Goal: Task Accomplishment & Management: Manage account settings

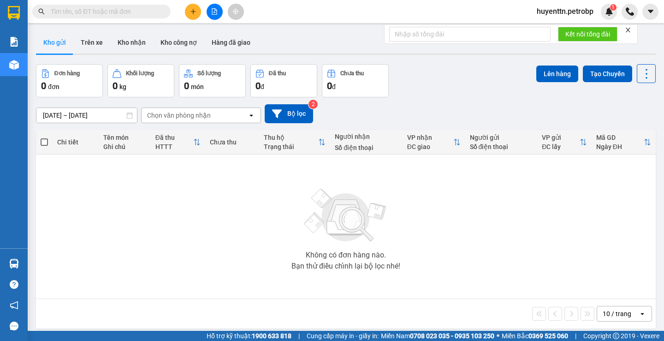
click at [51, 115] on input "[DATE] – [DATE]" at bounding box center [86, 115] width 101 height 15
click at [48, 112] on input "[DATE] – [DATE]" at bounding box center [86, 115] width 101 height 15
click at [52, 118] on input "[DATE] – [DATE]" at bounding box center [86, 115] width 101 height 15
click at [54, 110] on input "[DATE] – [DATE]" at bounding box center [86, 115] width 101 height 15
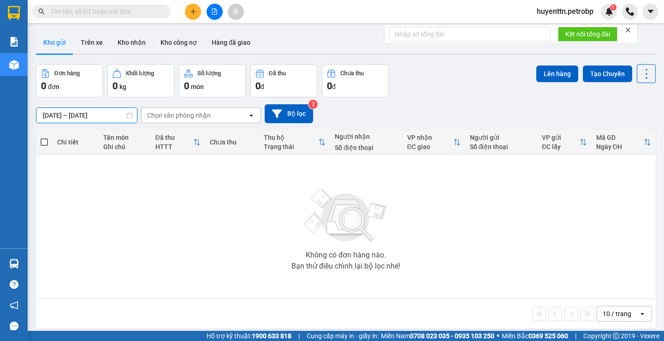
click at [54, 110] on input "[DATE] – [DATE]" at bounding box center [86, 115] width 101 height 15
click at [50, 112] on input "[DATE] – [DATE]" at bounding box center [86, 115] width 101 height 15
click at [52, 115] on input "[DATE] – [DATE]" at bounding box center [86, 115] width 101 height 15
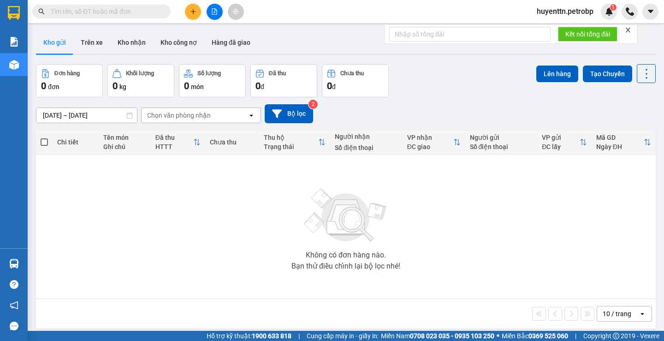
click at [189, 340] on html "Kết quả tìm kiếm ( 0 ) Bộ lọc No Data huyenttn.petrobp 1 Báo cáo 4 Thống kê doa…" at bounding box center [332, 170] width 664 height 341
click at [89, 47] on button "Trên xe" at bounding box center [91, 42] width 37 height 22
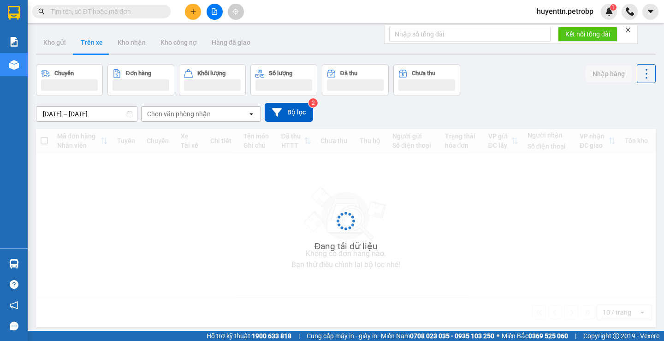
click at [52, 114] on input "[DATE] – [DATE]" at bounding box center [86, 113] width 101 height 15
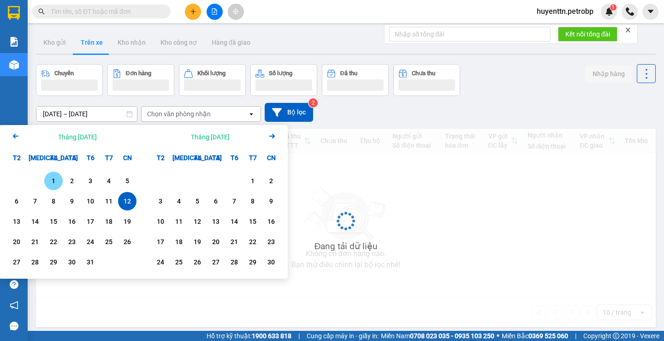
click at [50, 173] on div "1" at bounding box center [53, 180] width 18 height 18
click at [80, 103] on div "[DATE] – / / Press the down arrow key to interact with the calendar and select …" at bounding box center [346, 112] width 620 height 33
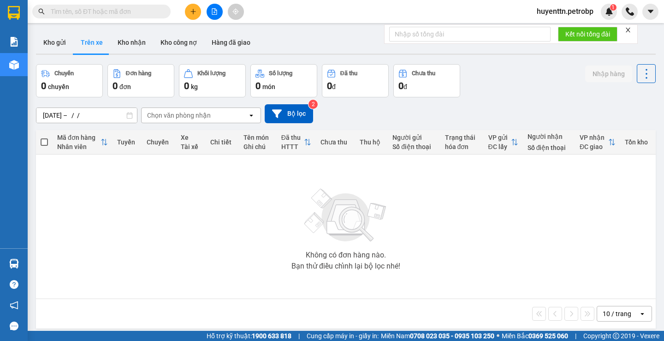
click at [81, 106] on div "[DATE] – / / Press the down arrow key to interact with the calendar and select …" at bounding box center [346, 113] width 620 height 19
click at [81, 111] on input "[DATE] – / /" at bounding box center [86, 115] width 101 height 15
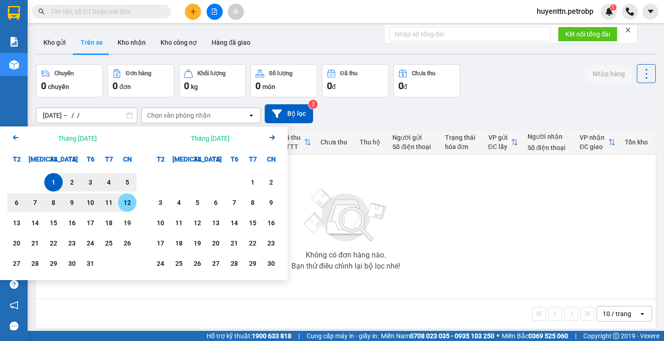
click at [124, 204] on div "12" at bounding box center [127, 202] width 13 height 11
type input "[DATE] – [DATE]"
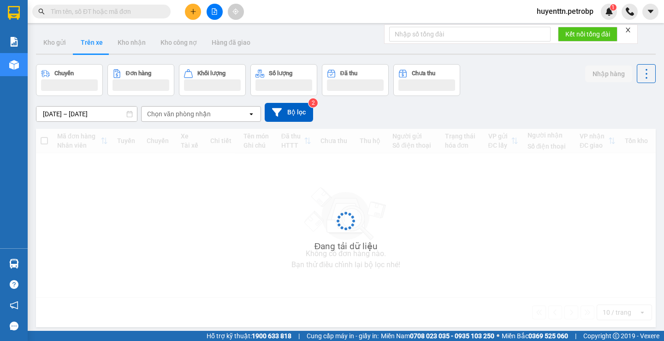
click at [177, 115] on div "Chọn văn phòng nhận" at bounding box center [179, 113] width 64 height 9
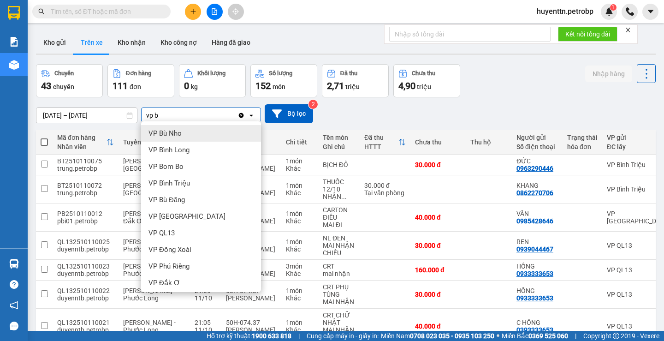
type input "vp b"
click at [202, 144] on div "VP Bình Long" at bounding box center [201, 150] width 120 height 17
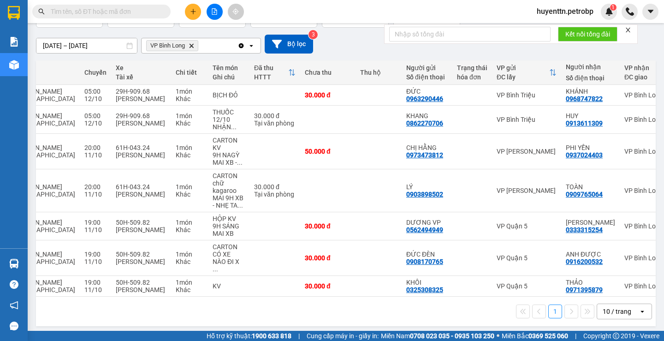
scroll to position [0, 111]
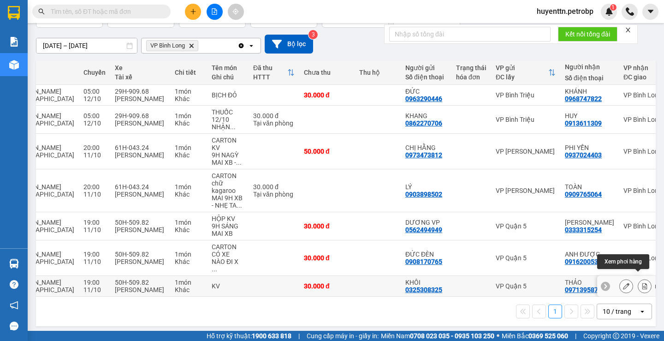
click at [641, 283] on icon at bounding box center [644, 286] width 6 height 6
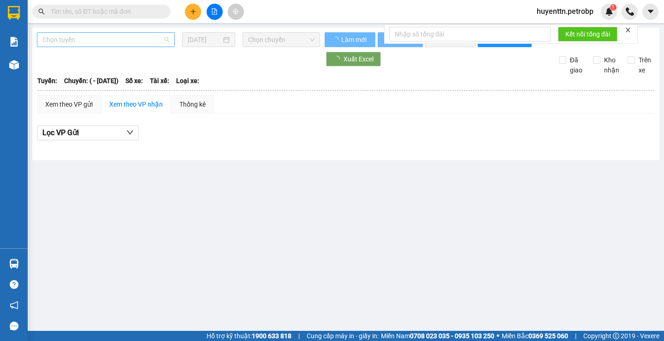
click at [72, 38] on span "Chọn tuyến" at bounding box center [105, 40] width 127 height 14
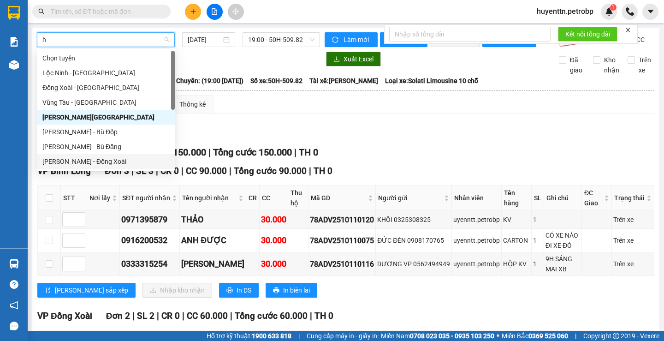
type input "h"
click at [368, 126] on div "Xem theo VP gửi Xem theo VP nhận Thống kê Lọc VP Gửi TỔNG Đơn 3 | SL 5 | CR 0 …" at bounding box center [345, 265] width 617 height 341
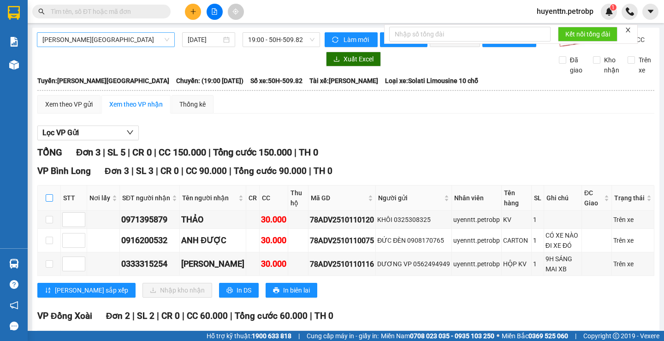
click at [52, 201] on input "checkbox" at bounding box center [49, 197] width 7 height 7
checkbox input "true"
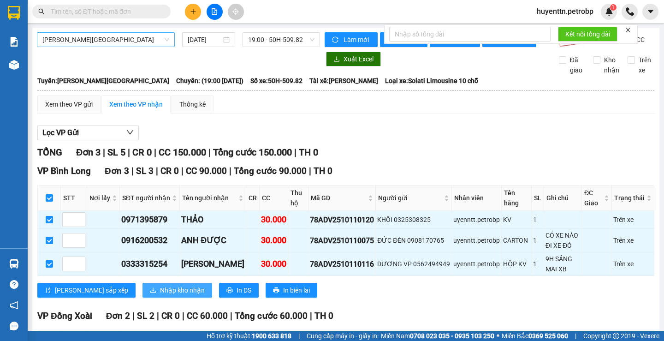
click at [160, 295] on span "Nhập kho nhận" at bounding box center [182, 290] width 45 height 10
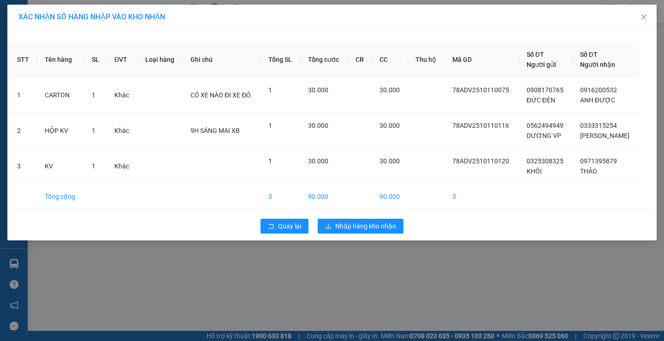
click at [378, 237] on div "Quay lại Nhập hàng kho nhận" at bounding box center [332, 226] width 644 height 24
click at [378, 229] on span "Nhập hàng kho nhận" at bounding box center [365, 226] width 61 height 10
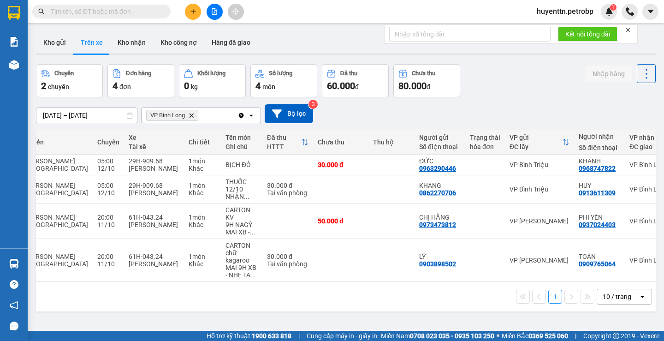
scroll to position [0, 91]
click at [142, 41] on button "Kho nhận" at bounding box center [131, 42] width 43 height 22
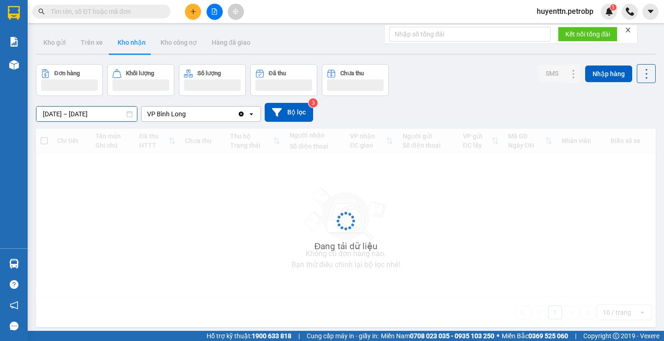
click at [48, 114] on input "[DATE] – [DATE]" at bounding box center [86, 113] width 101 height 15
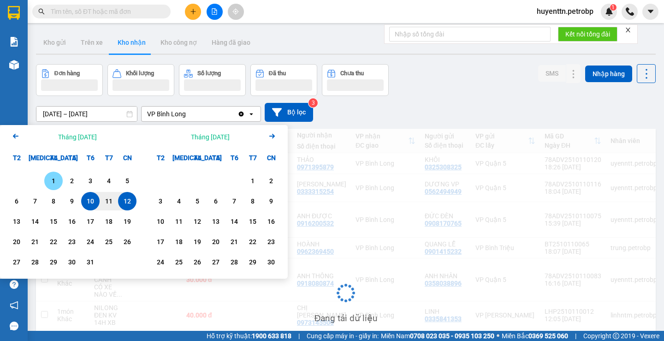
click at [54, 178] on div "1" at bounding box center [53, 180] width 13 height 11
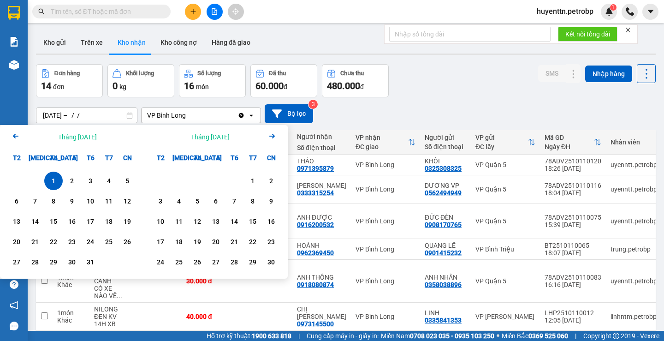
click at [81, 118] on input "[DATE] – / /" at bounding box center [86, 115] width 101 height 15
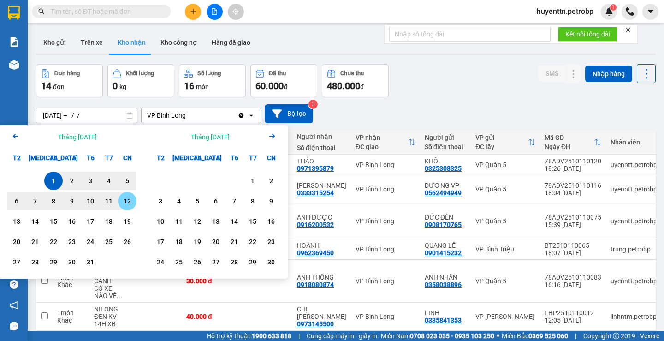
click at [133, 207] on div "12" at bounding box center [127, 200] width 13 height 11
type input "[DATE] – [DATE]"
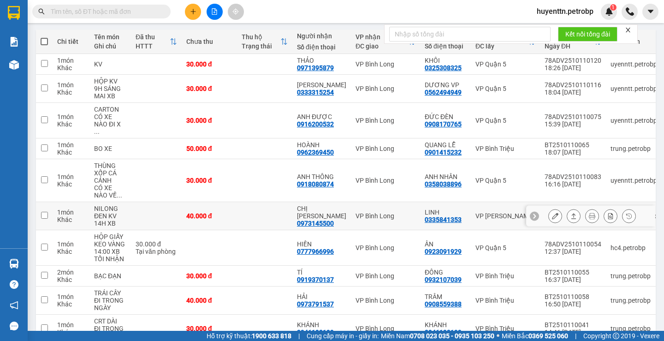
scroll to position [147, 0]
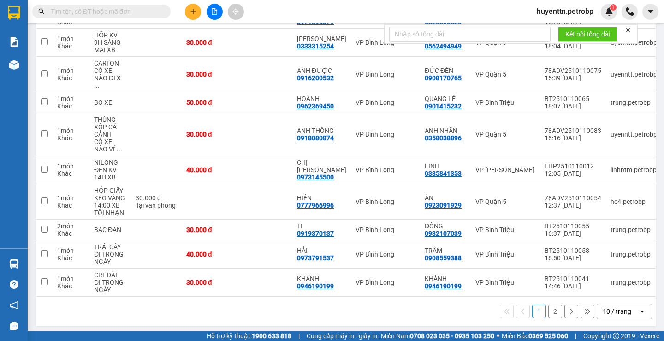
click at [548, 308] on button "2" at bounding box center [555, 311] width 14 height 14
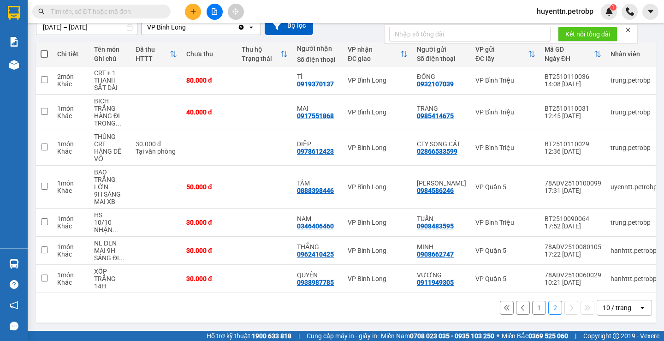
scroll to position [92, 0]
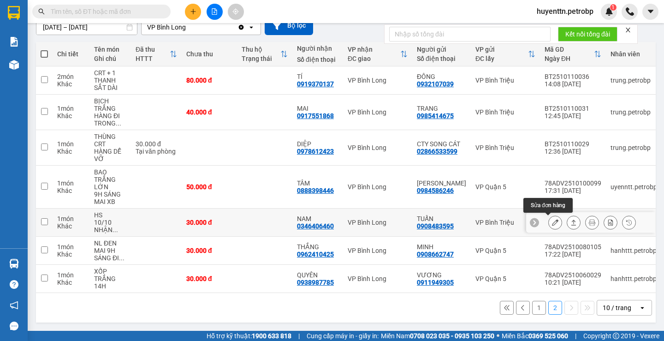
click at [552, 221] on icon at bounding box center [555, 222] width 6 height 6
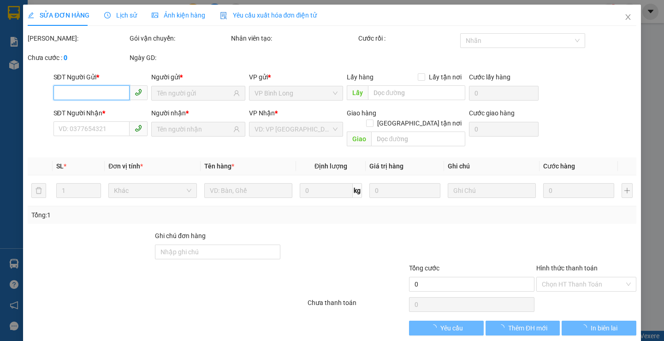
type input "0908483595"
type input "TUẤN"
type input "0346406460"
type input "NAM"
type input "30.000"
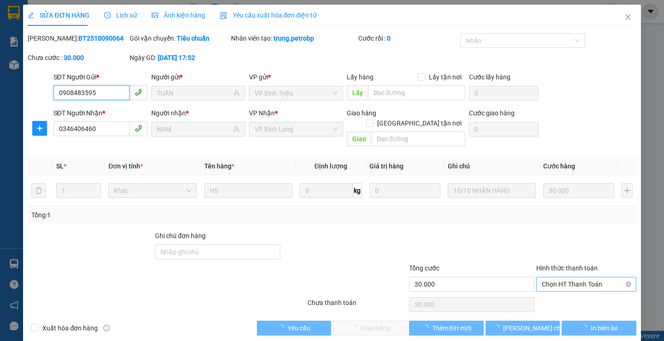
click at [571, 277] on span "Chọn HT Thanh Toán" at bounding box center [586, 284] width 89 height 14
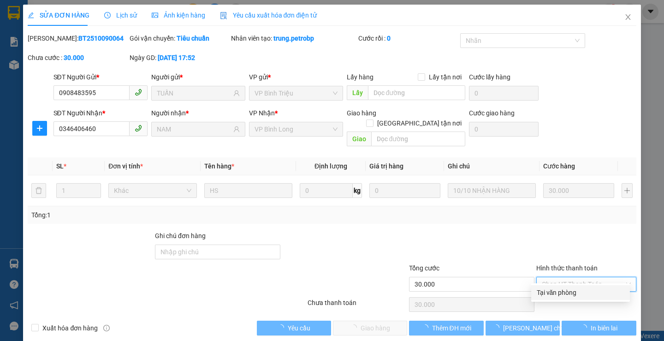
click at [556, 294] on div "Tại văn phòng" at bounding box center [581, 292] width 88 height 10
type input "0"
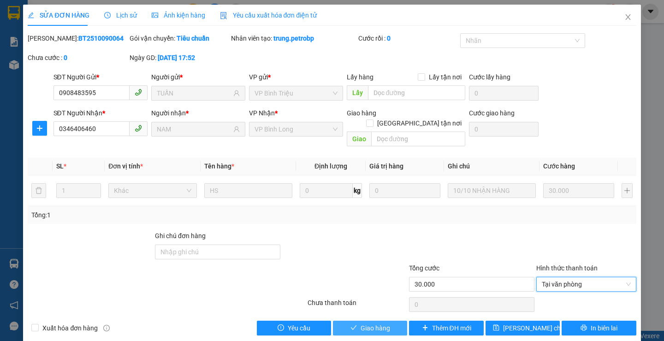
click at [375, 323] on button "Giao hàng" at bounding box center [370, 327] width 74 height 15
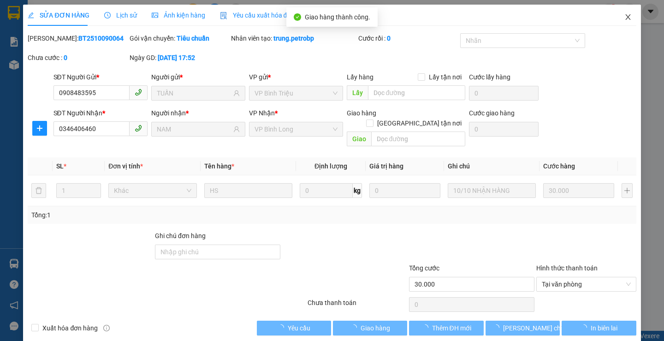
click at [625, 18] on icon "close" at bounding box center [627, 17] width 5 height 6
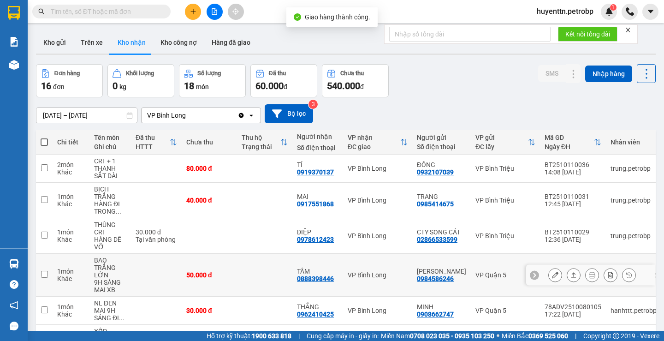
scroll to position [64, 0]
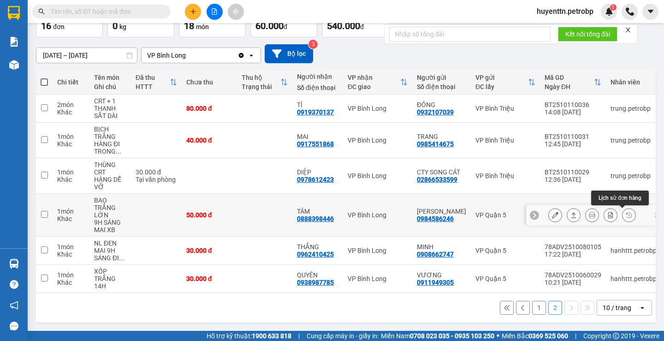
click at [622, 209] on button at bounding box center [628, 215] width 13 height 16
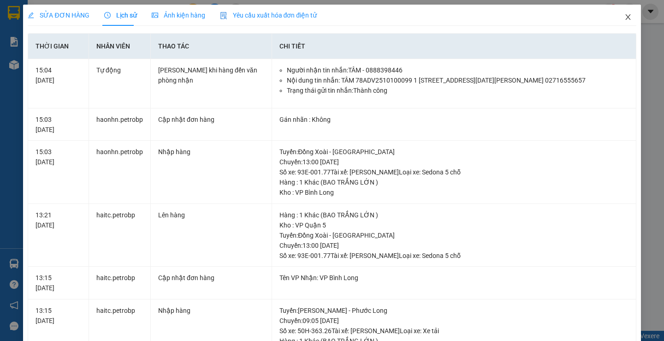
click at [617, 13] on span "Close" at bounding box center [628, 18] width 26 height 26
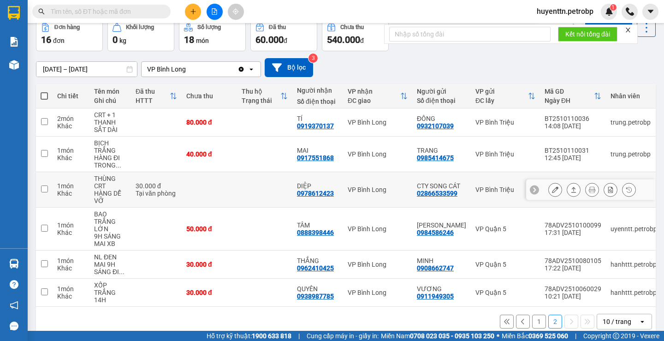
scroll to position [64, 0]
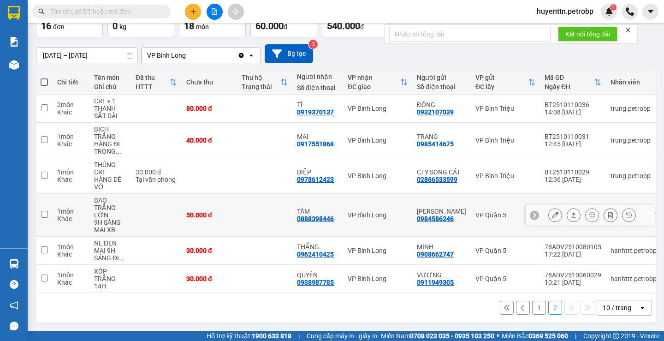
click at [324, 215] on div "0888398446" at bounding box center [315, 218] width 37 height 7
copy div "0888398446"
click at [626, 212] on icon at bounding box center [629, 215] width 6 height 6
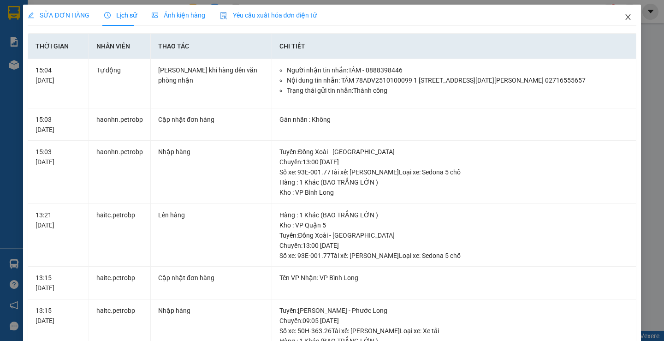
click at [624, 17] on icon "close" at bounding box center [627, 16] width 7 height 7
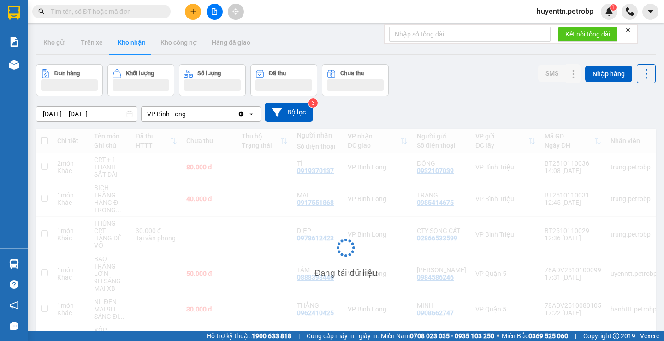
scroll to position [62, 0]
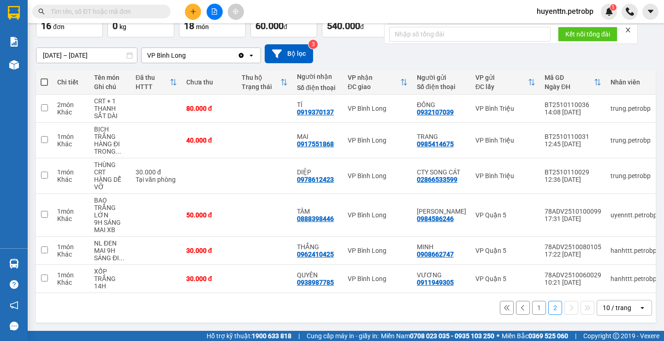
click at [532, 308] on button "1" at bounding box center [539, 308] width 14 height 14
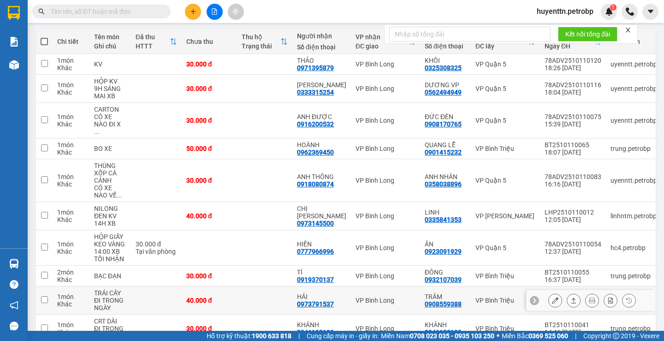
scroll to position [147, 0]
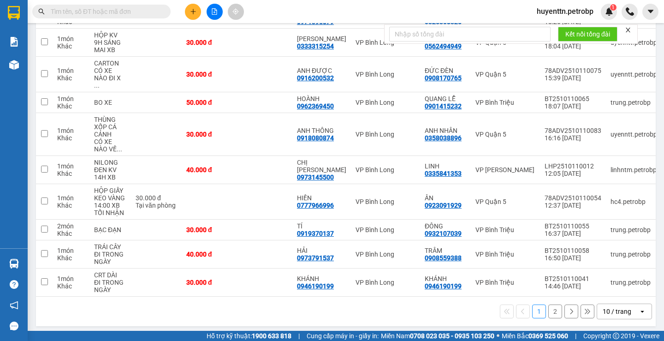
click at [548, 307] on button "2" at bounding box center [555, 311] width 14 height 14
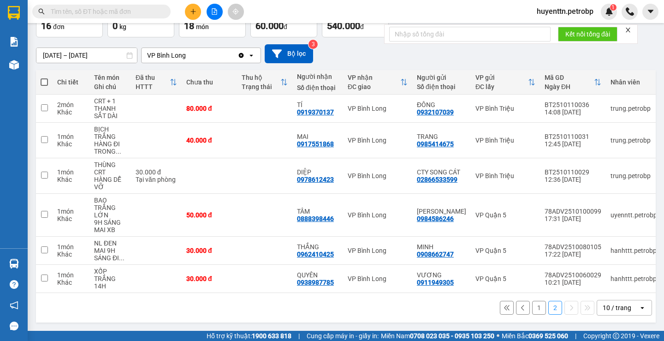
scroll to position [64, 0]
click at [626, 213] on icon at bounding box center [629, 215] width 6 height 6
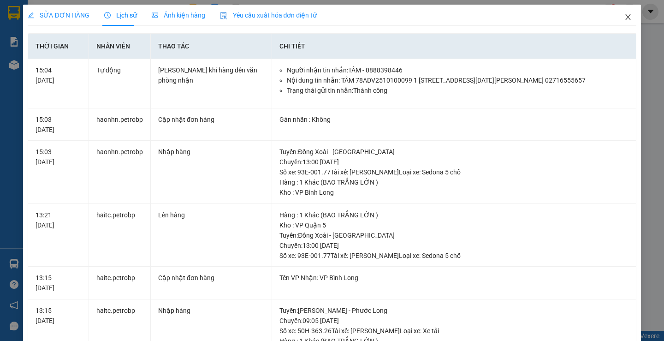
click at [625, 17] on icon "close" at bounding box center [627, 16] width 7 height 7
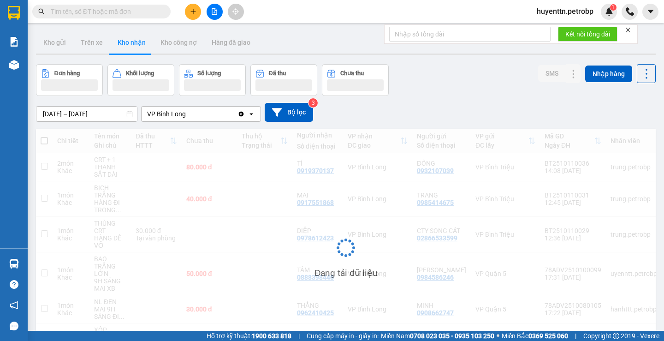
scroll to position [62, 0]
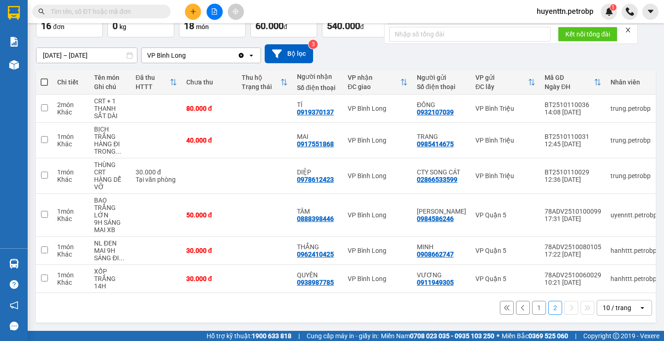
click at [532, 303] on button "1" at bounding box center [539, 308] width 14 height 14
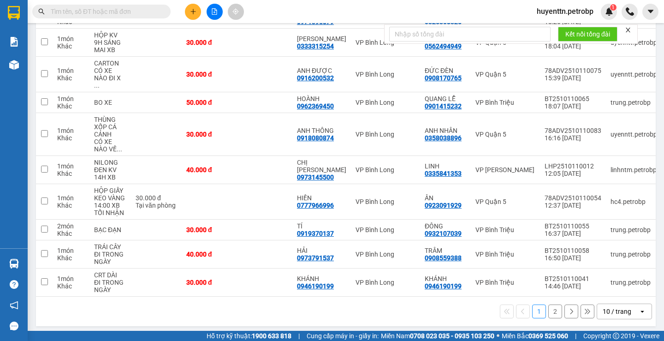
scroll to position [0, 0]
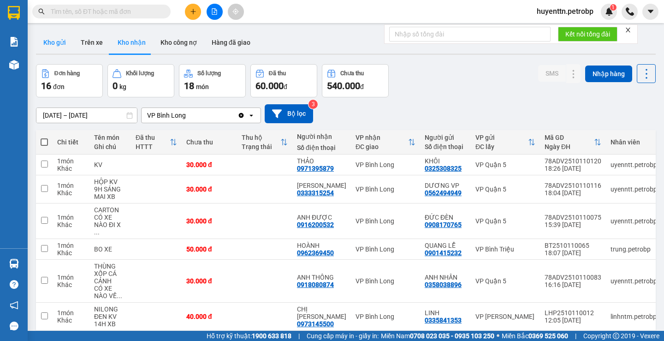
click at [44, 38] on button "Kho gửi" at bounding box center [54, 42] width 37 height 22
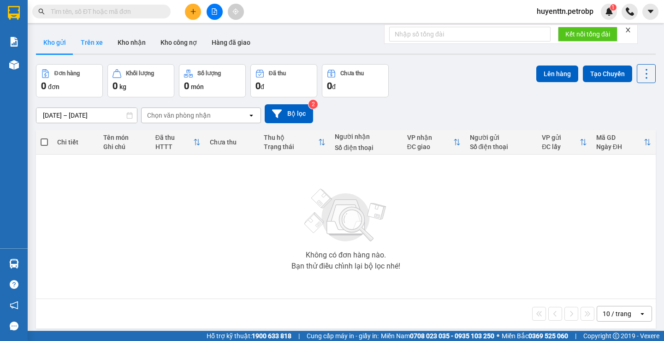
click at [73, 47] on button "Trên xe" at bounding box center [91, 42] width 37 height 22
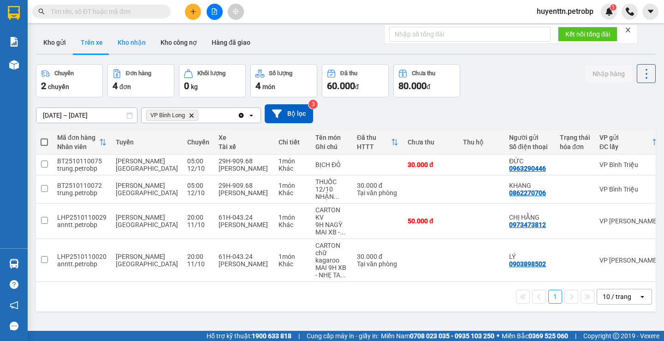
click at [123, 41] on button "Kho nhận" at bounding box center [131, 42] width 43 height 22
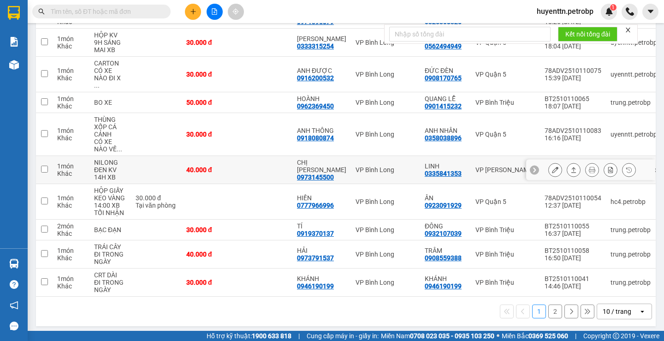
scroll to position [54, 0]
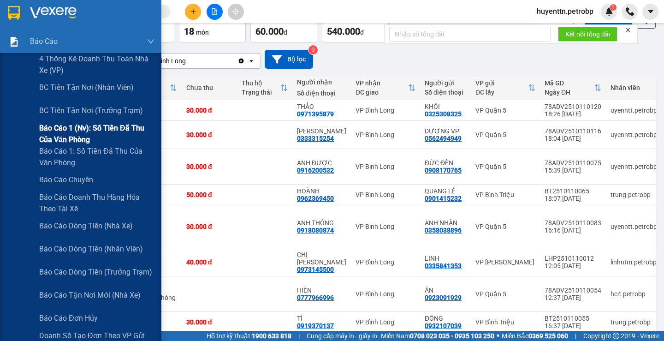
click at [66, 133] on span "Báo cáo 1 (nv): Số tiền đã thu của văn phòng" at bounding box center [96, 133] width 115 height 23
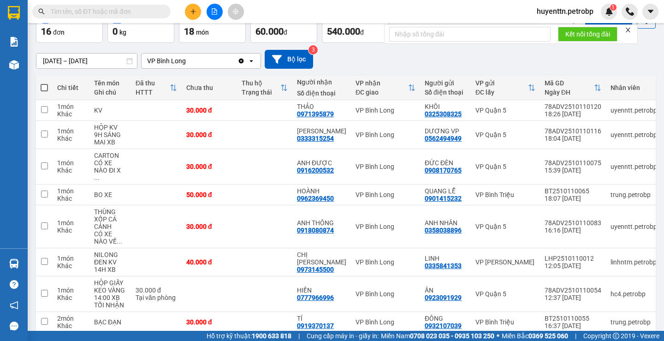
scroll to position [147, 0]
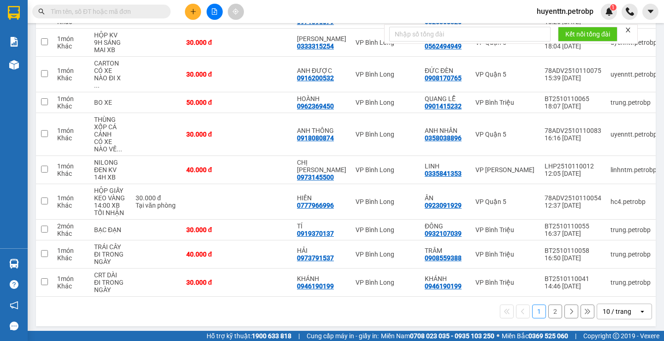
click at [541, 304] on div "1 2 10 / trang open" at bounding box center [346, 311] width 612 height 16
click at [552, 307] on button "2" at bounding box center [555, 311] width 14 height 14
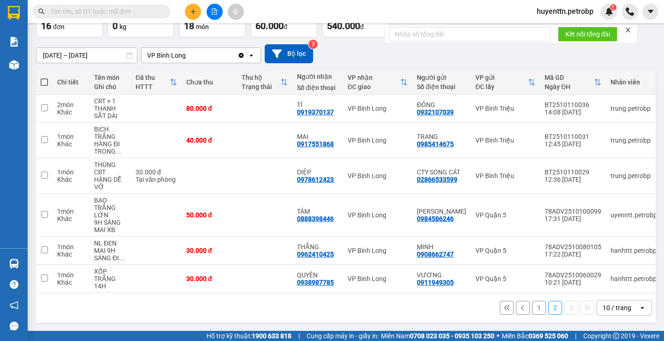
scroll to position [64, 0]
click at [532, 308] on button "1" at bounding box center [539, 308] width 14 height 14
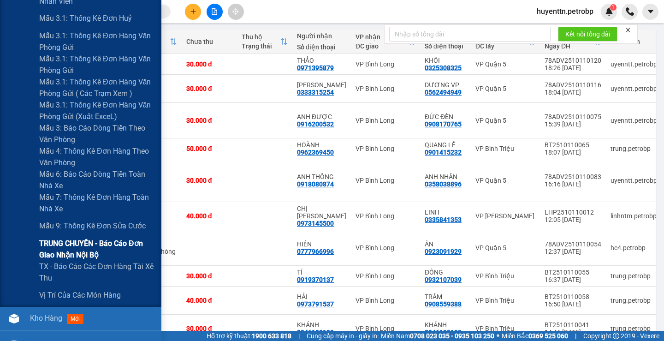
scroll to position [507, 0]
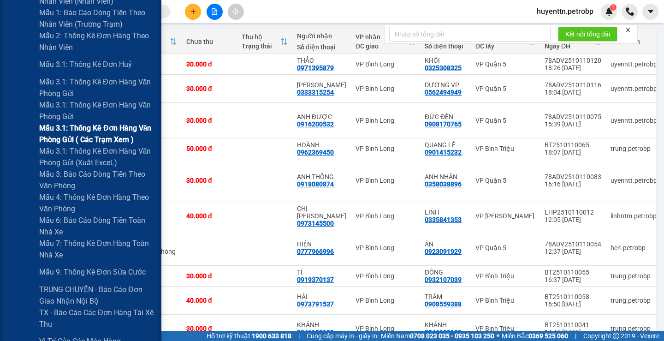
click at [104, 133] on span "Mẫu 3.1: Thống kê đơn hàng văn phòng gửi ( các trạm xem )" at bounding box center [96, 133] width 115 height 23
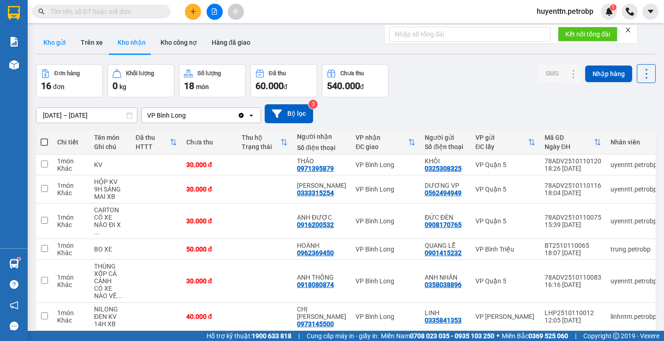
click at [60, 41] on button "Kho gửi" at bounding box center [54, 42] width 37 height 22
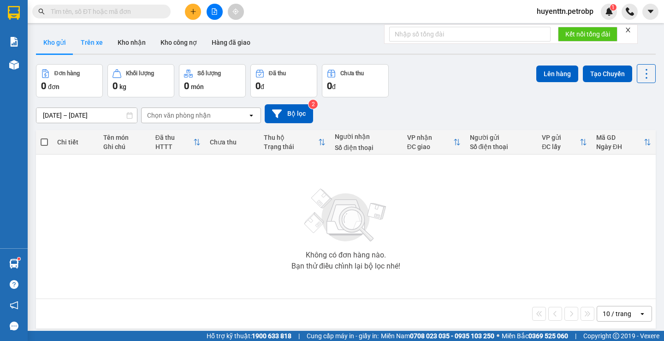
click at [96, 47] on button "Trên xe" at bounding box center [91, 42] width 37 height 22
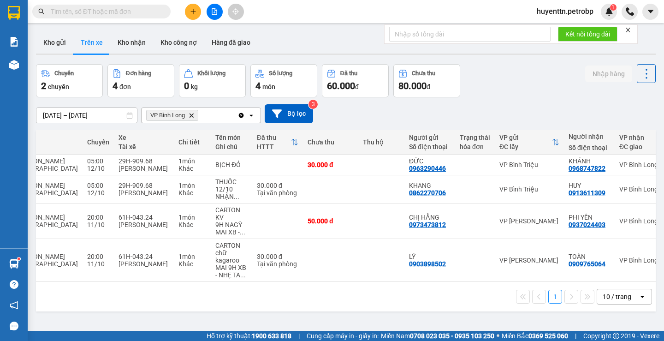
scroll to position [0, 103]
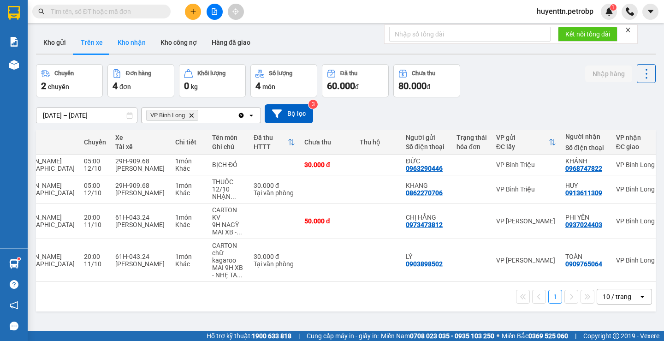
click at [128, 39] on button "Kho nhận" at bounding box center [131, 42] width 43 height 22
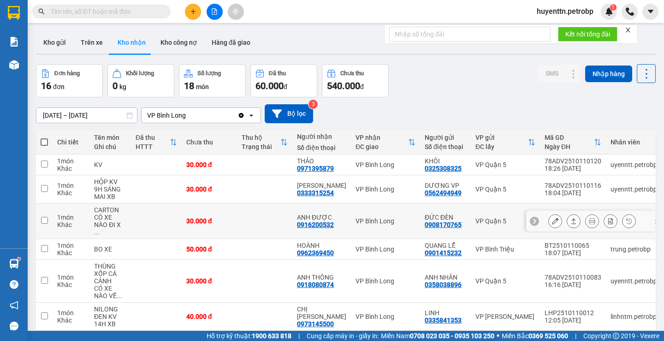
scroll to position [147, 0]
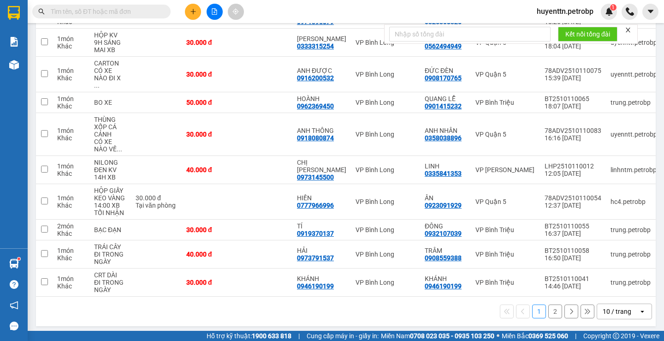
click at [548, 309] on button "2" at bounding box center [555, 311] width 14 height 14
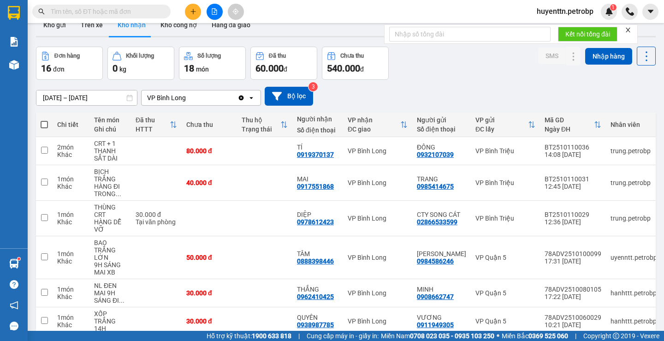
scroll to position [0, 0]
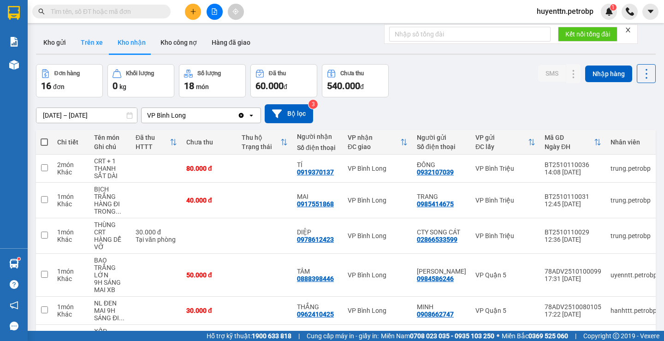
click at [95, 45] on button "Trên xe" at bounding box center [91, 42] width 37 height 22
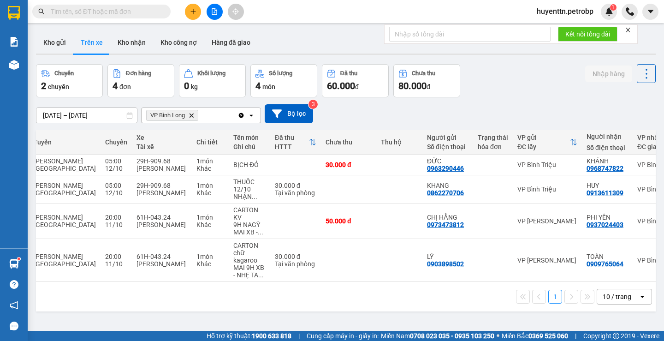
scroll to position [0, 101]
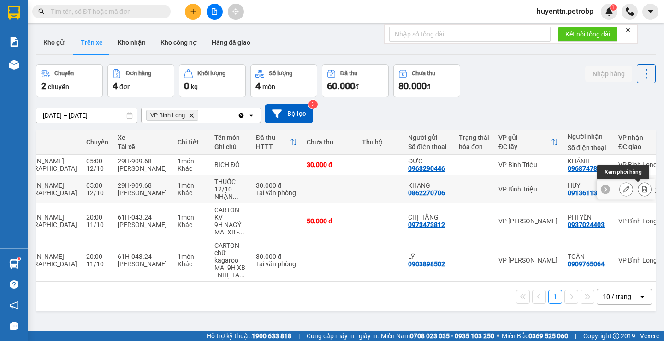
click at [641, 190] on icon at bounding box center [644, 189] width 6 height 6
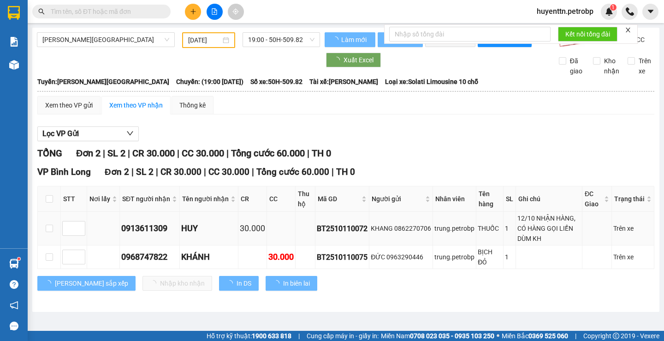
type input "[DATE]"
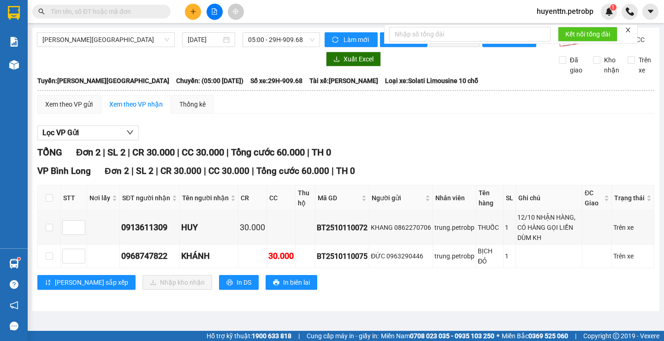
click at [43, 203] on th at bounding box center [49, 197] width 23 height 25
click at [47, 206] on th at bounding box center [49, 197] width 23 height 25
click at [49, 201] on input "checkbox" at bounding box center [49, 197] width 7 height 7
checkbox input "true"
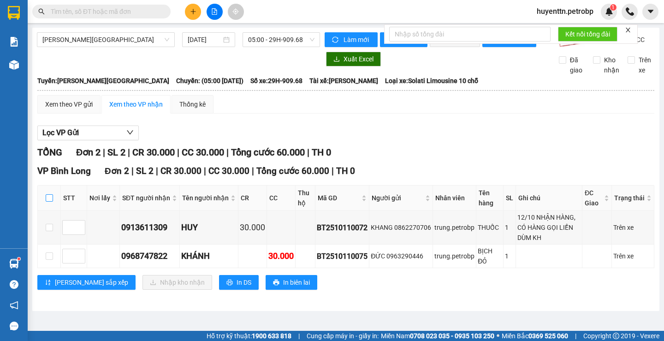
checkbox input "true"
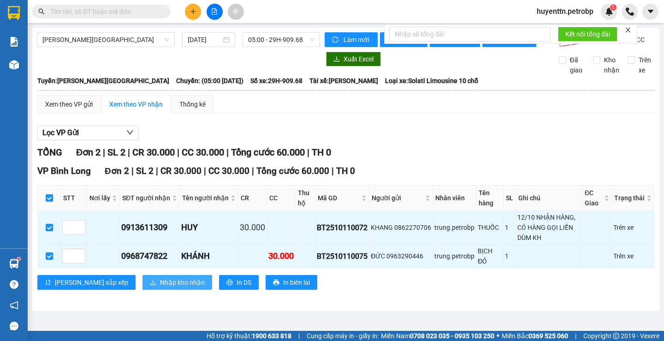
click at [160, 287] on span "Nhập kho nhận" at bounding box center [182, 282] width 45 height 10
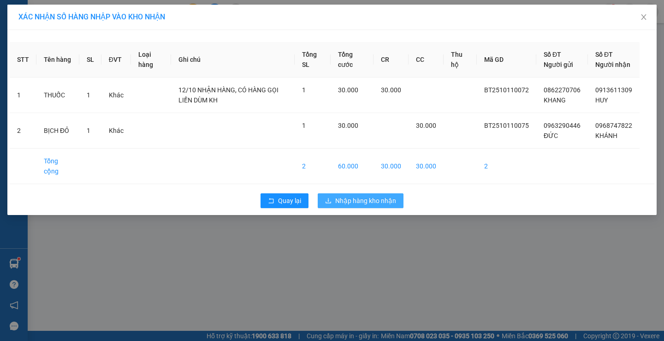
click at [351, 208] on button "Nhập hàng kho nhận" at bounding box center [361, 200] width 86 height 15
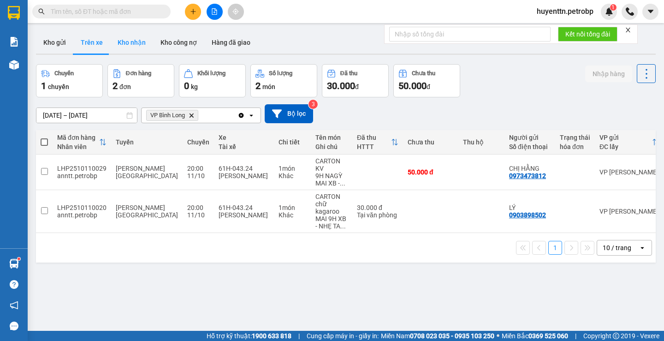
click at [134, 45] on button "Kho nhận" at bounding box center [131, 42] width 43 height 22
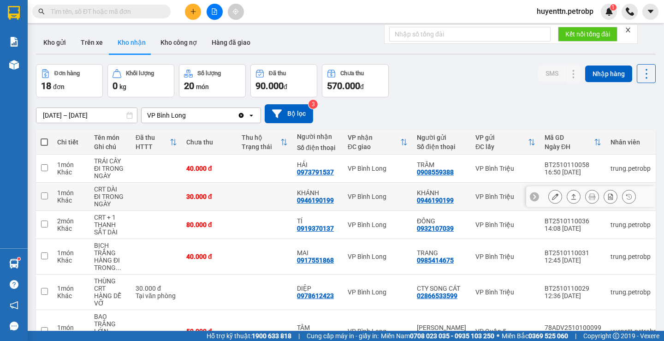
click at [300, 200] on div "0946190199" at bounding box center [315, 199] width 37 height 7
copy div "0946190199"
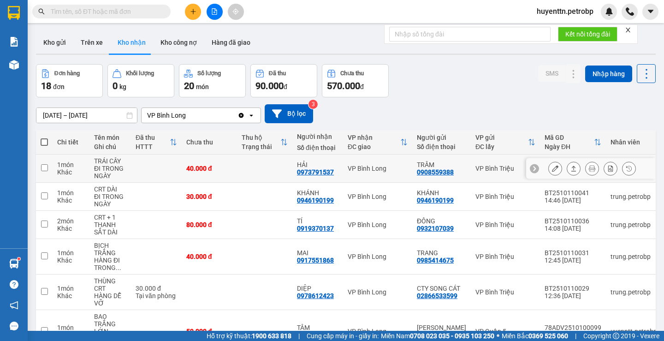
click at [322, 168] on div "0973791537" at bounding box center [315, 171] width 37 height 7
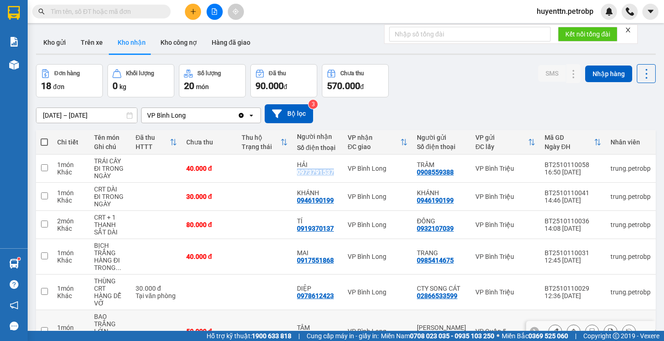
copy div "0973791537"
click at [90, 41] on button "Trên xe" at bounding box center [91, 42] width 37 height 22
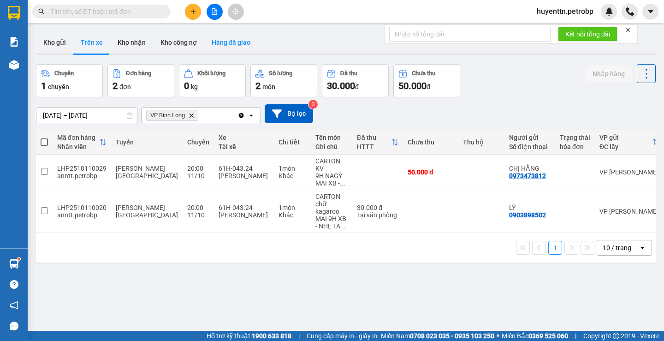
click at [234, 41] on button "Hàng đã giao" at bounding box center [230, 42] width 53 height 22
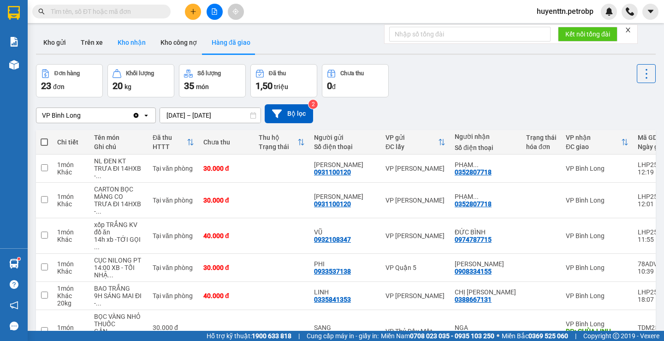
click at [127, 41] on button "Kho nhận" at bounding box center [131, 42] width 43 height 22
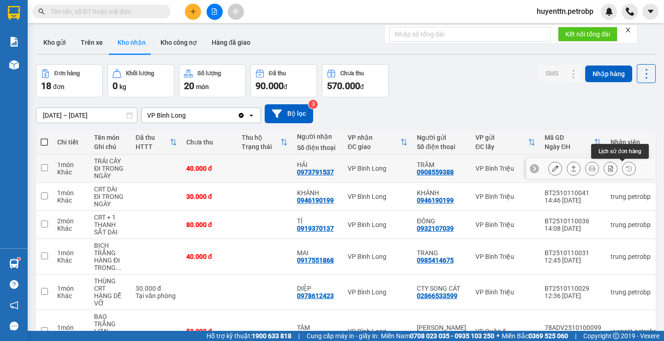
click at [626, 168] on icon at bounding box center [629, 168] width 6 height 6
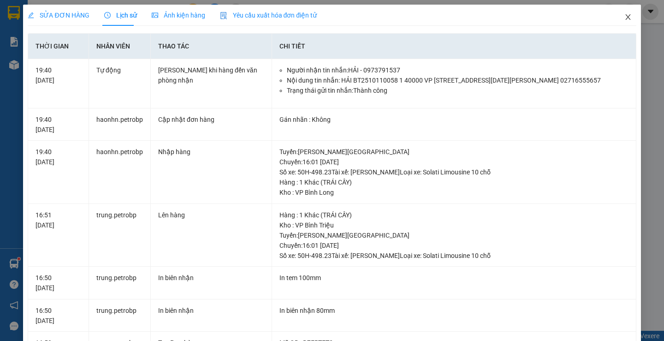
click at [624, 20] on icon "close" at bounding box center [627, 16] width 7 height 7
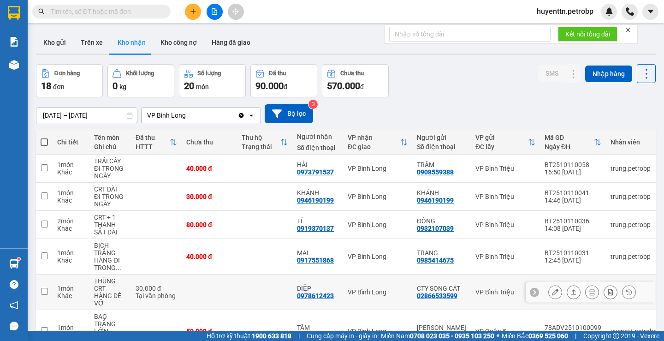
scroll to position [120, 0]
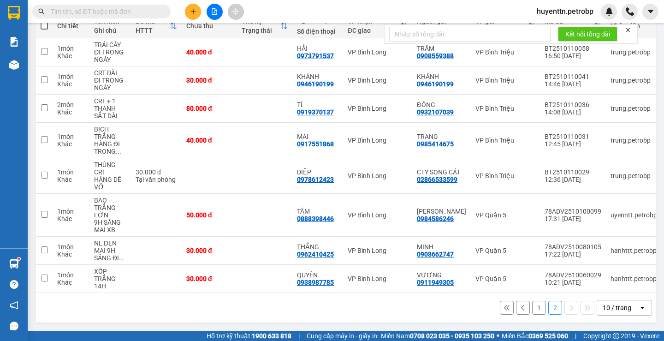
click at [532, 303] on button "1" at bounding box center [539, 308] width 14 height 14
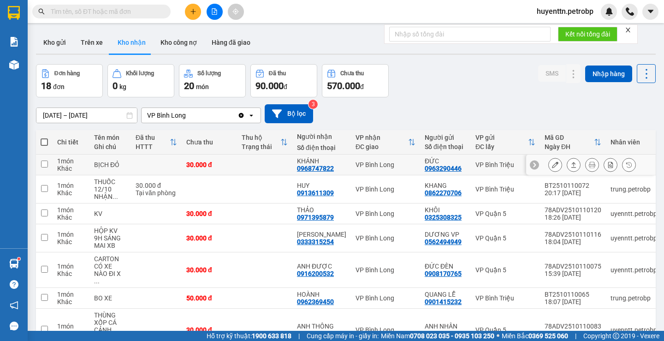
scroll to position [92, 0]
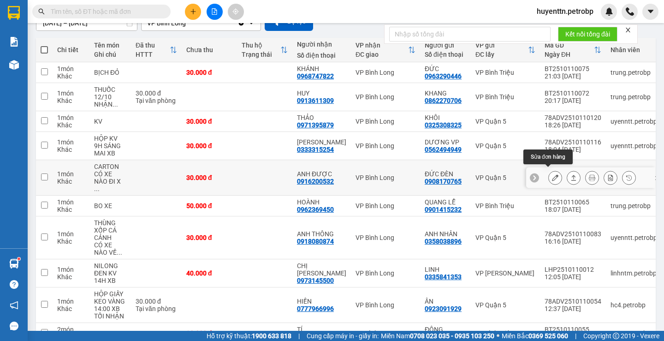
click at [553, 175] on button at bounding box center [555, 178] width 13 height 16
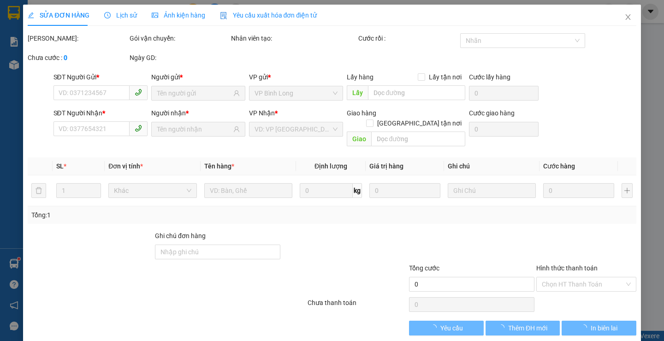
type input "0908170765"
type input "ĐỨC ĐÈN"
type input "0916200532"
type input "ANH ĐƯỢC"
type input "30.000"
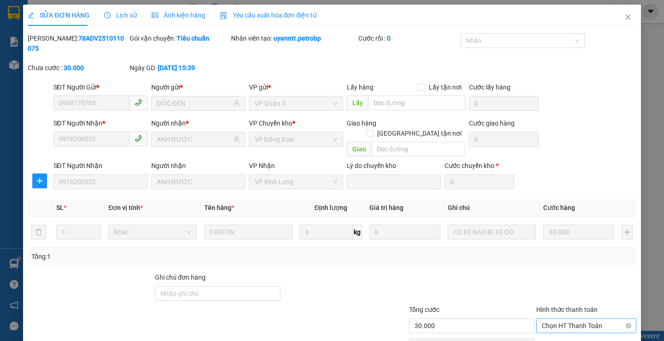
scroll to position [34, 0]
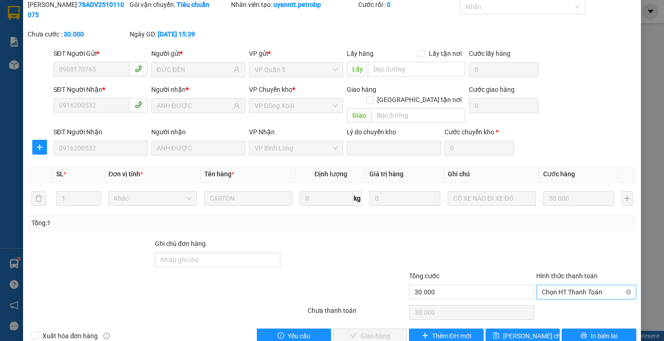
click at [551, 285] on span "Chọn HT Thanh Toán" at bounding box center [586, 292] width 89 height 14
click at [551, 289] on div "Tại văn phòng" at bounding box center [581, 290] width 88 height 10
type input "0"
click at [380, 331] on span "Giao hàng" at bounding box center [376, 336] width 30 height 10
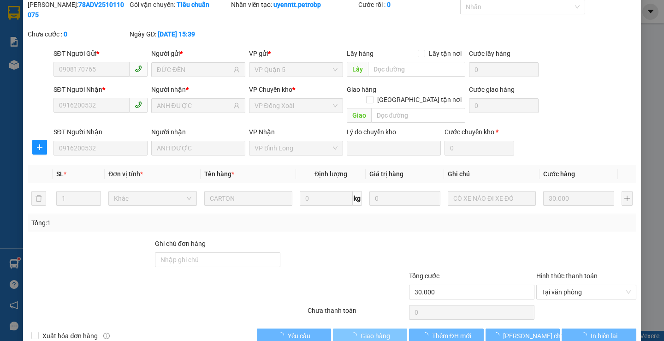
scroll to position [0, 0]
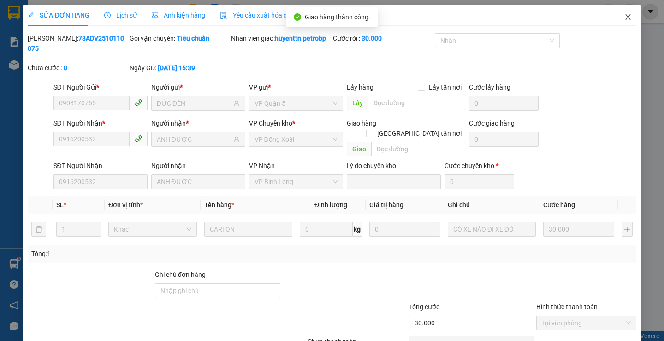
click at [624, 14] on icon "close" at bounding box center [627, 16] width 7 height 7
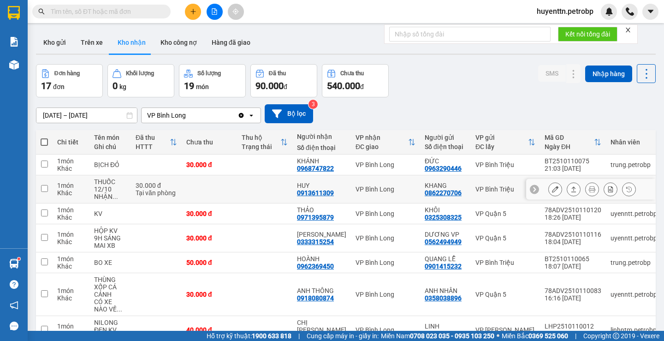
click at [549, 185] on button at bounding box center [555, 189] width 13 height 16
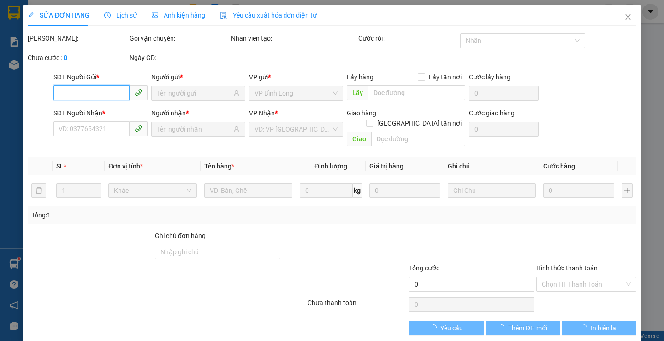
type input "0862270706"
type input "KHANG"
type input "0913611309"
type input "HUY"
type input "30.000"
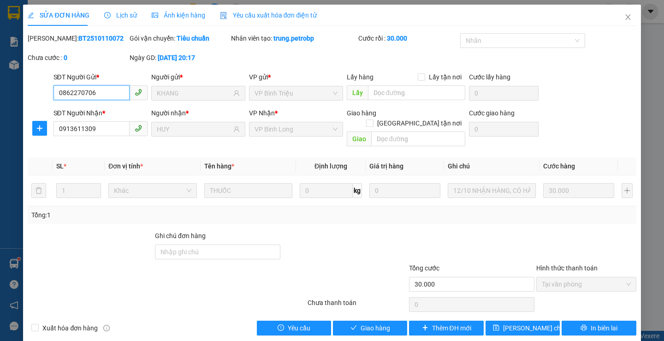
scroll to position [2, 0]
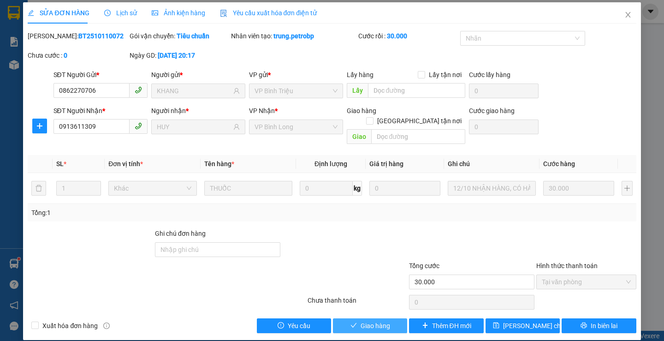
click at [378, 320] on span "Giao hàng" at bounding box center [376, 325] width 30 height 10
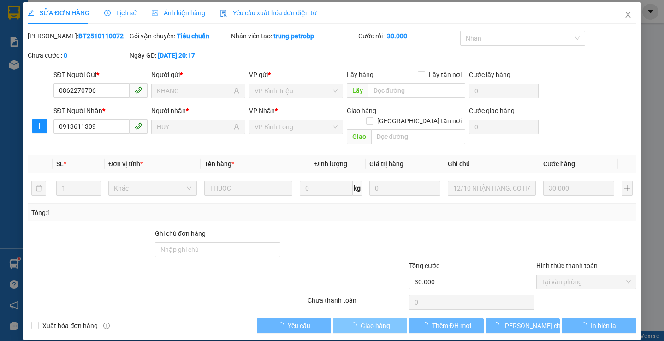
scroll to position [0, 0]
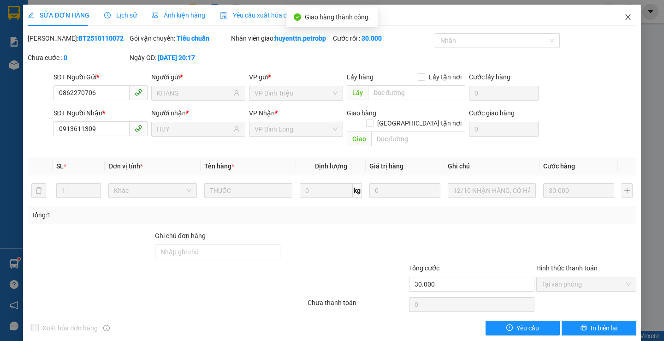
click at [628, 19] on span "Close" at bounding box center [628, 18] width 26 height 26
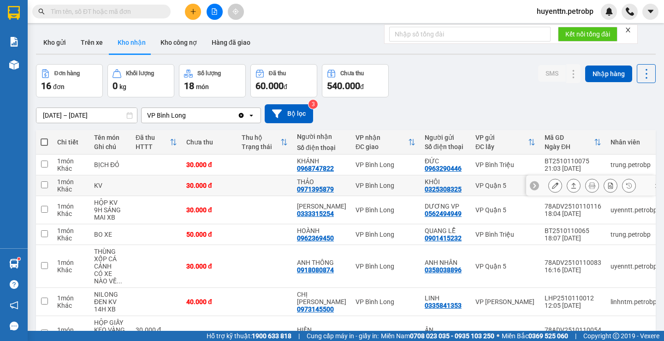
click at [310, 187] on div "0971395879" at bounding box center [315, 188] width 37 height 7
click at [64, 40] on button "Kho gửi" at bounding box center [54, 42] width 37 height 22
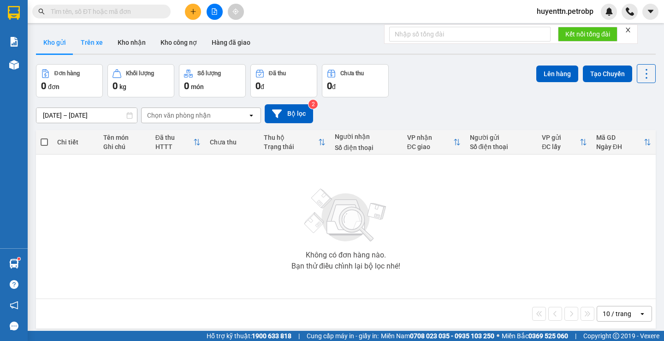
click at [91, 41] on button "Trên xe" at bounding box center [91, 42] width 37 height 22
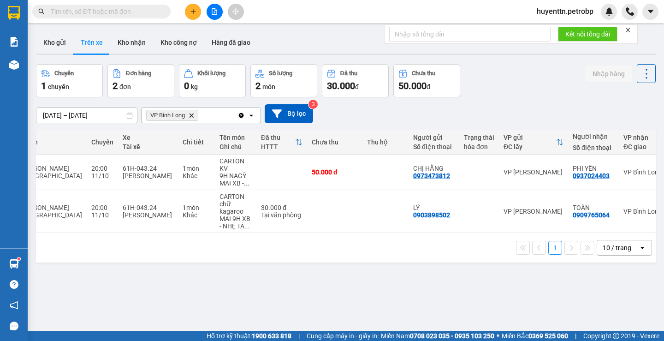
scroll to position [0, 140]
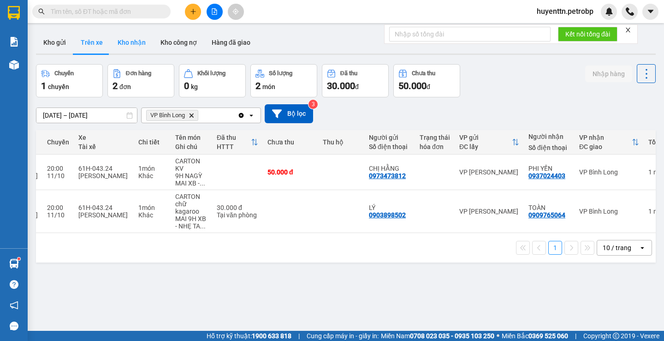
click at [136, 40] on button "Kho nhận" at bounding box center [131, 42] width 43 height 22
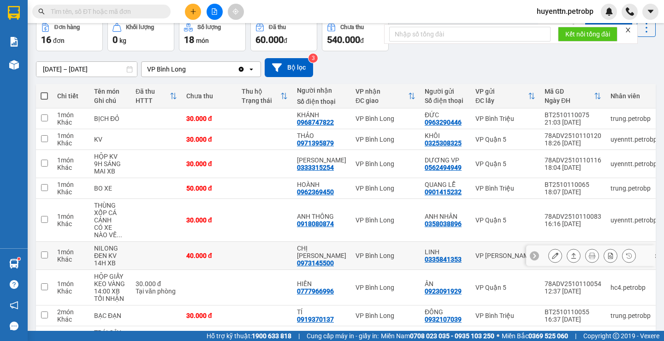
scroll to position [139, 0]
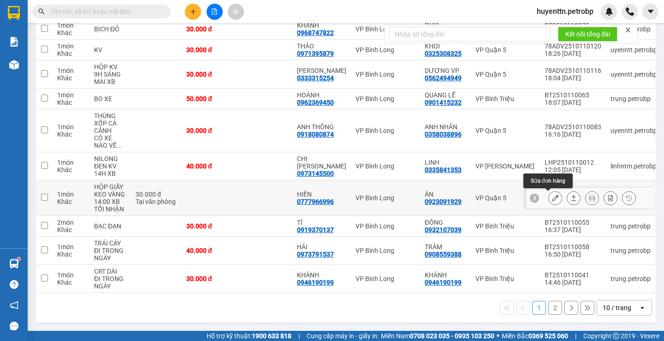
click at [549, 193] on button at bounding box center [555, 198] width 13 height 16
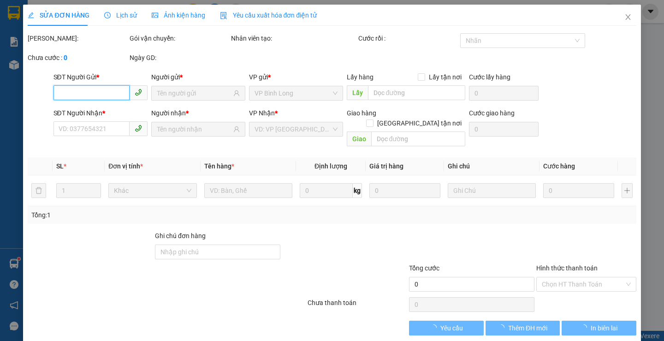
scroll to position [2, 0]
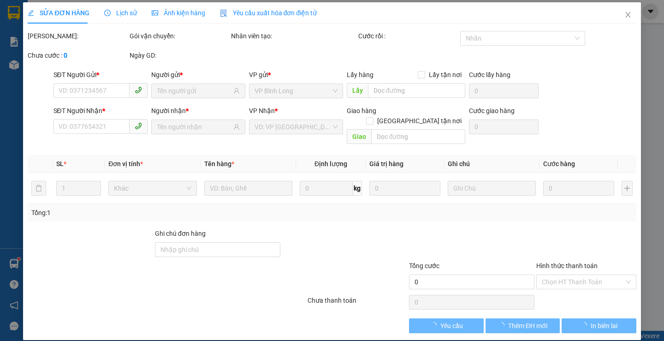
type input "0923091929"
type input "ÂN"
type input "0777966996"
type input "HIỀN"
type input "30.000"
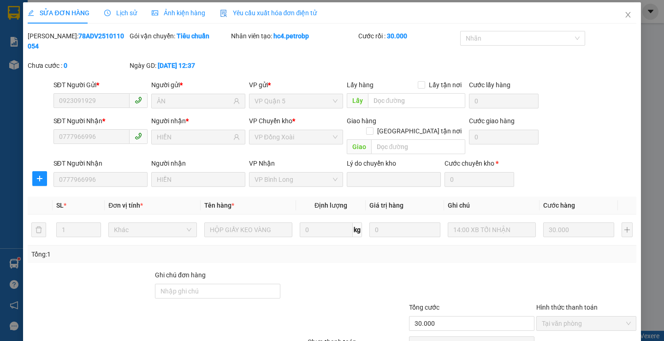
click at [551, 273] on div at bounding box center [586, 286] width 102 height 32
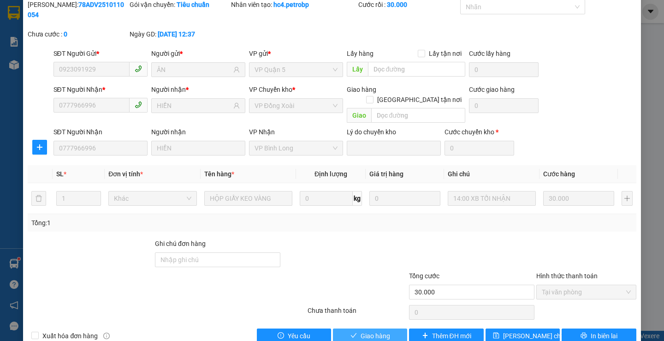
click at [376, 331] on span "Giao hàng" at bounding box center [376, 336] width 30 height 10
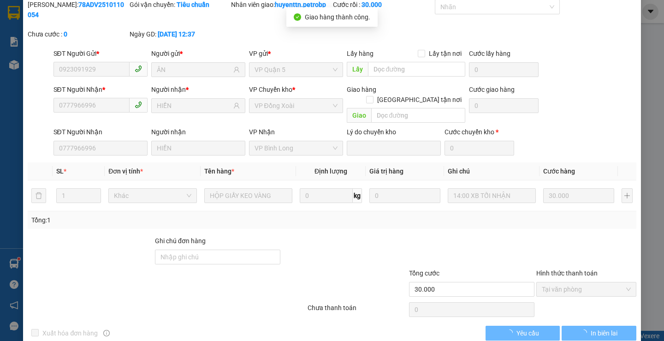
scroll to position [0, 0]
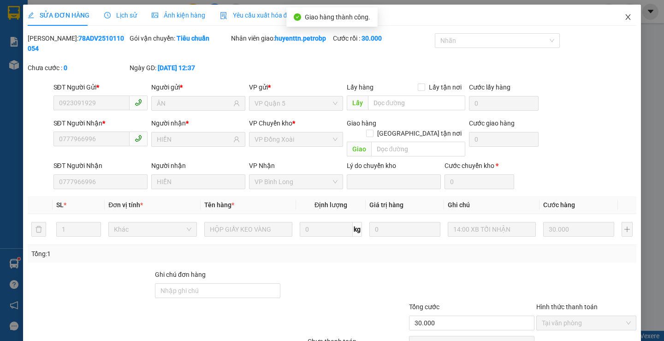
click at [626, 13] on span "Close" at bounding box center [628, 18] width 26 height 26
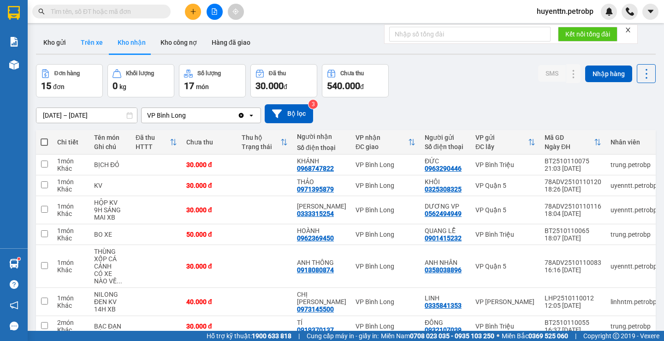
click at [88, 37] on button "Trên xe" at bounding box center [91, 42] width 37 height 22
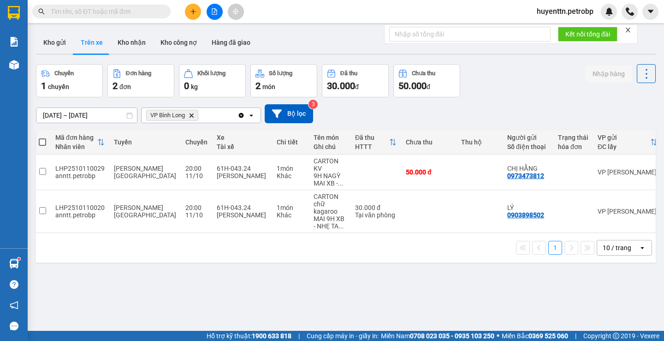
scroll to position [0, 109]
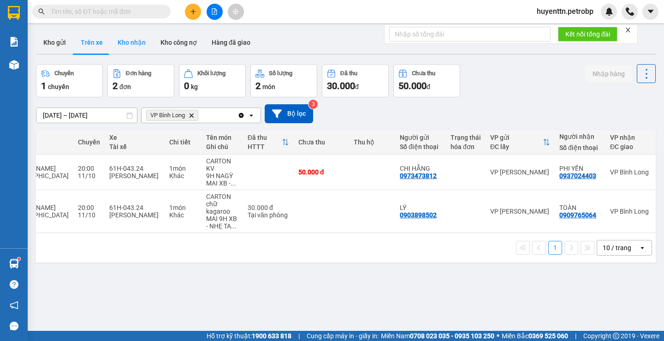
click at [137, 42] on button "Kho nhận" at bounding box center [131, 42] width 43 height 22
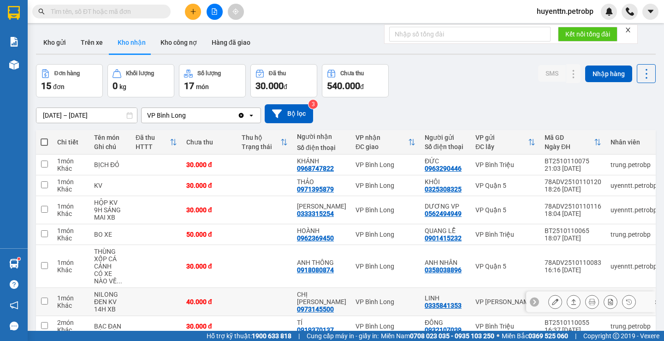
scroll to position [132, 0]
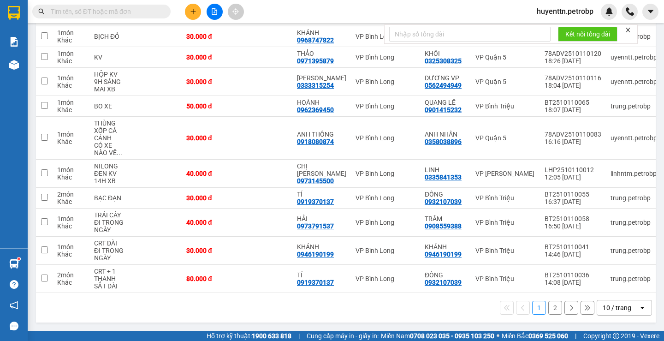
click at [552, 309] on button "2" at bounding box center [555, 308] width 14 height 14
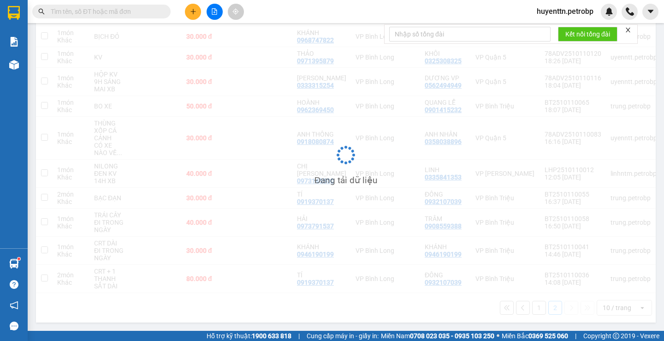
scroll to position [42, 0]
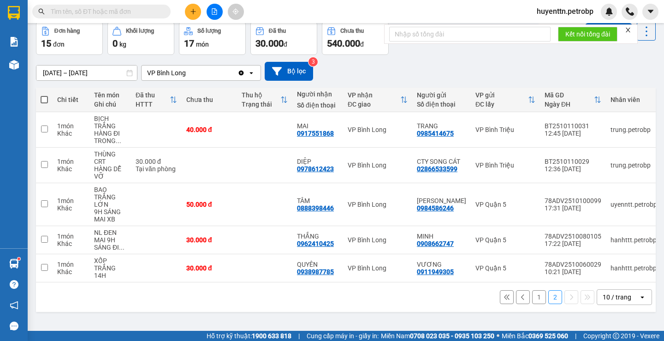
click at [534, 304] on button "1" at bounding box center [539, 297] width 14 height 14
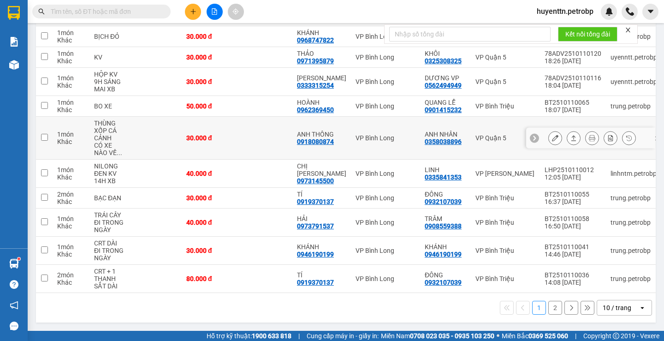
scroll to position [0, 0]
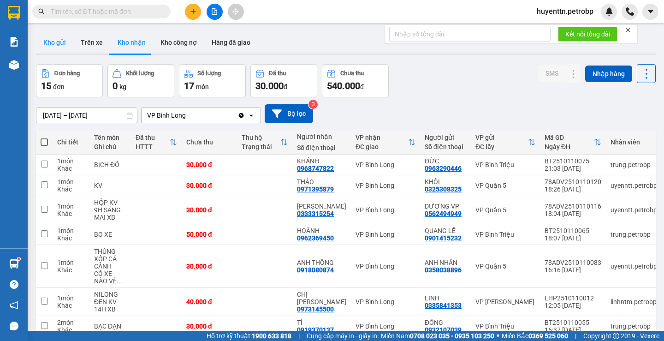
click at [62, 50] on button "Kho gửi" at bounding box center [54, 42] width 37 height 22
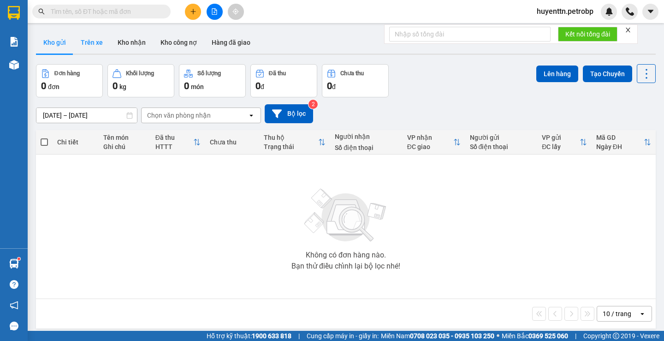
click at [94, 47] on button "Trên xe" at bounding box center [91, 42] width 37 height 22
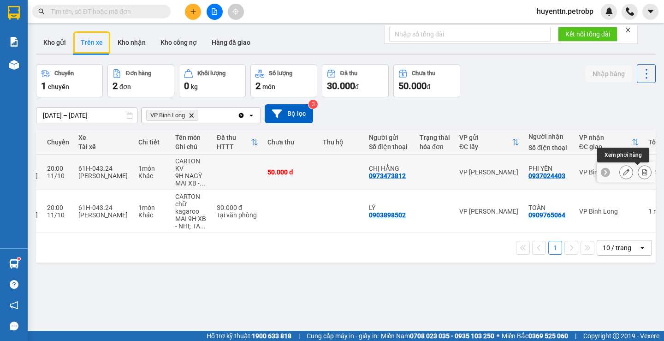
click at [639, 178] on button at bounding box center [644, 172] width 13 height 16
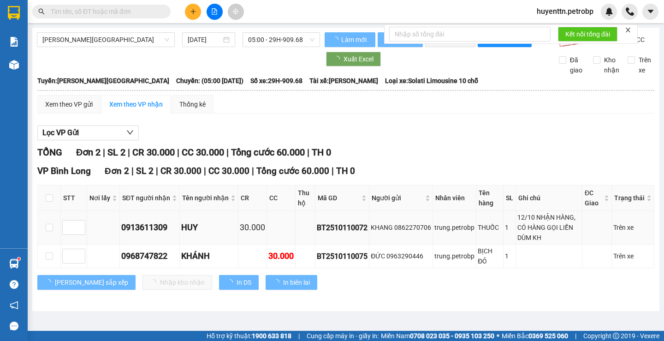
type input "[DATE]"
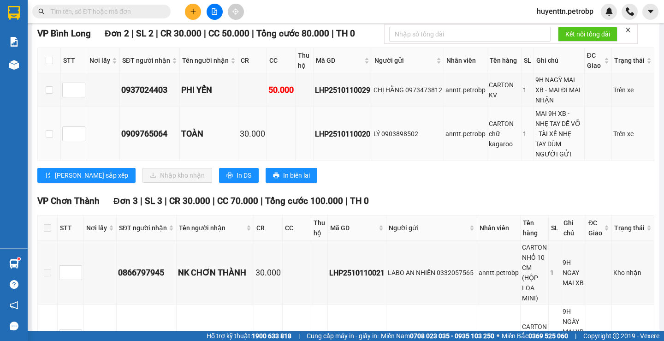
scroll to position [92, 0]
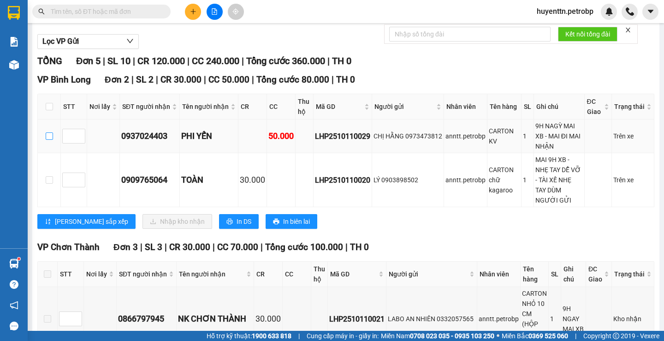
click at [47, 140] on input "checkbox" at bounding box center [49, 135] width 7 height 7
checkbox input "true"
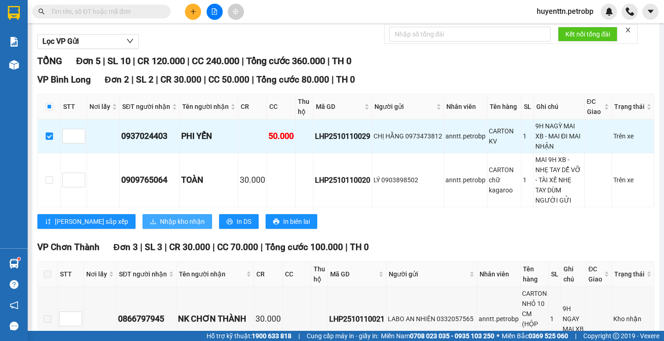
click at [160, 224] on span "Nhập kho nhận" at bounding box center [182, 221] width 45 height 10
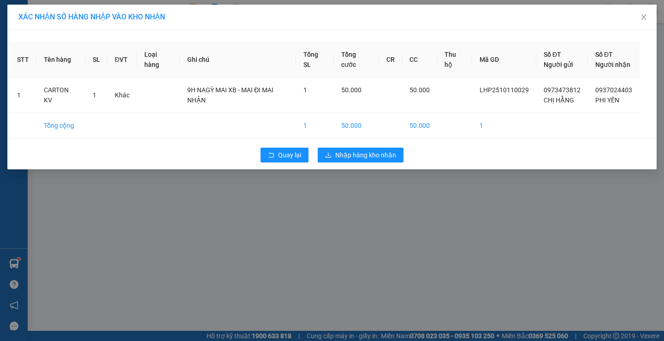
click at [363, 147] on div "Quay lại Nhập hàng kho nhận" at bounding box center [332, 155] width 644 height 24
click at [363, 148] on button "Nhập hàng kho nhận" at bounding box center [361, 155] width 86 height 15
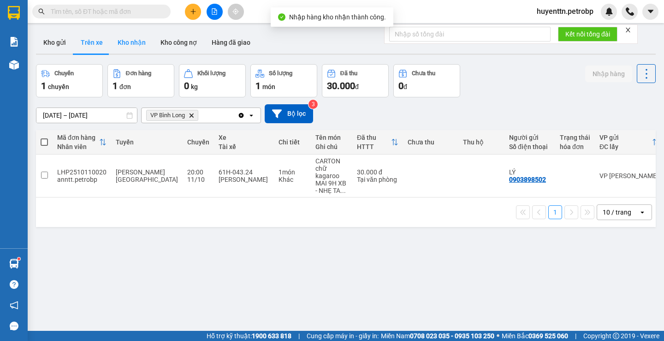
click at [131, 41] on button "Kho nhận" at bounding box center [131, 42] width 43 height 22
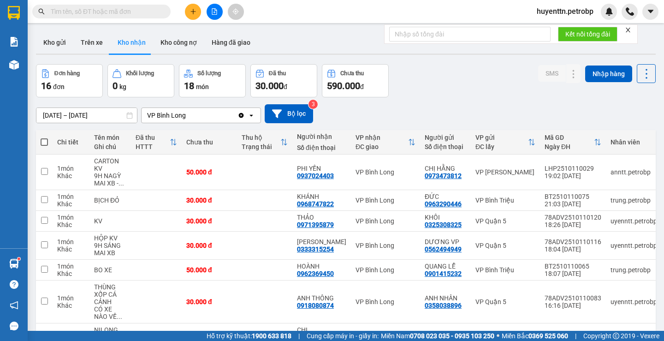
click at [81, 11] on input "text" at bounding box center [105, 11] width 109 height 10
paste input "0866551667"
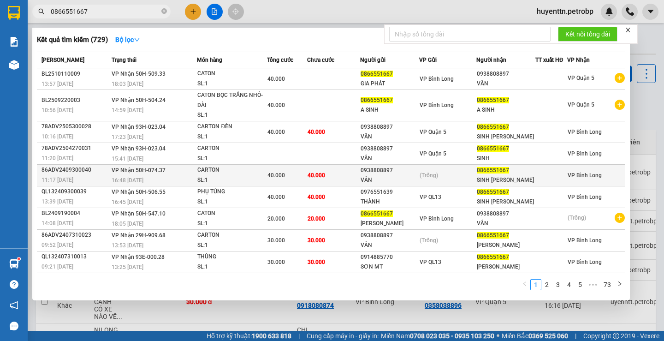
scroll to position [22, 0]
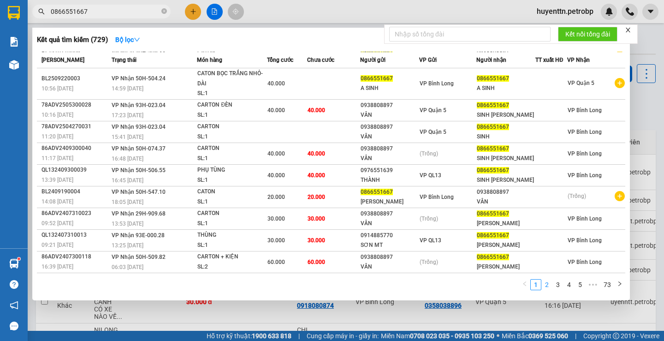
type input "0866551667"
click at [548, 284] on link "2" at bounding box center [547, 284] width 10 height 10
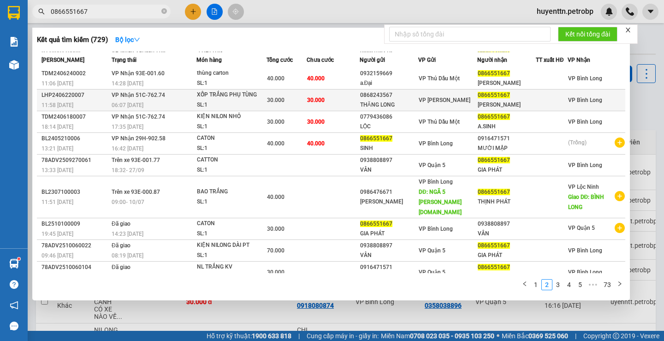
scroll to position [0, 0]
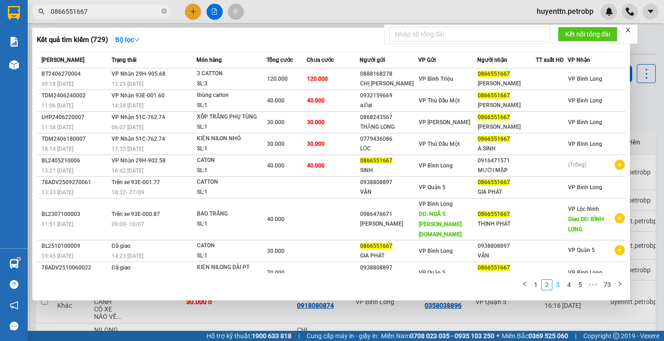
click at [558, 284] on link "3" at bounding box center [558, 284] width 10 height 10
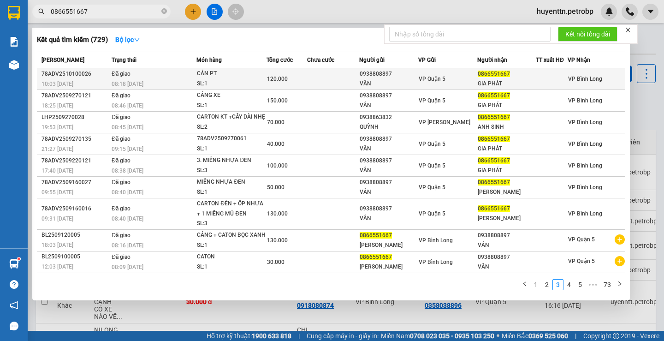
click at [223, 84] on div "SL: 1" at bounding box center [231, 84] width 69 height 10
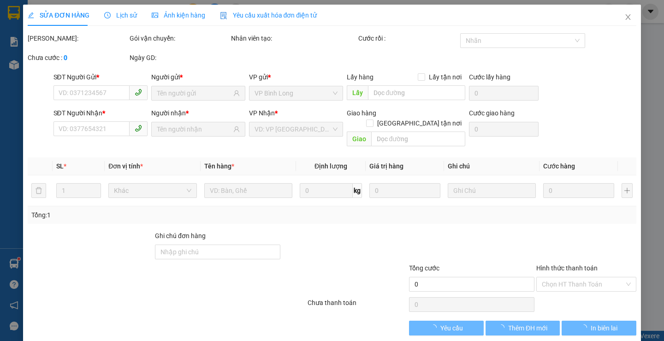
type input "0938808897"
type input "VÂN"
type input "0866551667"
type input "GIA PHÁT"
type input "120.000"
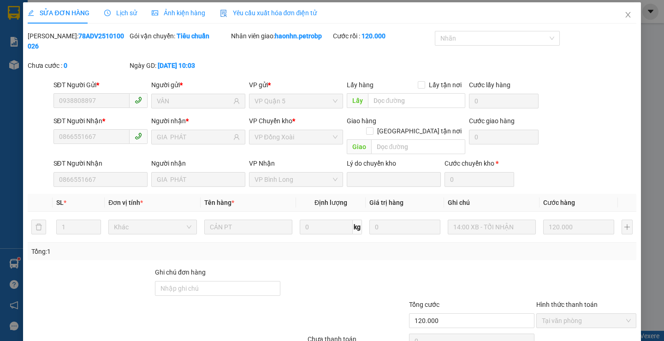
scroll to position [31, 0]
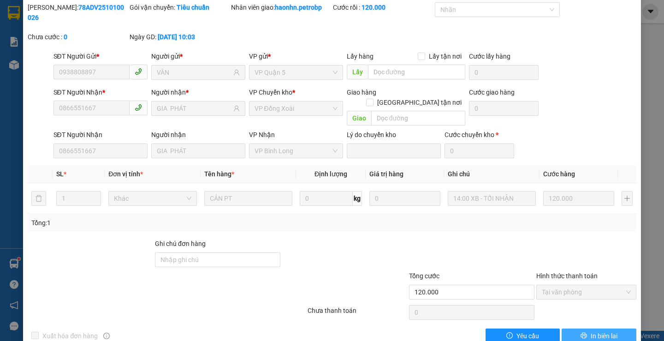
click at [581, 328] on button "In biên lai" at bounding box center [599, 335] width 74 height 15
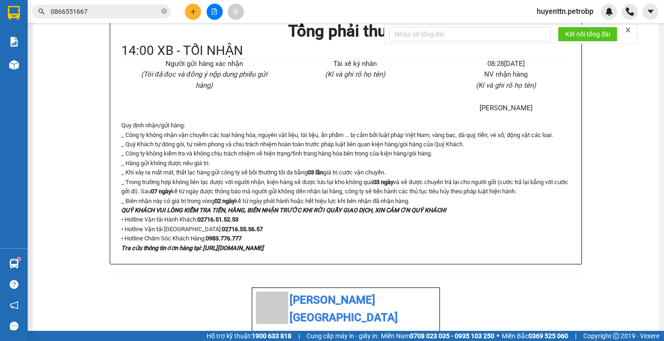
scroll to position [138, 0]
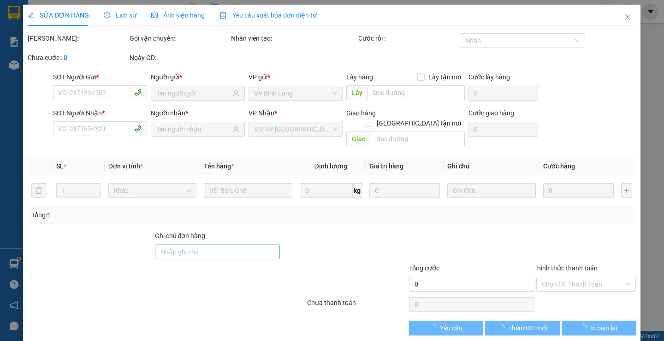
type input "0938808897"
type input "VÂN"
type input "0866551667"
type input "GIA PHÁT"
type input "120.000"
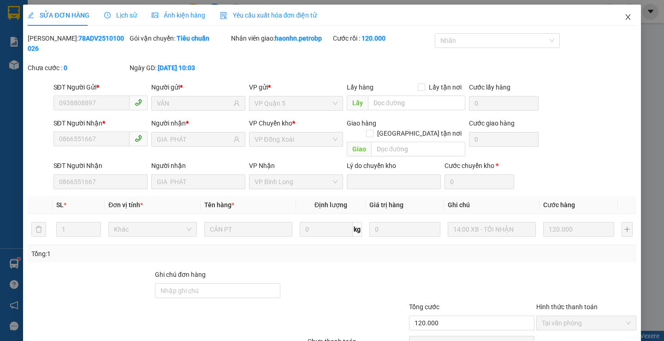
click at [616, 19] on span "Close" at bounding box center [628, 18] width 26 height 26
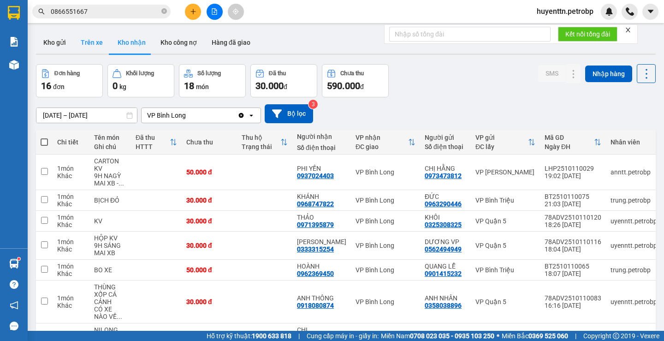
click at [94, 41] on button "Trên xe" at bounding box center [91, 42] width 37 height 22
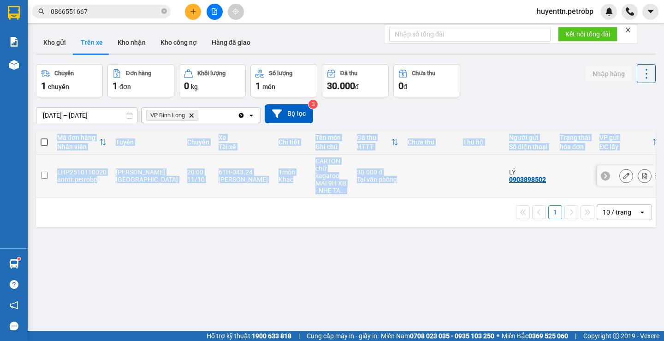
drag, startPoint x: 392, startPoint y: 197, endPoint x: 525, endPoint y: 192, distance: 132.9
click at [521, 192] on tr "LHP2510110020 anntt.[PERSON_NAME][GEOGRAPHIC_DATA] - [GEOGRAPHIC_DATA] 20:00 [D…" at bounding box center [426, 175] width 781 height 43
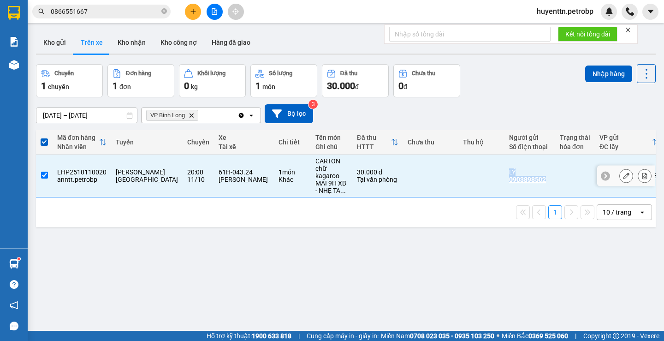
click at [464, 182] on td at bounding box center [481, 175] width 46 height 43
checkbox input "false"
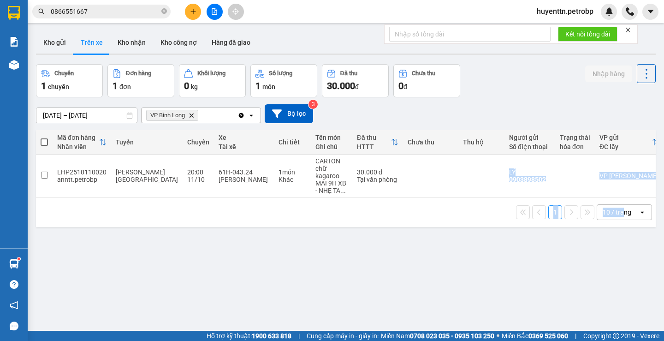
drag, startPoint x: 468, startPoint y: 197, endPoint x: 616, endPoint y: 206, distance: 148.3
click at [616, 206] on div "Mã đơn hàng Nhân viên Tuyến Chuyến Xe Tài xế Chi tiết Tên món Ghi chú Đã thu HT…" at bounding box center [346, 178] width 620 height 97
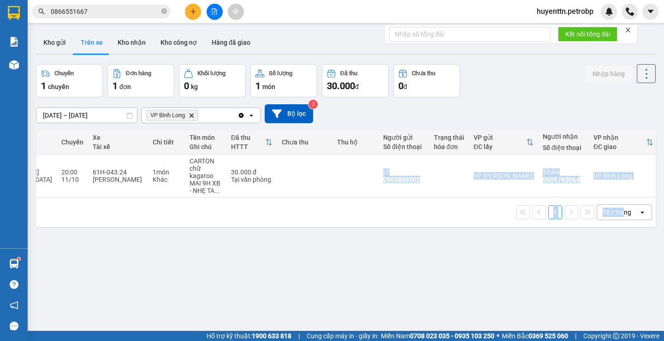
scroll to position [0, 131]
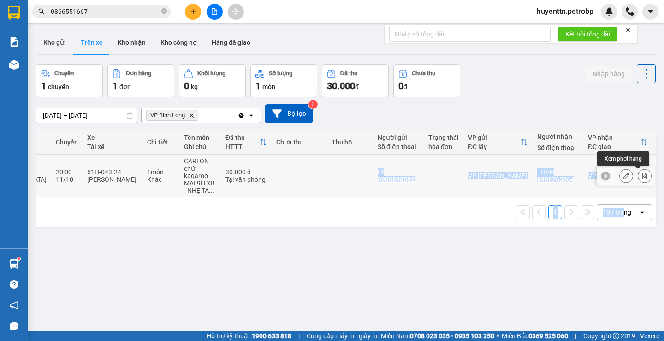
click at [638, 176] on button at bounding box center [644, 176] width 13 height 16
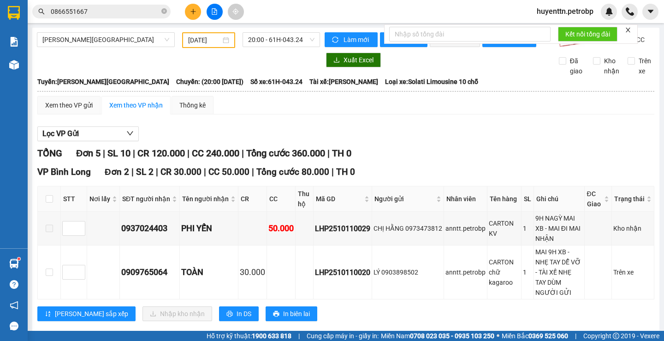
scroll to position [138, 0]
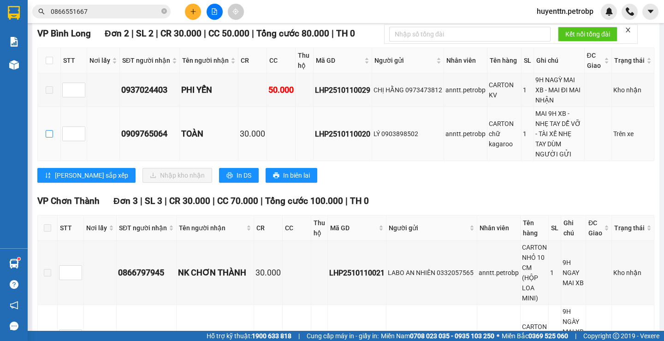
click at [51, 137] on input "checkbox" at bounding box center [49, 133] width 7 height 7
checkbox input "true"
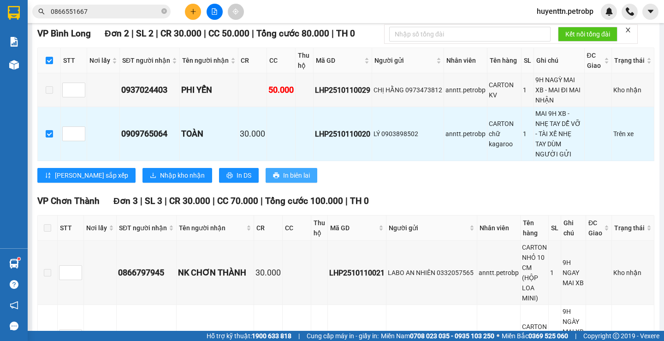
click at [283, 180] on span "In biên lai" at bounding box center [296, 175] width 27 height 10
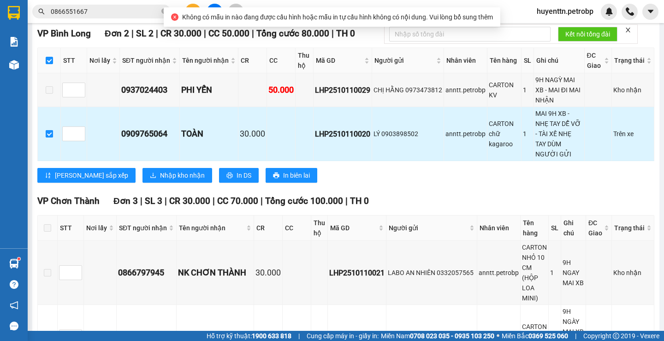
click at [49, 137] on input "checkbox" at bounding box center [49, 133] width 7 height 7
checkbox input "false"
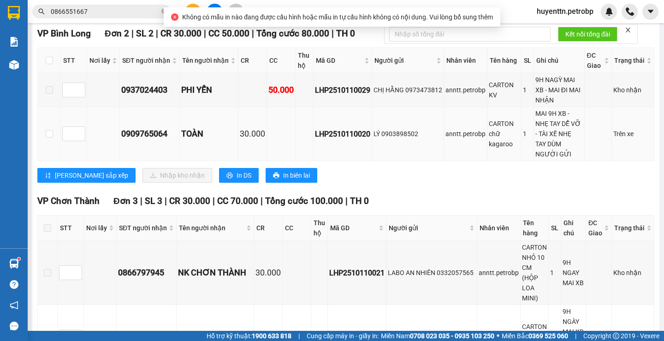
click at [154, 138] on div "0909765064" at bounding box center [149, 133] width 57 height 13
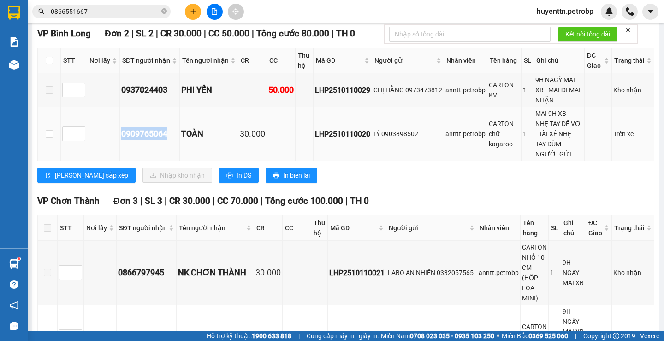
copy div "0909765064"
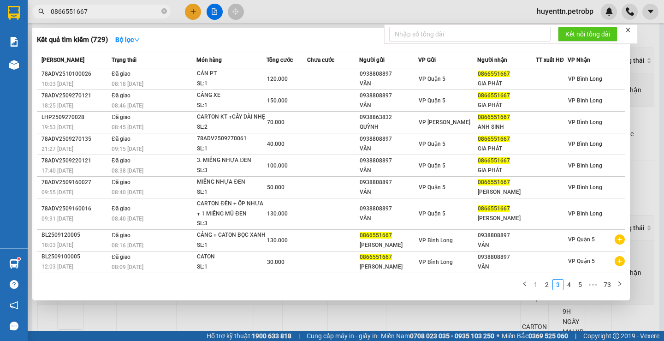
click at [96, 6] on span "0866551667" at bounding box center [101, 12] width 138 height 14
click at [107, 37] on div "Kết quả tìm kiếm ( 729 ) Bộ lọc Mã ĐH Trạng thái Món hàng Tổng cước Chưa cước N…" at bounding box center [330, 164] width 597 height 272
click at [107, 12] on input "0866551667" at bounding box center [105, 11] width 109 height 10
type input "0"
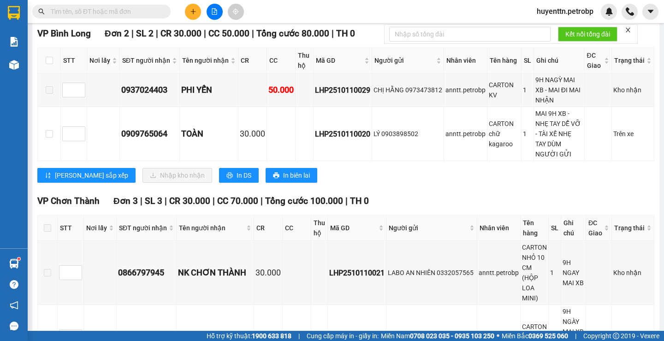
type input "V"
paste input "0909765064"
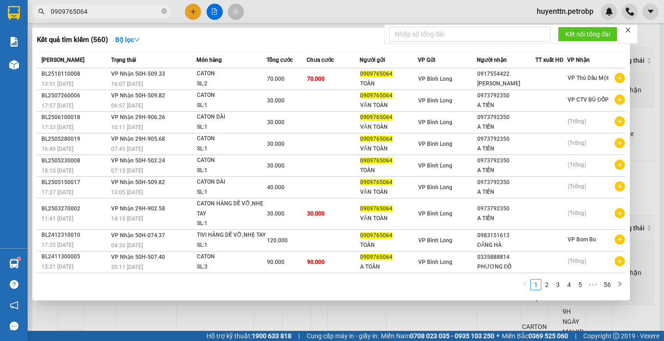
scroll to position [22, 0]
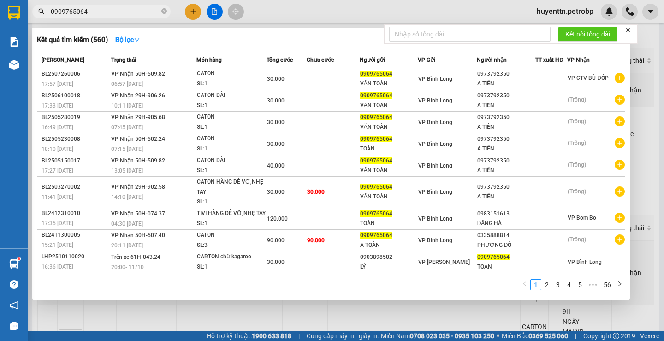
type input "0909765064"
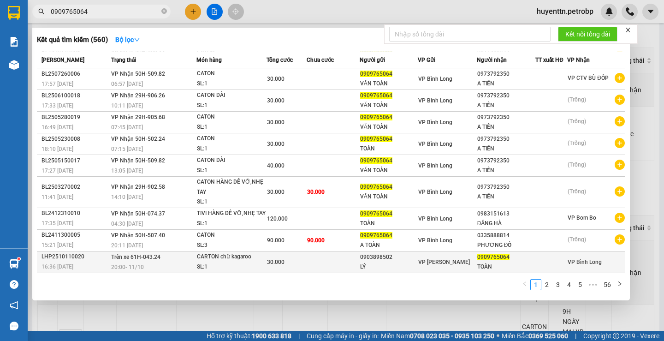
click at [286, 263] on div "30.000" at bounding box center [286, 262] width 39 height 10
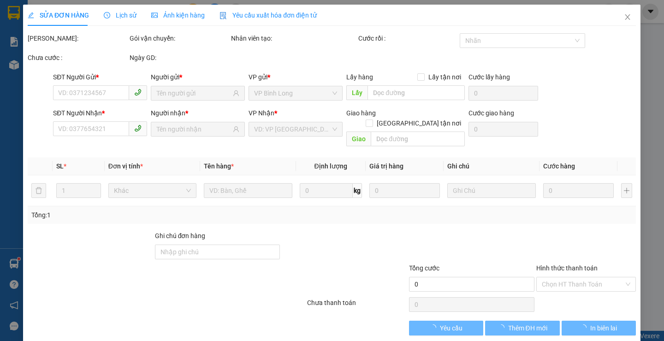
type input "0903898502"
type input "LÝ"
type input "0909765064"
type input "TOÀN"
type input "30.000"
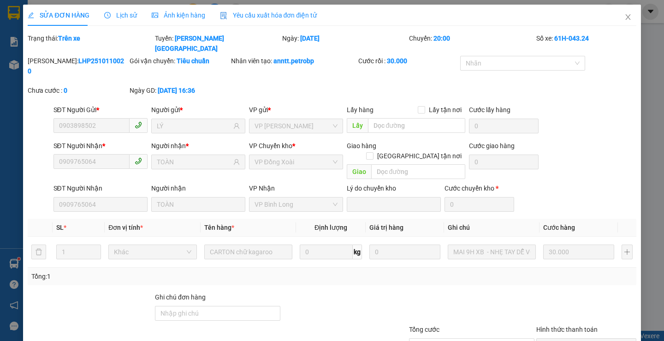
scroll to position [43, 0]
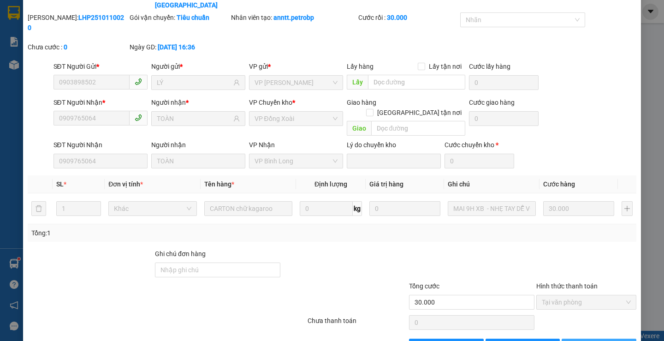
click at [580, 340] on icon "printer" at bounding box center [583, 345] width 6 height 6
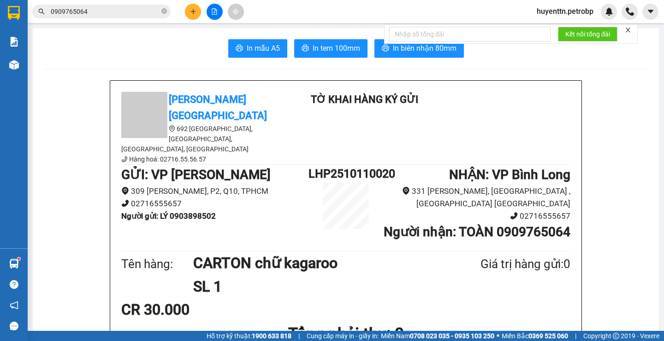
scroll to position [46, 0]
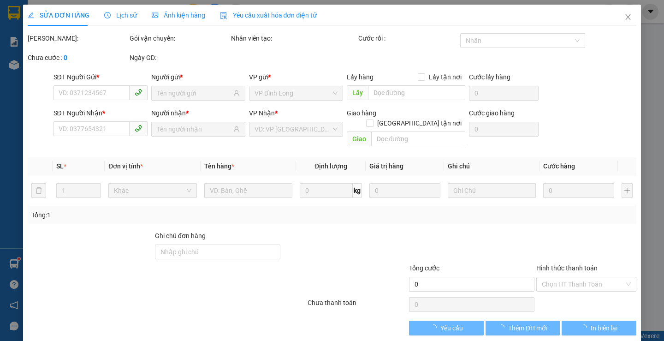
type input "0903898502"
type input "LÝ"
type input "0909765064"
type input "TOÀN"
type input "30.000"
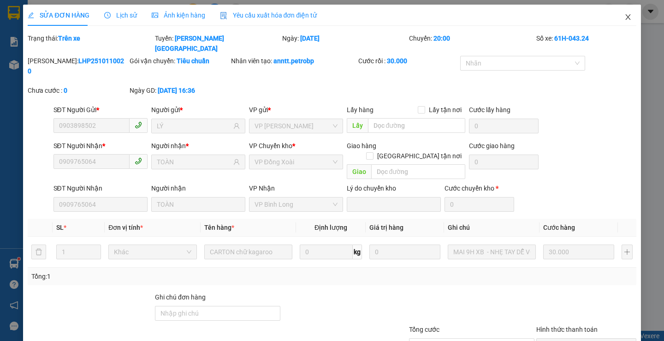
click at [621, 21] on span "Close" at bounding box center [628, 18] width 26 height 26
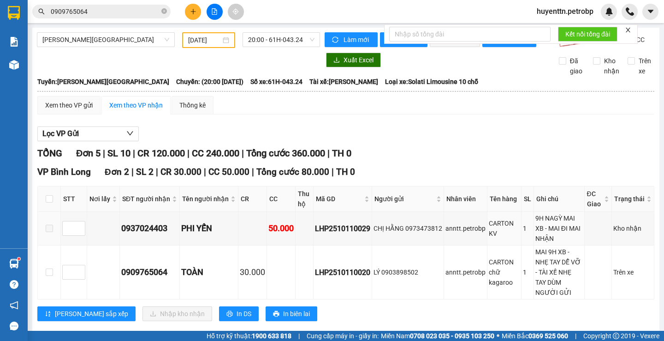
scroll to position [46, 0]
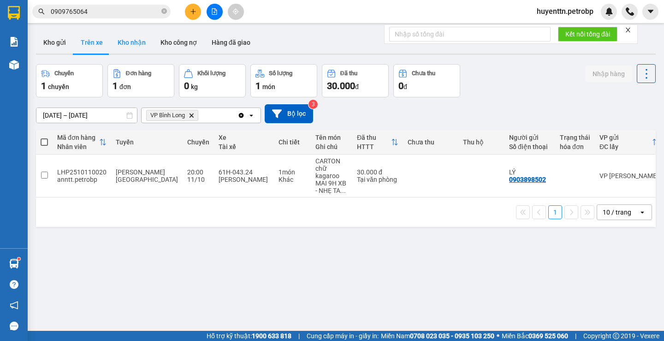
click at [135, 37] on button "Kho nhận" at bounding box center [131, 42] width 43 height 22
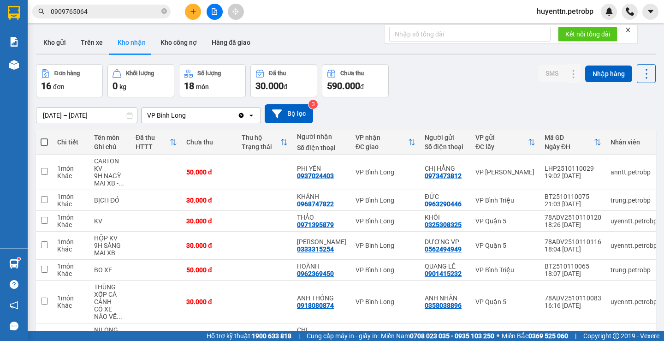
click at [117, 12] on input "0909765064" at bounding box center [105, 11] width 109 height 10
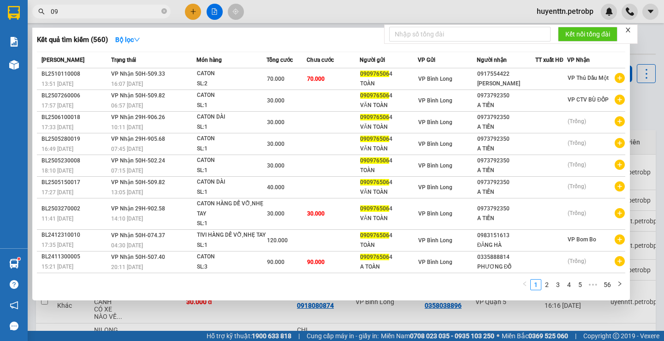
type input "0"
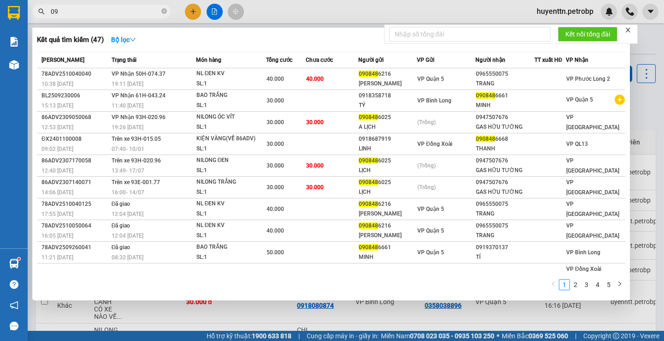
type input "0"
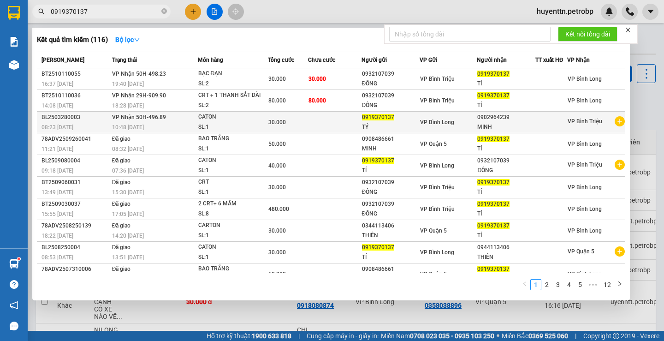
type input "0919370137"
click at [617, 123] on icon "plus-circle" at bounding box center [620, 121] width 10 height 10
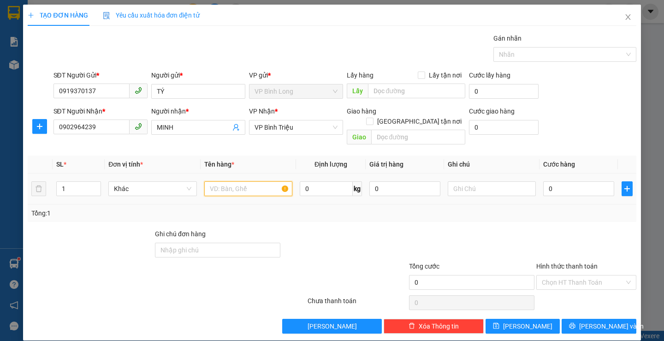
click at [244, 181] on input "text" at bounding box center [248, 188] width 88 height 15
click at [219, 181] on input "text" at bounding box center [248, 188] width 88 height 15
type input "KIỆN QUẤN NILONG TRẮNG"
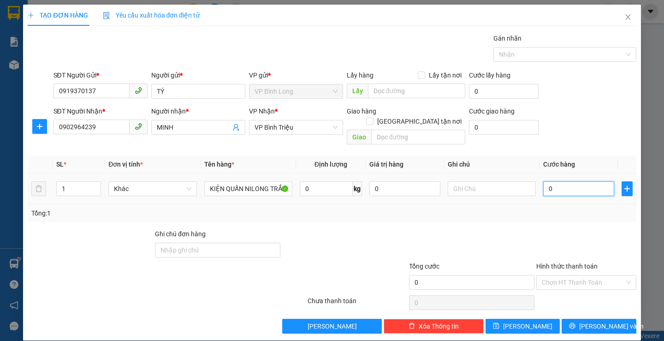
click at [574, 181] on input "0" at bounding box center [578, 188] width 71 height 15
type input "5"
type input "50"
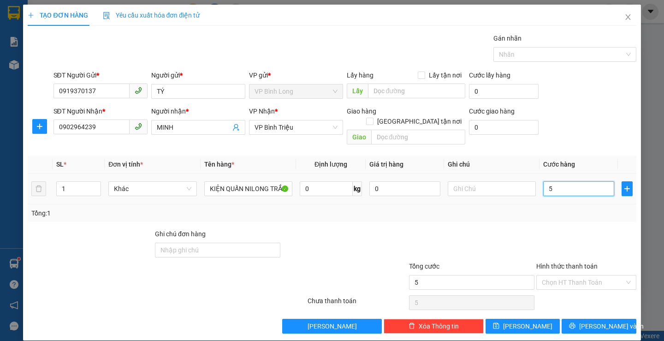
type input "50"
type input "500"
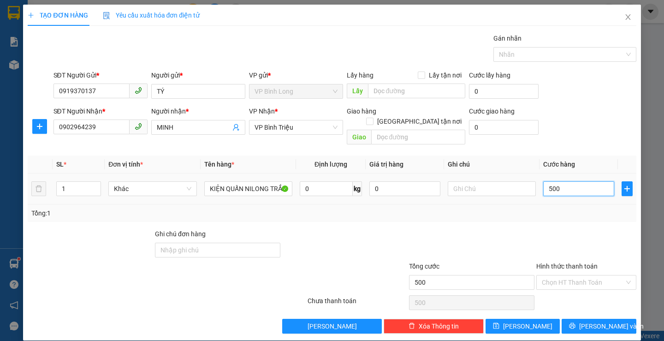
type input "5.000"
type input "50.000"
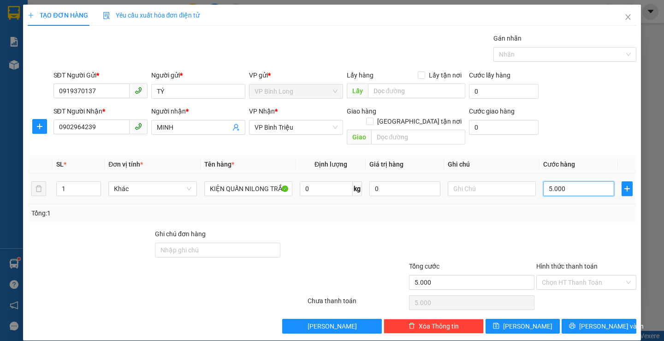
type input "50.000"
click at [557, 275] on input "Hình thức thanh toán" at bounding box center [583, 282] width 83 height 14
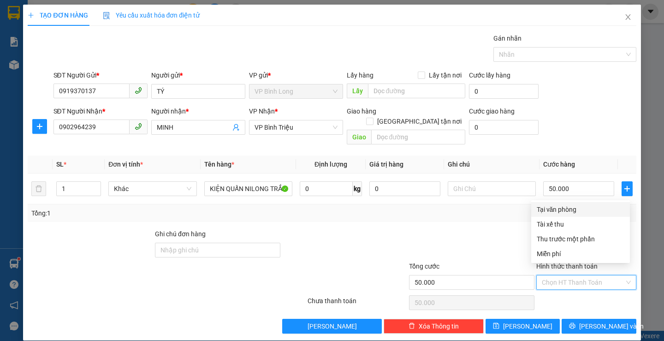
click at [548, 207] on div "Tại văn phòng" at bounding box center [581, 209] width 88 height 10
type input "0"
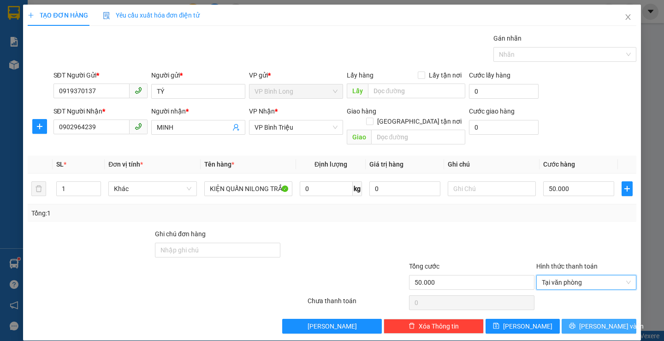
click at [575, 322] on icon "printer" at bounding box center [572, 325] width 6 height 6
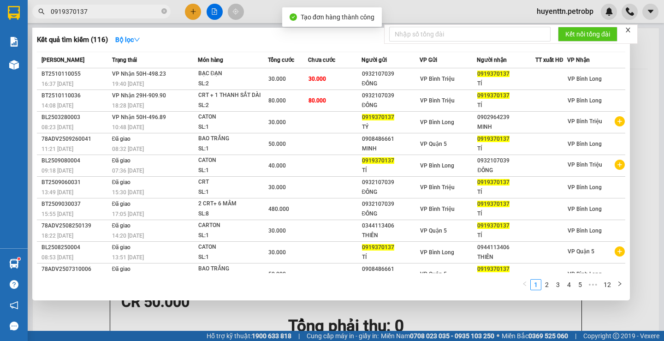
click at [645, 184] on div at bounding box center [332, 170] width 664 height 341
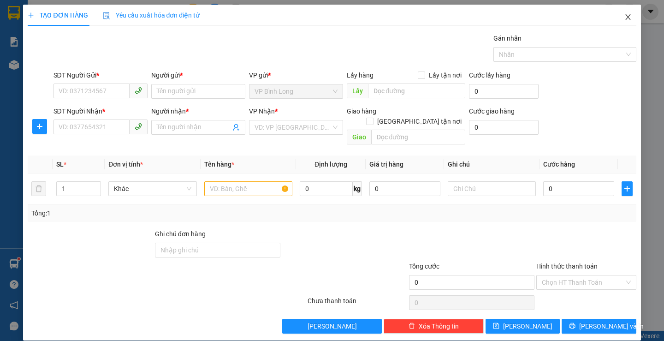
click at [624, 18] on icon "close" at bounding box center [627, 16] width 7 height 7
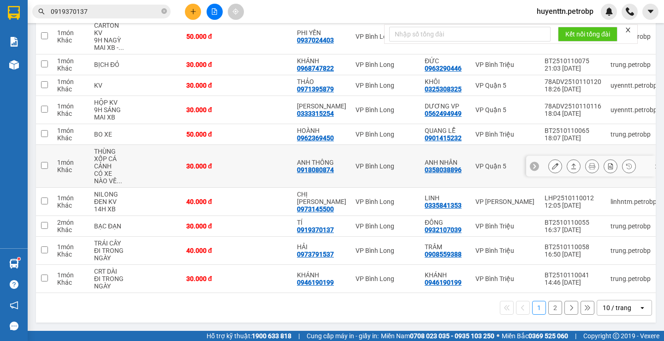
scroll to position [139, 0]
click at [548, 307] on button "2" at bounding box center [555, 308] width 14 height 14
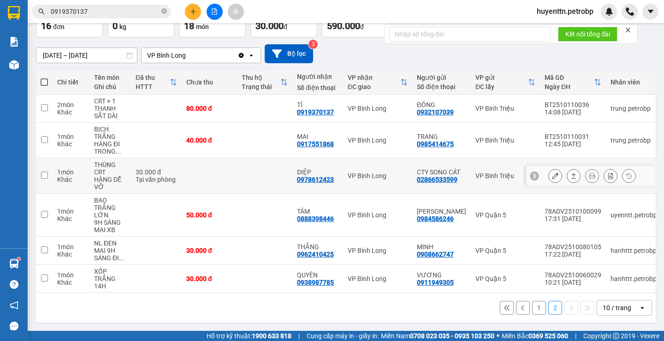
scroll to position [0, 0]
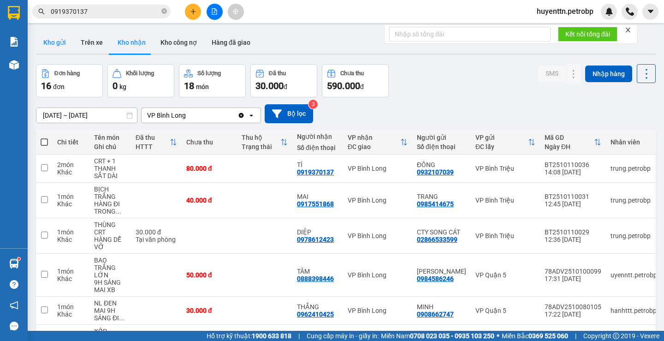
click at [61, 43] on button "Kho gửi" at bounding box center [54, 42] width 37 height 22
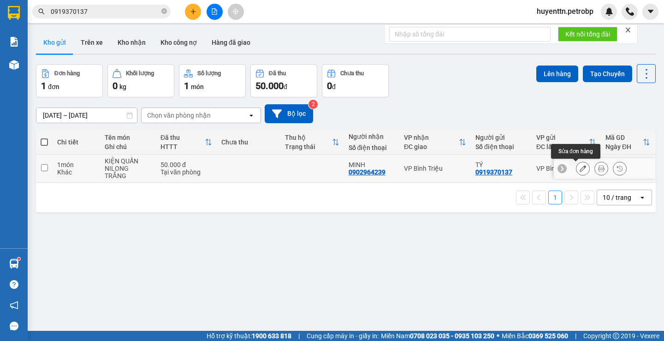
click at [579, 170] on icon at bounding box center [582, 168] width 6 height 6
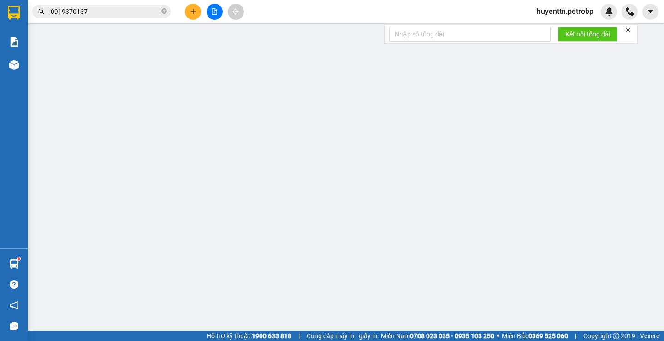
type input "0919370137"
type input "0902964239"
type input "50.000"
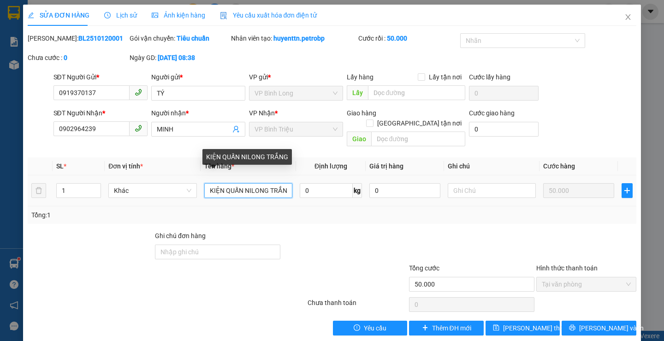
click at [268, 183] on input "KIỆN QUẤN NILONG TRẮNG" at bounding box center [248, 190] width 88 height 15
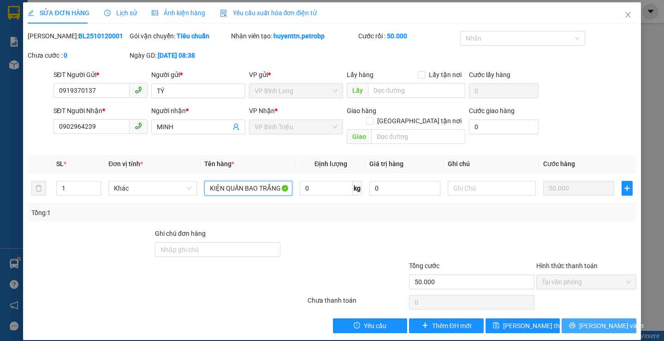
type input "KIỆN QUẤN BAO TRẮNG"
click at [603, 320] on span "[PERSON_NAME] và In" at bounding box center [611, 325] width 65 height 10
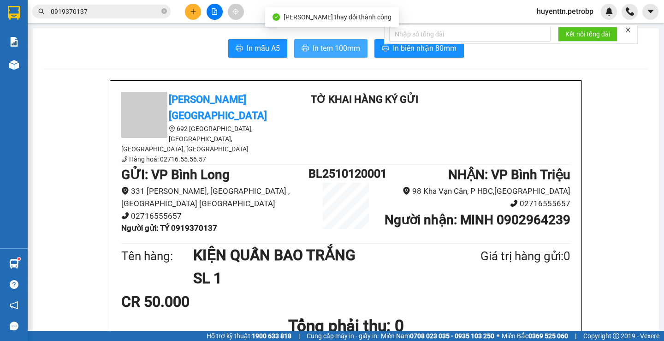
click at [335, 45] on span "In tem 100mm" at bounding box center [336, 48] width 47 height 12
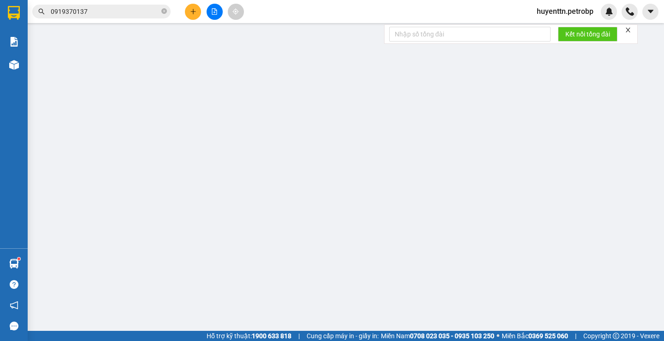
type input "0919370137"
type input "0902964239"
type input "50.000"
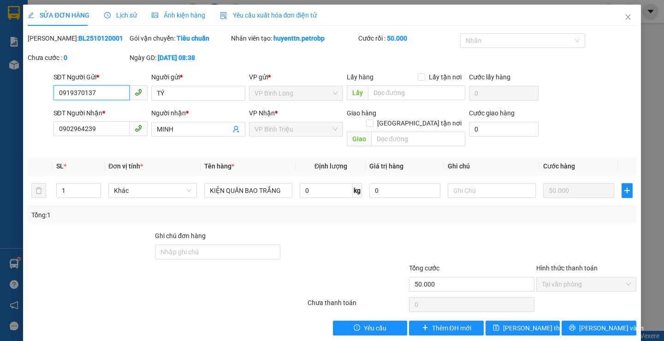
scroll to position [2, 0]
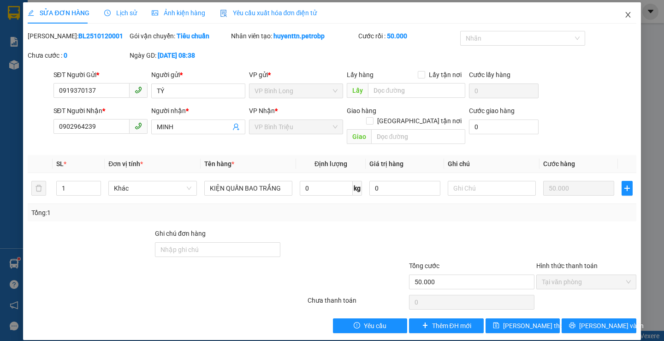
click at [624, 18] on icon "close" at bounding box center [627, 14] width 7 height 7
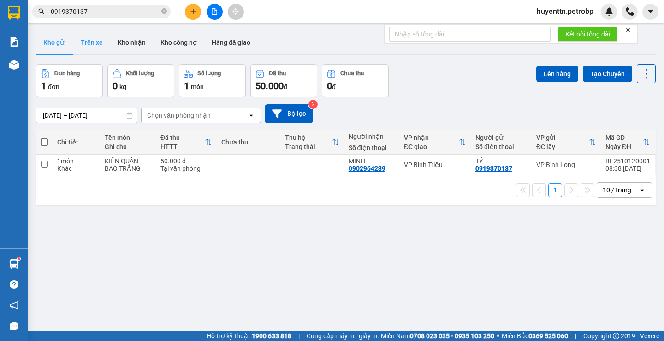
click at [98, 44] on button "Trên xe" at bounding box center [91, 42] width 37 height 22
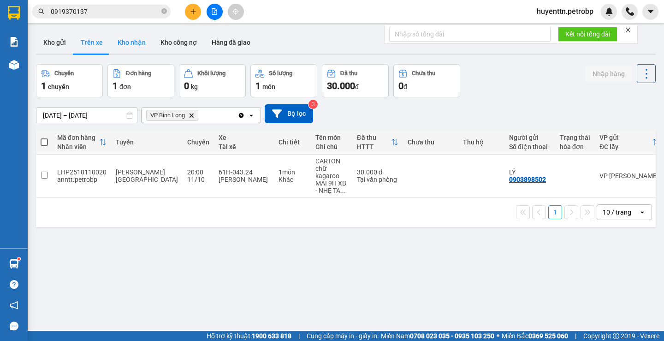
click at [136, 41] on button "Kho nhận" at bounding box center [131, 42] width 43 height 22
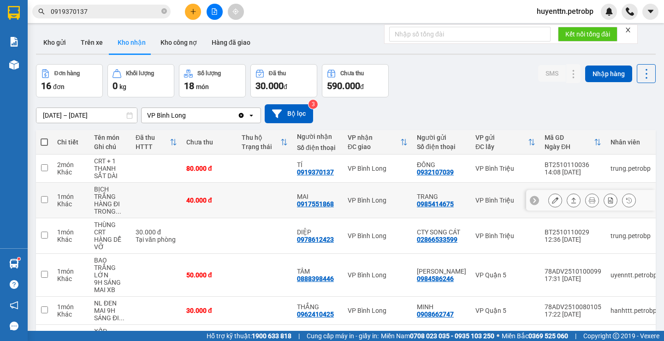
scroll to position [64, 0]
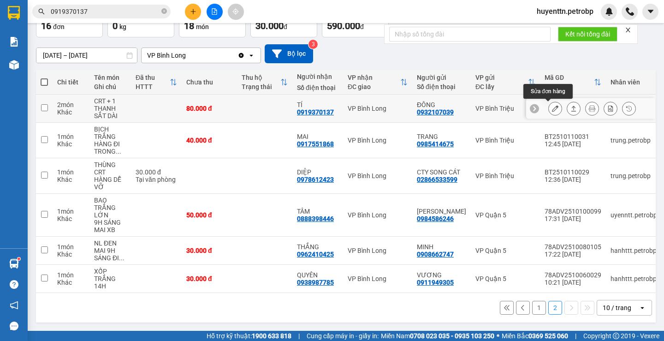
click at [552, 108] on button at bounding box center [555, 109] width 13 height 16
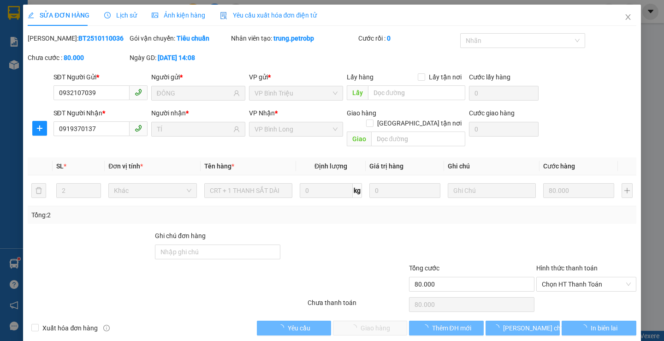
type input "0932107039"
type input "ĐÔNG"
type input "0919370137"
type input "TÍ"
type input "80.000"
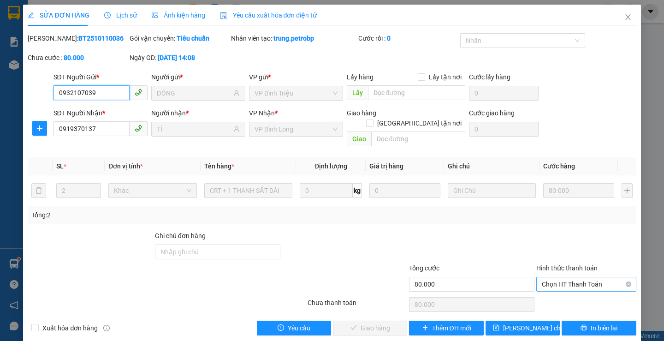
click at [564, 279] on span "Chọn HT Thanh Toán" at bounding box center [586, 284] width 89 height 14
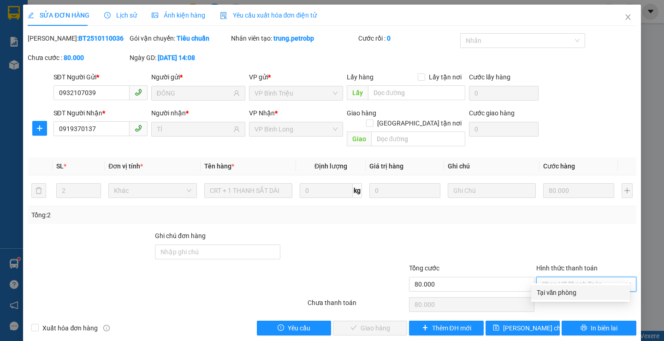
click at [557, 298] on div "Tại văn phòng" at bounding box center [580, 292] width 99 height 15
type input "0"
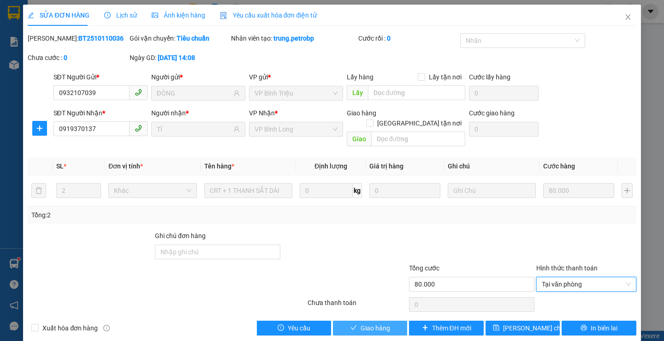
click at [369, 323] on span "Giao hàng" at bounding box center [376, 328] width 30 height 10
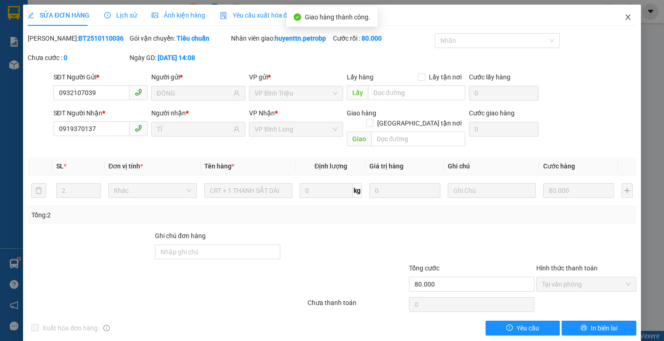
click at [624, 17] on icon "close" at bounding box center [627, 16] width 7 height 7
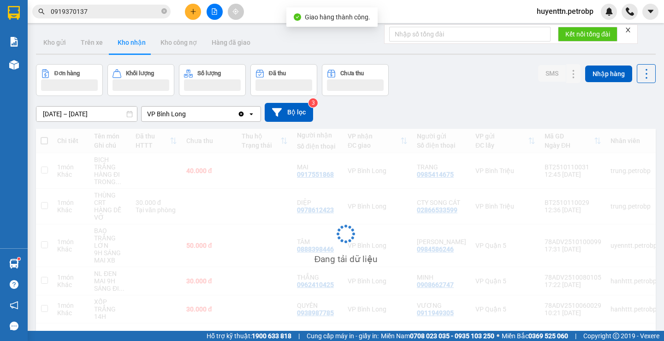
scroll to position [42, 0]
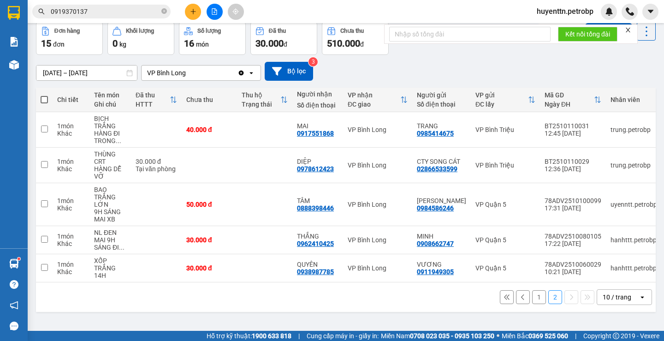
click at [535, 299] on button "1" at bounding box center [539, 297] width 14 height 14
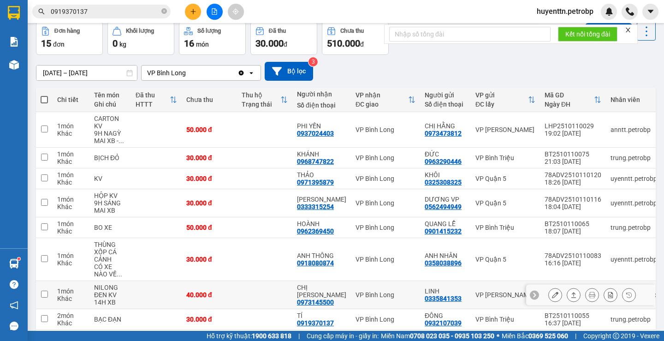
scroll to position [139, 0]
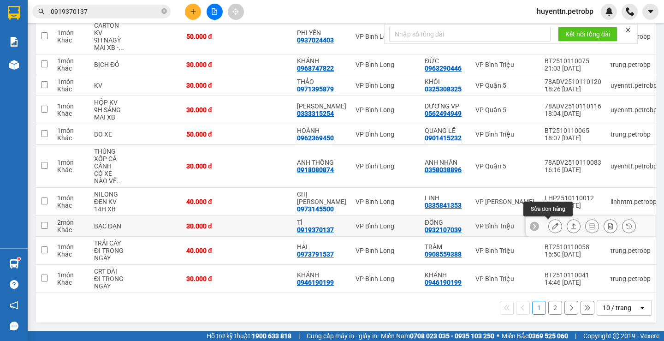
click at [552, 224] on icon at bounding box center [555, 226] width 6 height 6
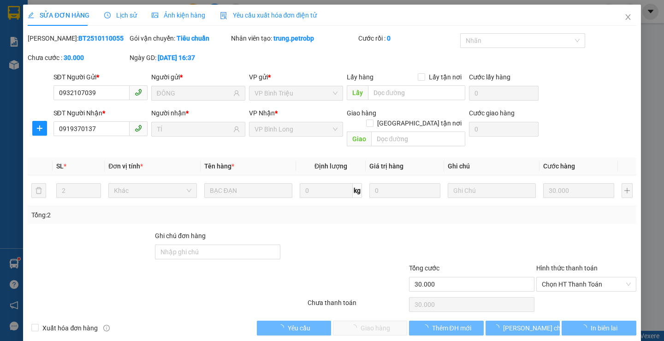
type input "0932107039"
type input "ĐÔNG"
type input "0919370137"
type input "TÍ"
type input "30.000"
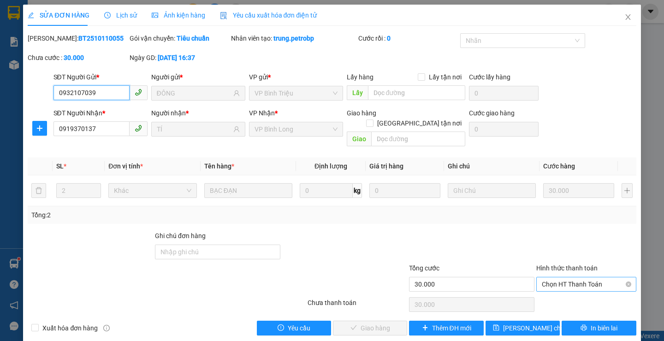
click at [557, 277] on span "Chọn HT Thanh Toán" at bounding box center [586, 284] width 89 height 14
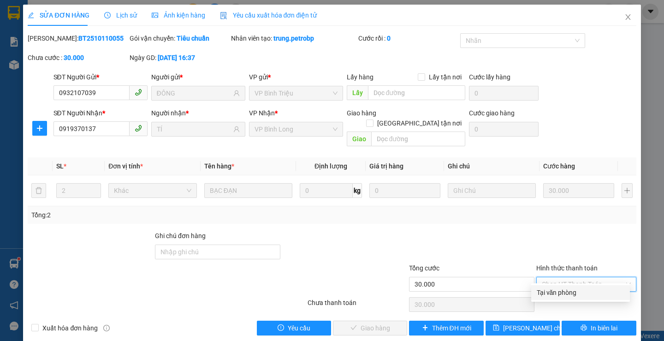
click at [552, 295] on div "Tại văn phòng" at bounding box center [581, 292] width 88 height 10
type input "0"
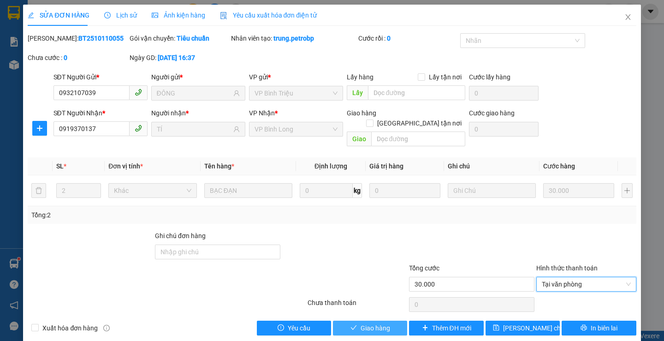
click at [376, 323] on button "Giao hàng" at bounding box center [370, 327] width 74 height 15
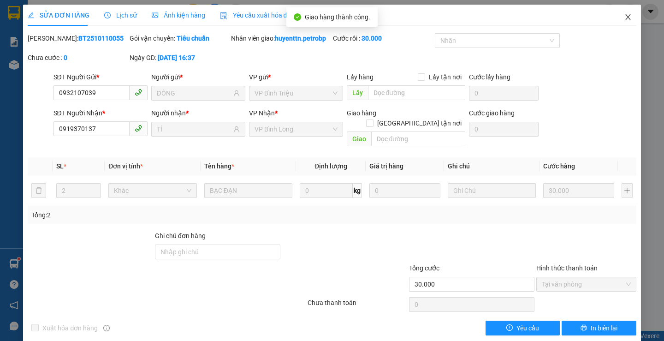
click at [624, 18] on icon "close" at bounding box center [627, 16] width 7 height 7
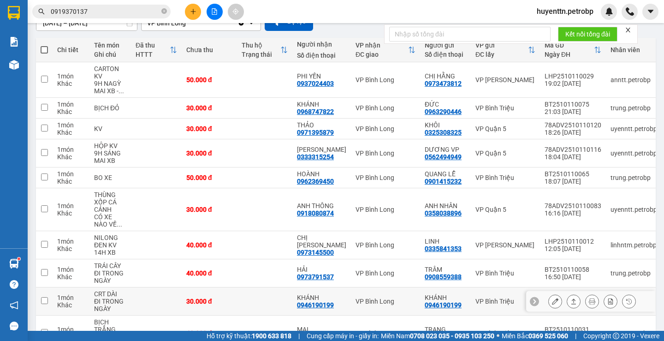
scroll to position [154, 0]
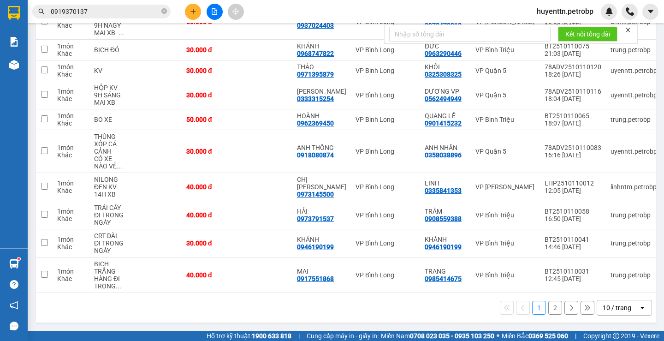
click at [551, 310] on button "2" at bounding box center [555, 308] width 14 height 14
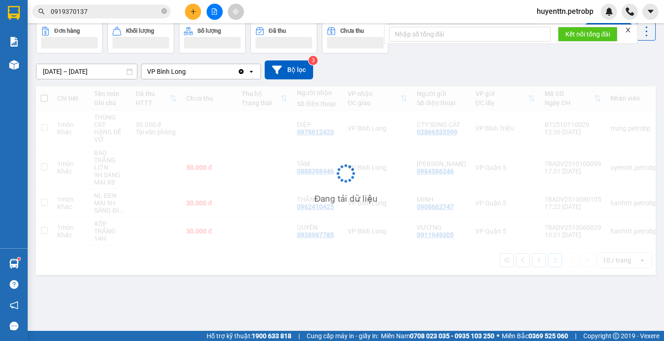
scroll to position [42, 0]
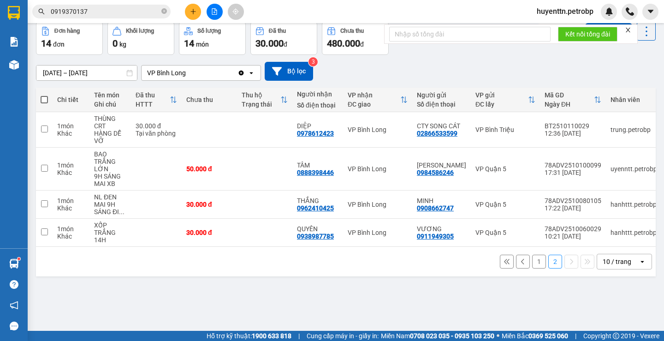
click at [533, 263] on button "1" at bounding box center [539, 261] width 14 height 14
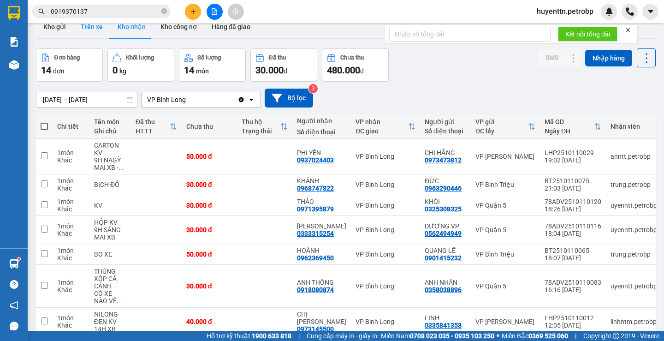
scroll to position [0, 0]
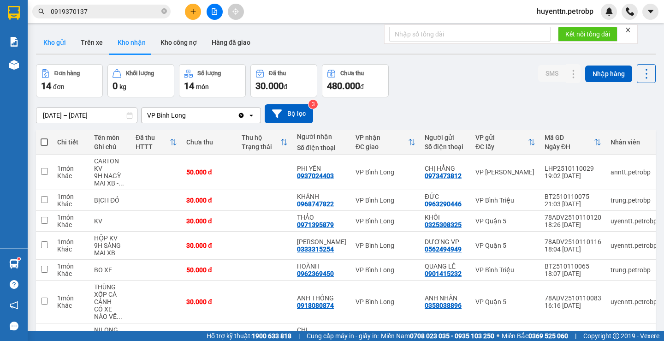
click at [68, 41] on button "Kho gửi" at bounding box center [54, 42] width 37 height 22
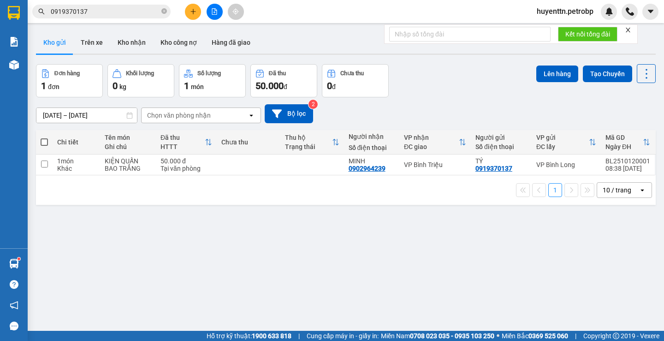
click at [488, 177] on div "1 10 / trang open" at bounding box center [346, 190] width 620 height 30
click at [485, 169] on div "0919370137" at bounding box center [493, 168] width 37 height 7
click at [426, 165] on div "VP Bình Triệu" at bounding box center [435, 164] width 62 height 7
checkbox input "true"
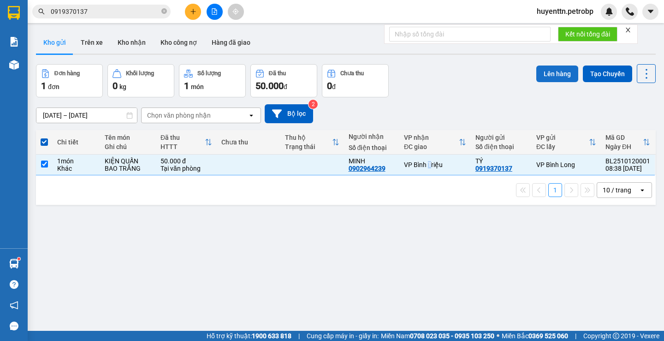
click at [540, 69] on button "Lên hàng" at bounding box center [557, 73] width 42 height 17
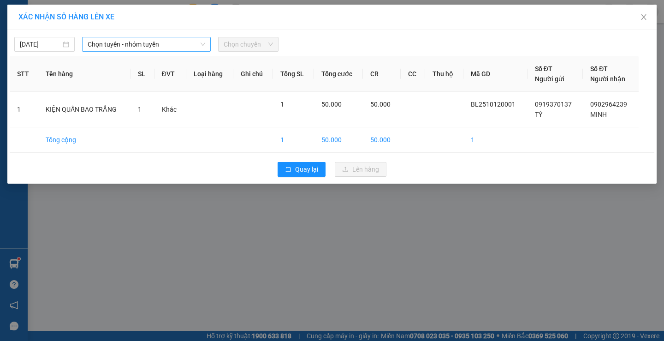
click at [166, 46] on span "Chọn tuyến - nhóm tuyến" at bounding box center [147, 44] width 118 height 14
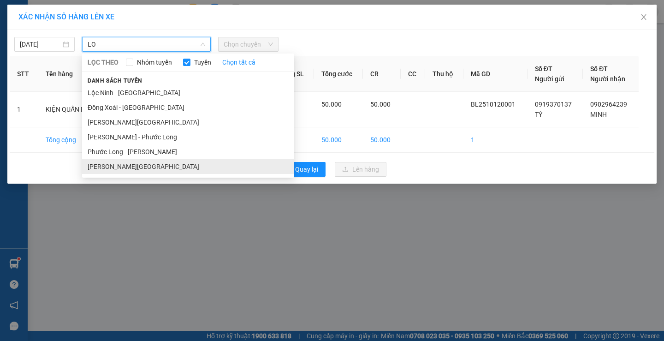
type input "LO"
click at [136, 166] on li "[PERSON_NAME][GEOGRAPHIC_DATA]" at bounding box center [188, 166] width 212 height 15
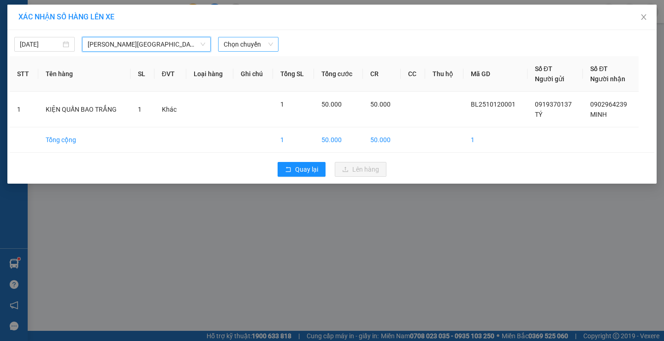
click at [229, 51] on div "Chọn chuyến" at bounding box center [248, 44] width 60 height 15
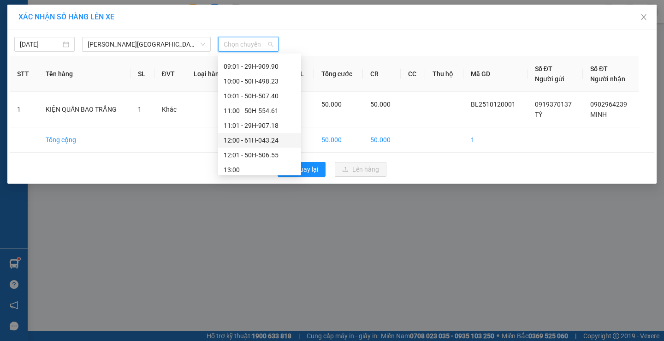
scroll to position [231, 0]
click at [269, 95] on div "09:00 - 50H-547.10" at bounding box center [260, 98] width 72 height 10
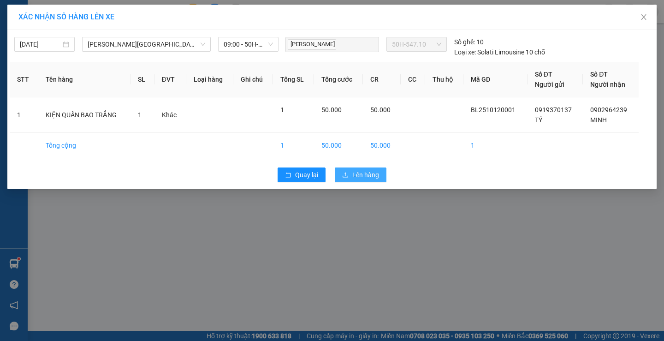
click at [362, 179] on span "Lên hàng" at bounding box center [365, 175] width 27 height 10
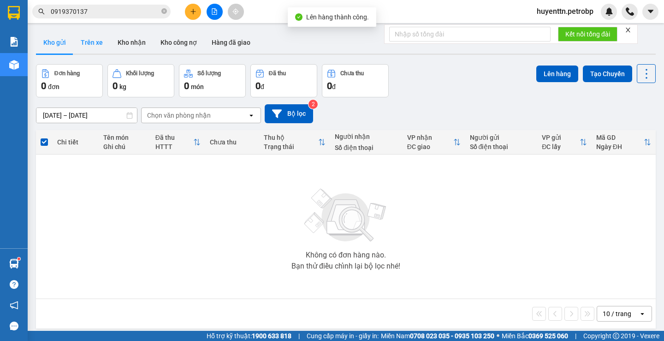
click at [86, 42] on button "Trên xe" at bounding box center [91, 42] width 37 height 22
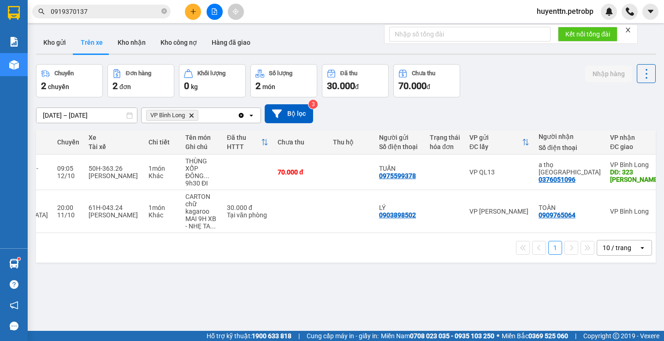
scroll to position [0, 145]
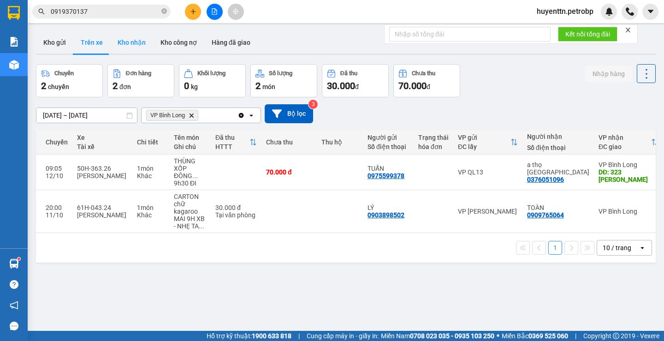
click at [134, 48] on button "Kho nhận" at bounding box center [131, 42] width 43 height 22
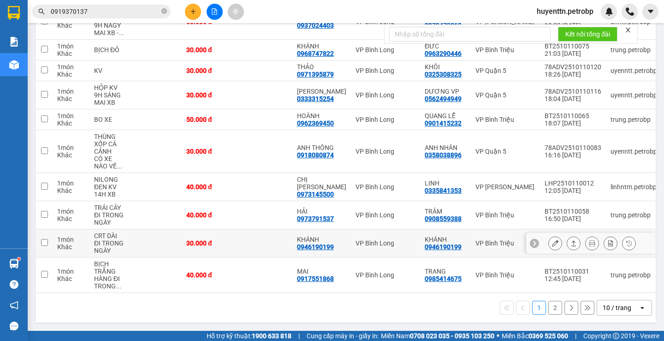
scroll to position [154, 0]
click at [548, 308] on button "2" at bounding box center [555, 308] width 14 height 14
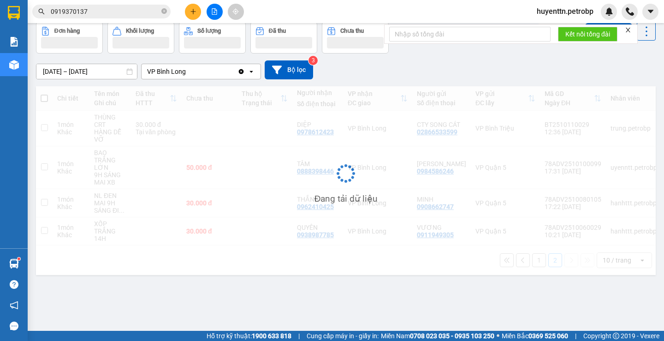
scroll to position [42, 0]
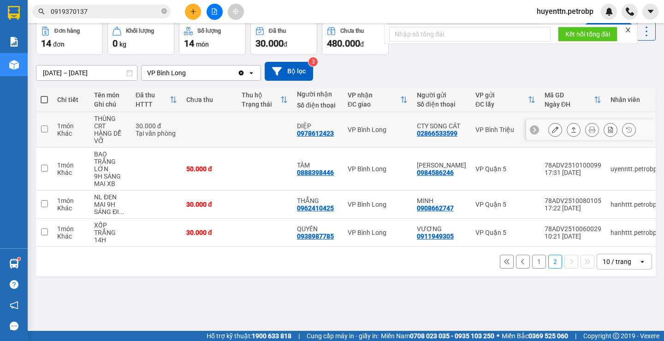
click at [552, 131] on icon at bounding box center [555, 129] width 6 height 6
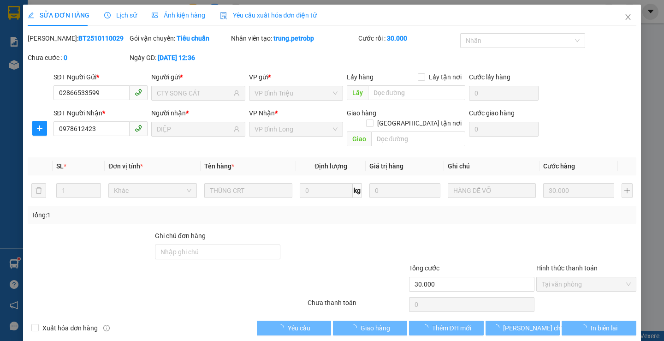
type input "02866533599"
type input "CTY SONG CÁT"
type input "0978612423"
type input "DIỆP"
type input "30.000"
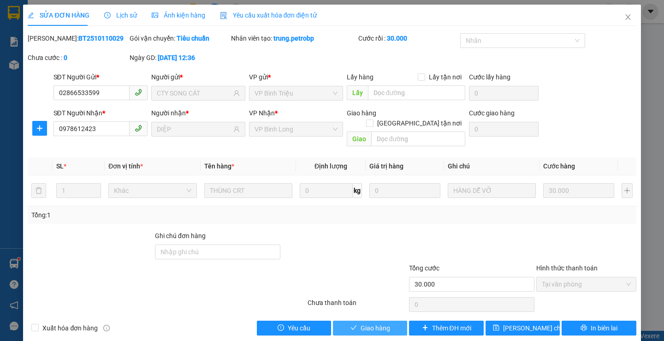
click at [381, 323] on span "Giao hàng" at bounding box center [376, 328] width 30 height 10
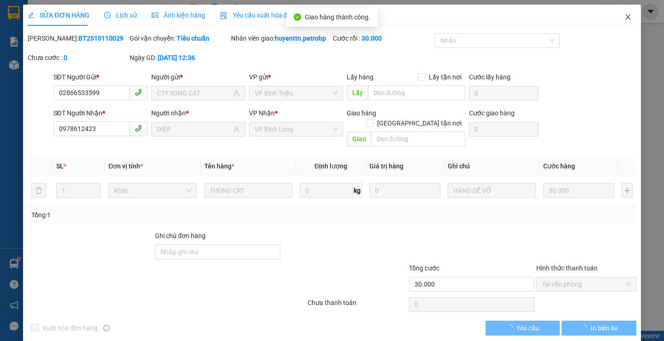
click at [624, 15] on icon "close" at bounding box center [627, 16] width 7 height 7
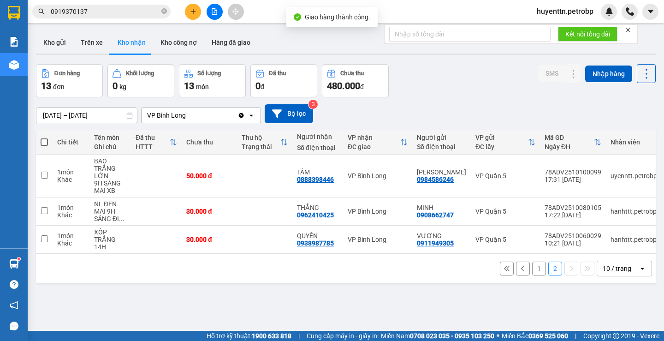
click at [532, 272] on button "1" at bounding box center [539, 268] width 14 height 14
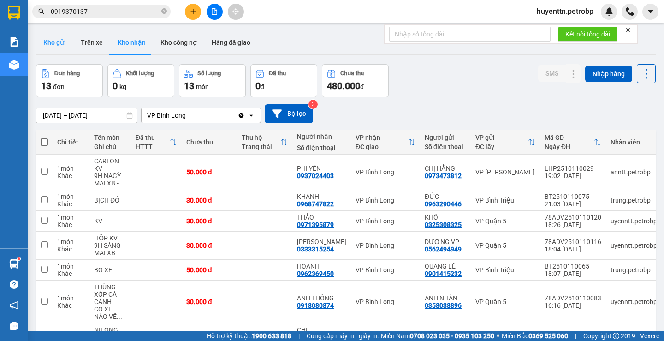
click at [53, 47] on button "Kho gửi" at bounding box center [54, 42] width 37 height 22
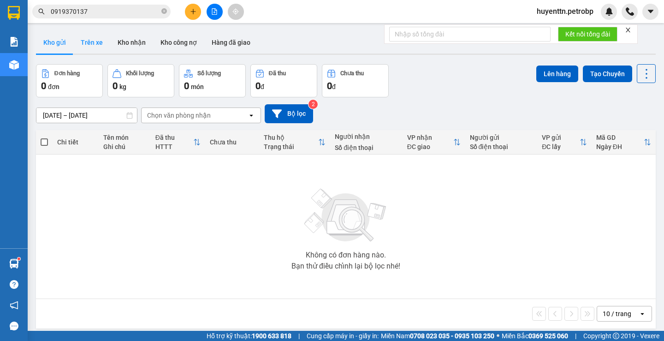
click at [73, 46] on button "Trên xe" at bounding box center [91, 42] width 37 height 22
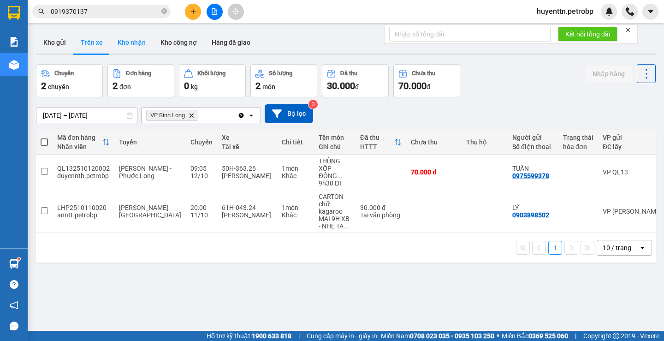
click at [143, 40] on button "Kho nhận" at bounding box center [131, 42] width 43 height 22
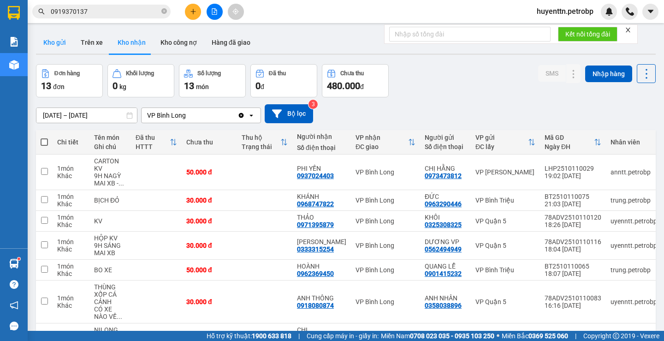
click at [68, 49] on button "Kho gửi" at bounding box center [54, 42] width 37 height 22
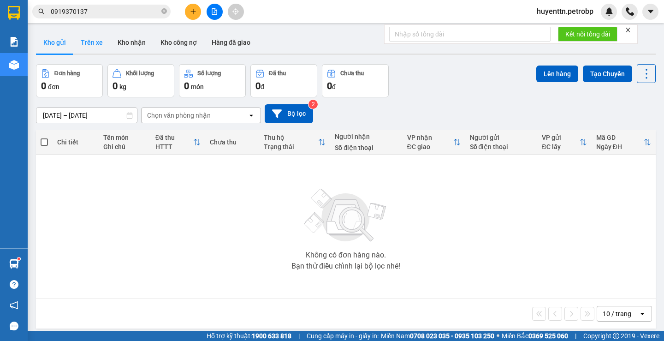
click at [79, 45] on button "Trên xe" at bounding box center [91, 42] width 37 height 22
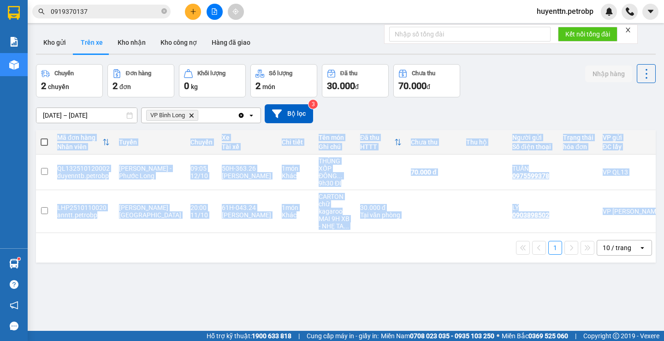
drag, startPoint x: 279, startPoint y: 236, endPoint x: 359, endPoint y: 235, distance: 80.2
click at [359, 235] on div "Mã đơn hàng Nhân viên Tuyến Chuyến Xe Tài xế Chi tiết Tên món Ghi chú Đã thu HT…" at bounding box center [346, 196] width 620 height 132
click at [338, 251] on div "1 10 / trang open" at bounding box center [346, 248] width 612 height 16
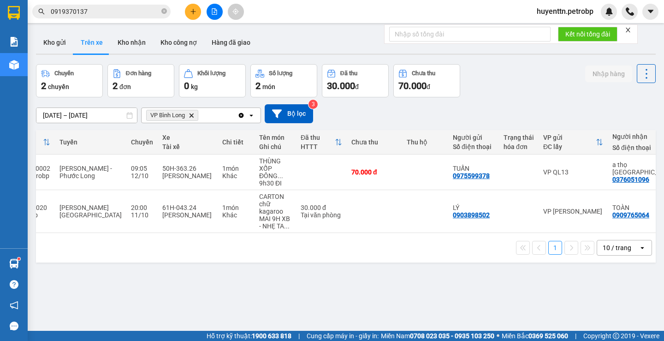
scroll to position [0, 137]
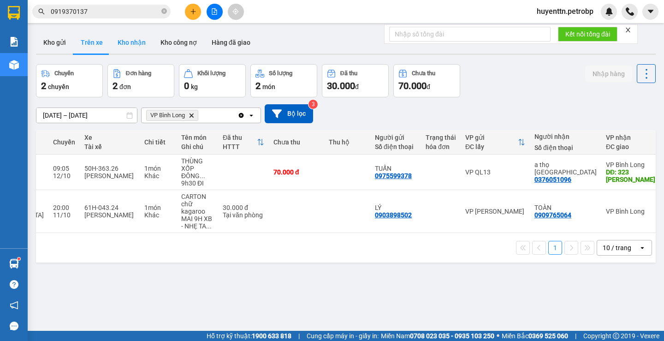
click at [134, 45] on button "Kho nhận" at bounding box center [131, 42] width 43 height 22
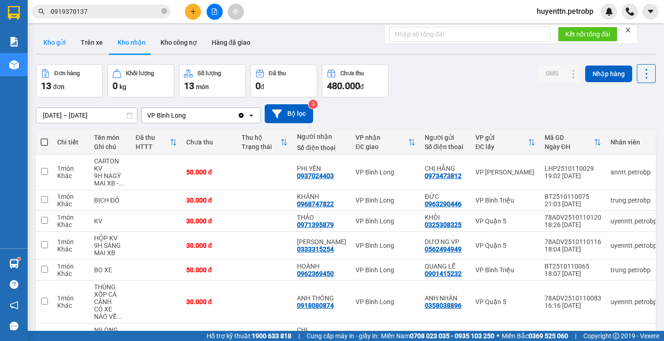
click at [48, 47] on button "Kho gửi" at bounding box center [54, 42] width 37 height 22
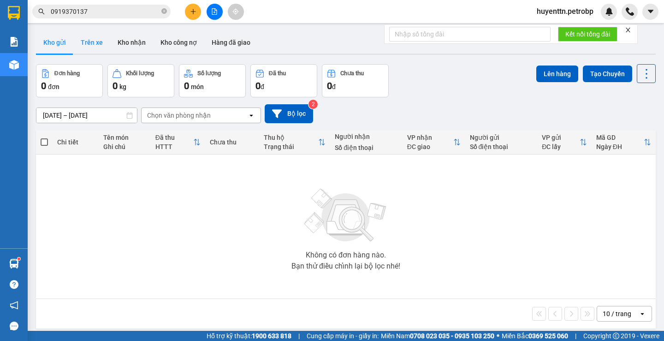
click at [100, 47] on button "Trên xe" at bounding box center [91, 42] width 37 height 22
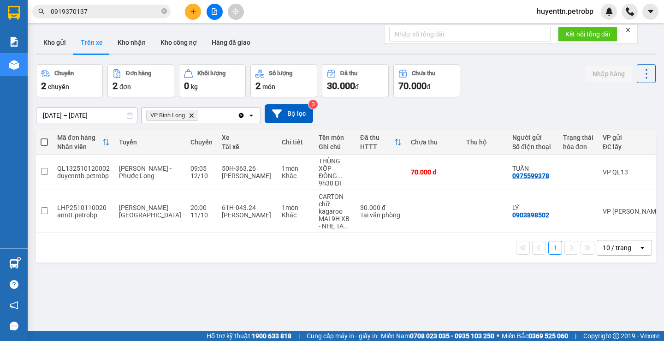
drag, startPoint x: 260, startPoint y: 236, endPoint x: 405, endPoint y: 256, distance: 147.0
click at [405, 256] on div "1 10 / trang open" at bounding box center [346, 248] width 620 height 30
click at [61, 44] on button "Kho gửi" at bounding box center [54, 42] width 37 height 22
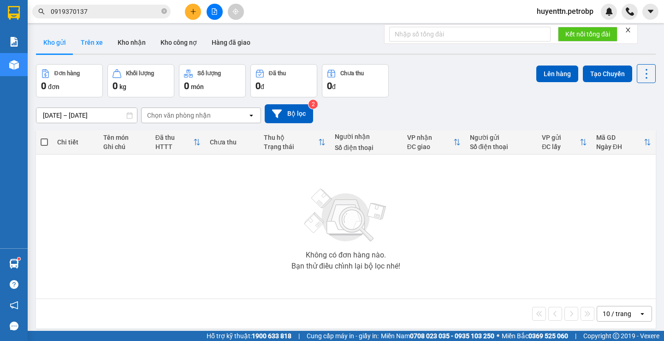
click at [82, 43] on button "Trên xe" at bounding box center [91, 42] width 37 height 22
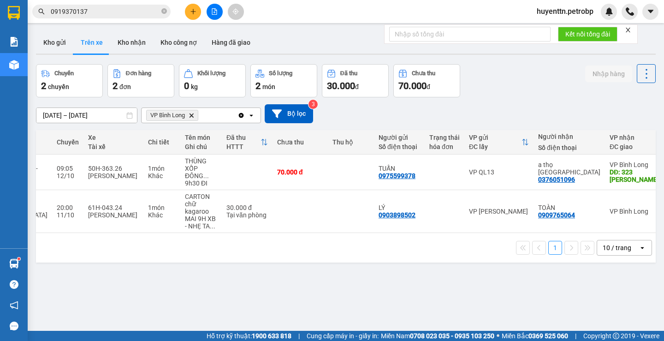
scroll to position [0, 145]
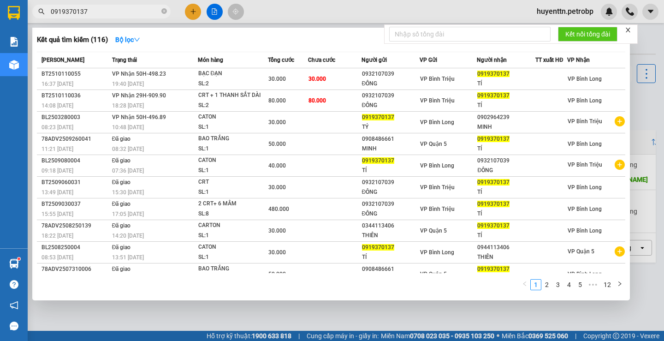
click at [106, 15] on input "0919370137" at bounding box center [105, 11] width 109 height 10
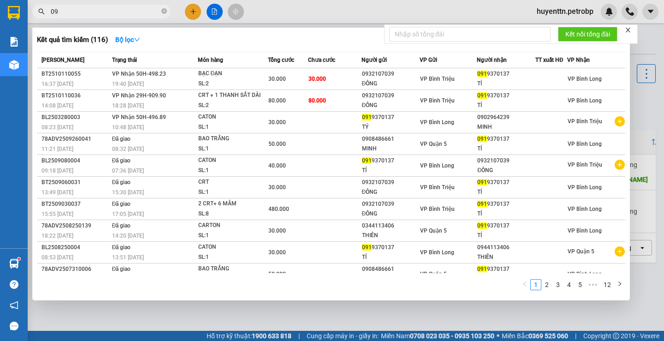
type input "0"
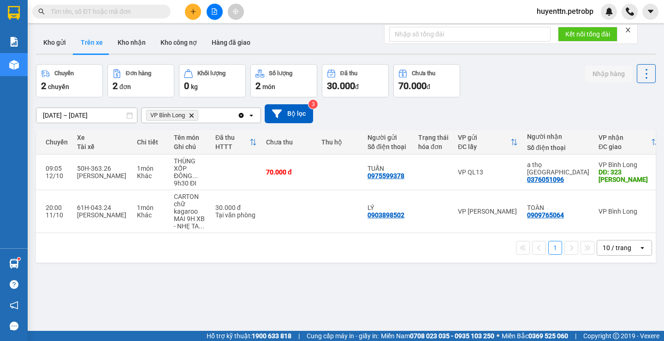
click at [196, 12] on button at bounding box center [193, 12] width 16 height 16
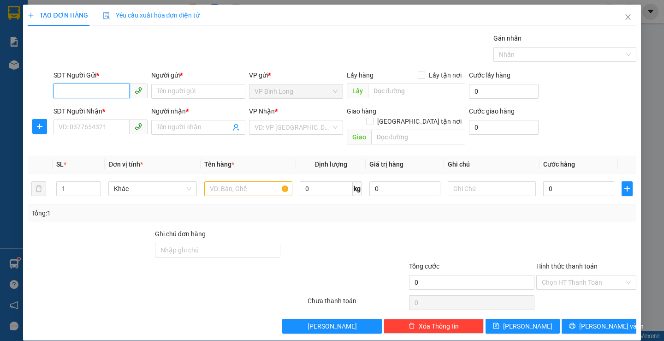
click at [78, 88] on input "SĐT Người Gửi *" at bounding box center [91, 90] width 76 height 15
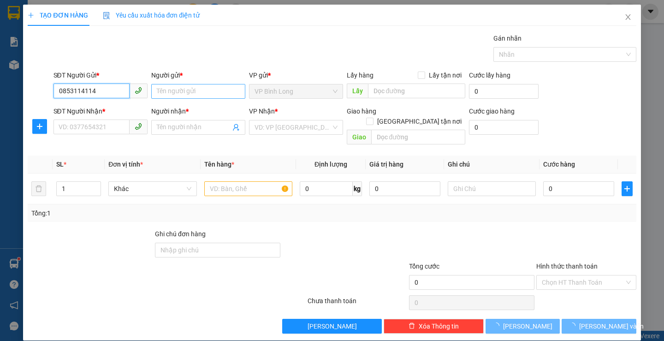
type input "0853114114"
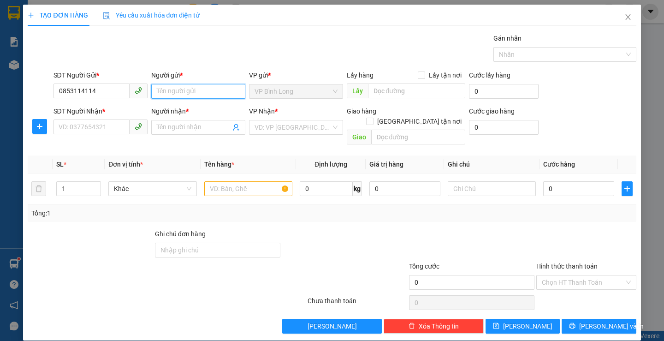
click at [189, 91] on input "Người gửi *" at bounding box center [198, 91] width 94 height 15
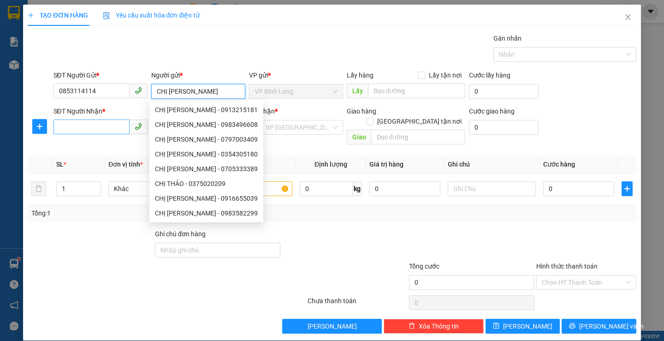
type input "CHỊ THẢO"
click at [103, 127] on input "SĐT Người Nhận *" at bounding box center [91, 126] width 76 height 15
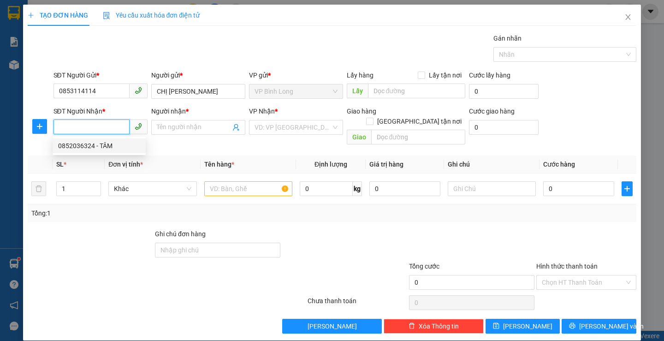
click at [87, 148] on div "0852036324 - TÂM" at bounding box center [99, 146] width 82 height 10
type input "0852036324"
type input "TÂM"
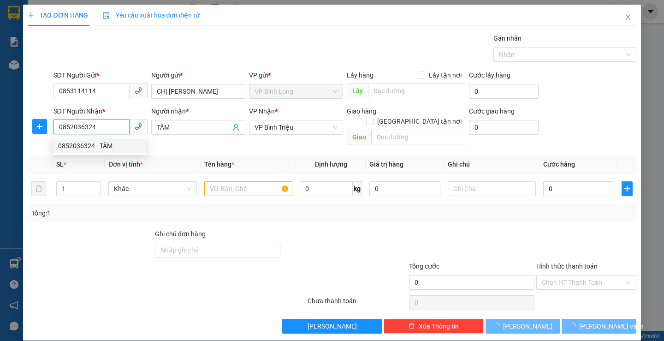
type input "30.000"
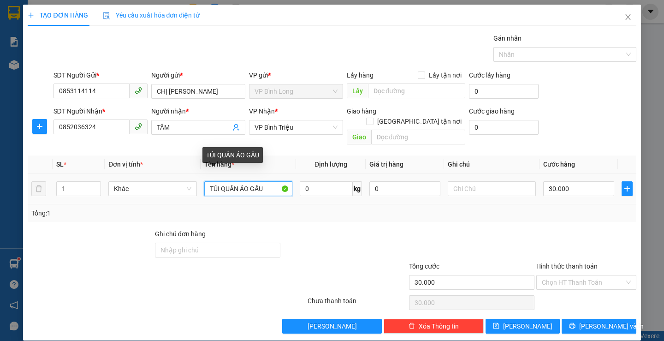
click at [265, 182] on input "TÚI QUẦN ÁO GẤU" at bounding box center [248, 188] width 88 height 15
type input "T"
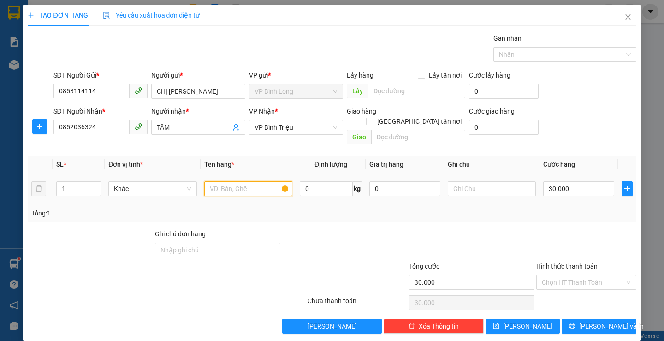
click at [265, 182] on input "text" at bounding box center [248, 188] width 88 height 15
type input "G"
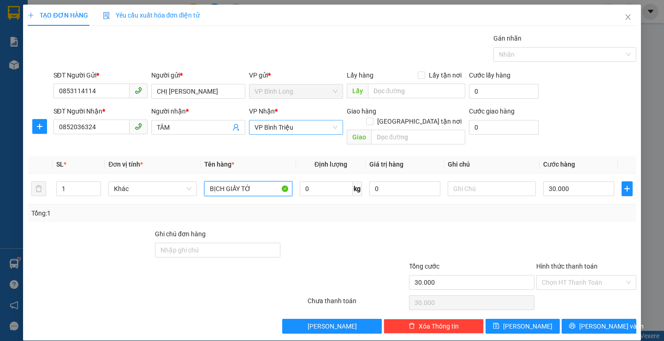
click at [301, 129] on span "VP Bình Triệu" at bounding box center [295, 127] width 83 height 14
type input "BỊCH GIẤY TỜ"
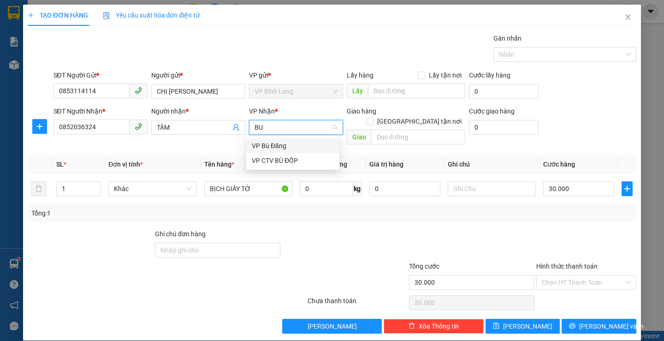
type input "BU D"
click at [269, 160] on div "VP CTV BÙ ĐỐP" at bounding box center [293, 160] width 82 height 10
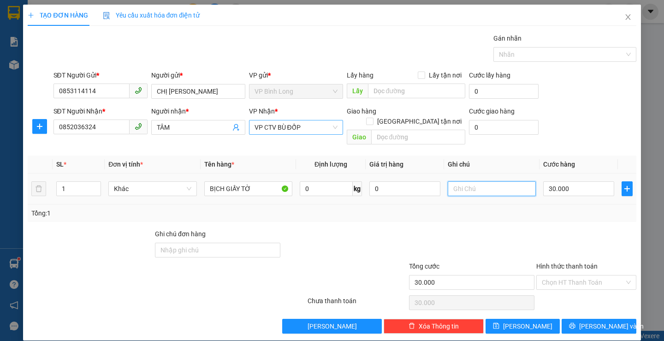
click at [521, 181] on input "text" at bounding box center [492, 188] width 88 height 15
type input "NHẬN"
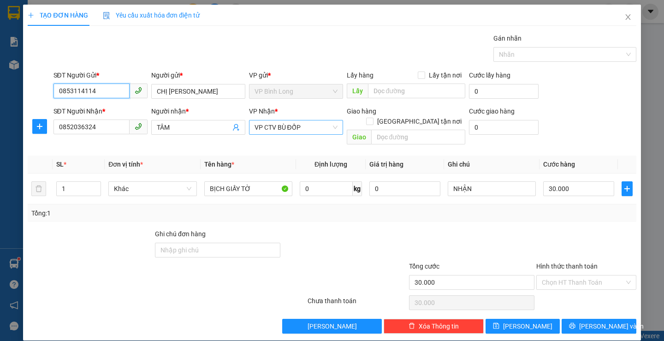
click at [101, 88] on input "0853114114" at bounding box center [91, 90] width 76 height 15
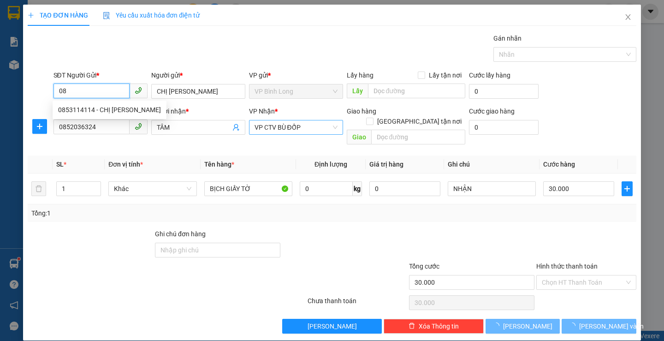
type input "0"
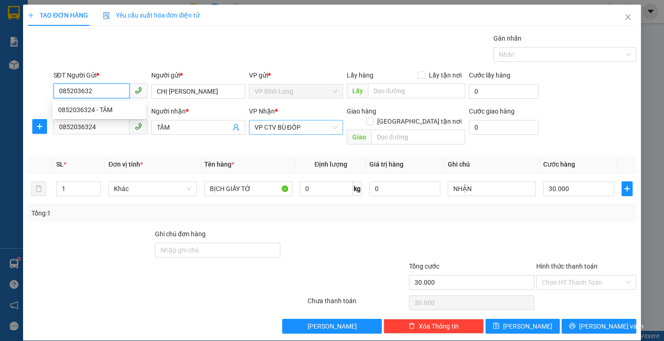
type input "0852036324"
click at [91, 108] on div "0852036324 - TÂM" at bounding box center [99, 110] width 82 height 10
type input "TÂM"
type input "0852036324"
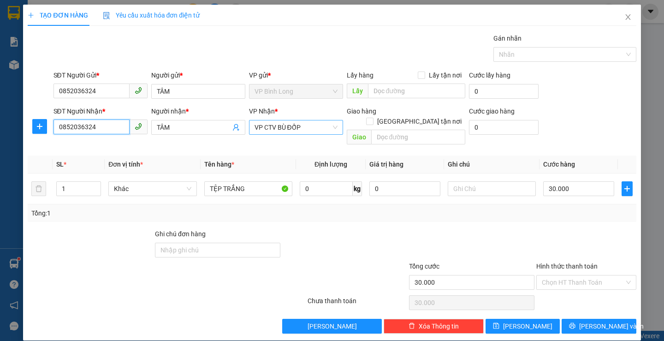
click at [106, 133] on input "0852036324" at bounding box center [91, 126] width 76 height 15
type input "0"
type input "0865931935"
click at [211, 124] on input "TÂM" at bounding box center [194, 127] width 74 height 10
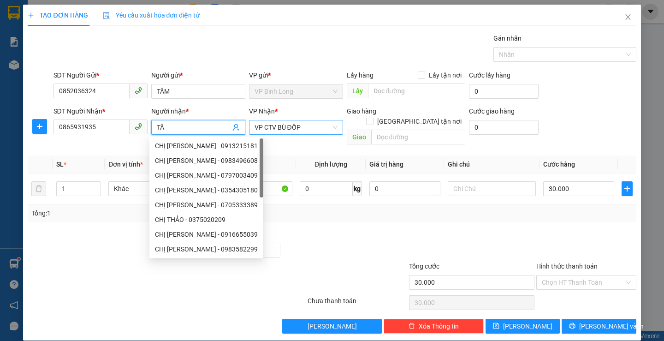
type input "T"
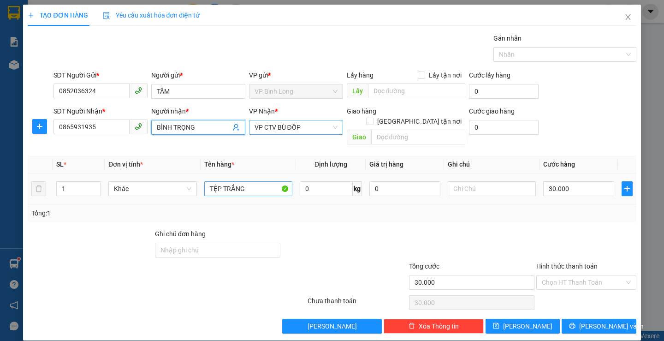
scroll to position [0, 0]
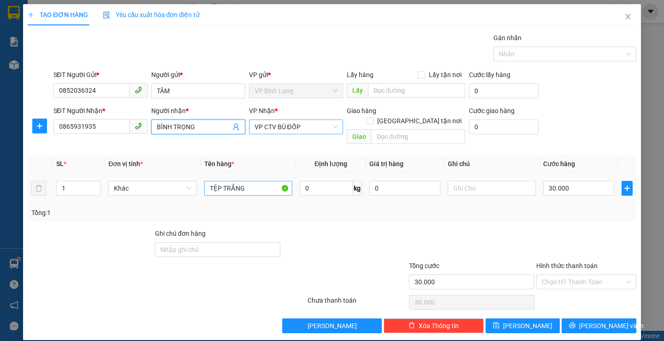
type input "BÌNH TRỌNG"
click at [257, 182] on input "TỆP TRẮNG" at bounding box center [248, 188] width 88 height 15
type input "T"
type input "BỊCH TRẮNG GIẤY TỜ"
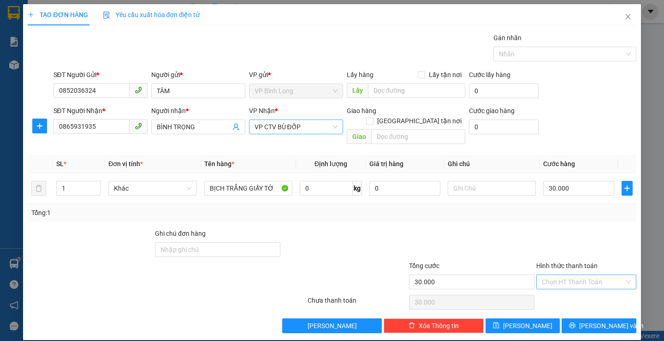
click at [552, 275] on input "Hình thức thanh toán" at bounding box center [583, 282] width 83 height 14
click at [564, 206] on div "Tại văn phòng" at bounding box center [581, 209] width 88 height 10
type input "0"
click at [595, 320] on span "[PERSON_NAME] và In" at bounding box center [611, 325] width 65 height 10
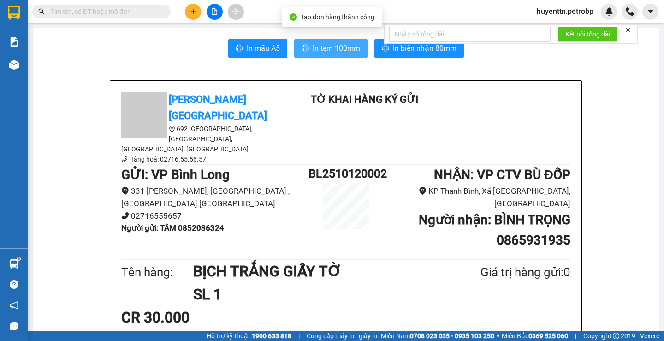
click at [333, 39] on button "In tem 100mm" at bounding box center [330, 48] width 73 height 18
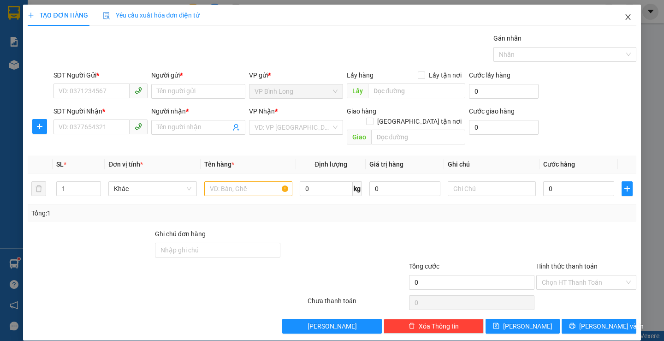
click at [624, 18] on icon "close" at bounding box center [627, 16] width 7 height 7
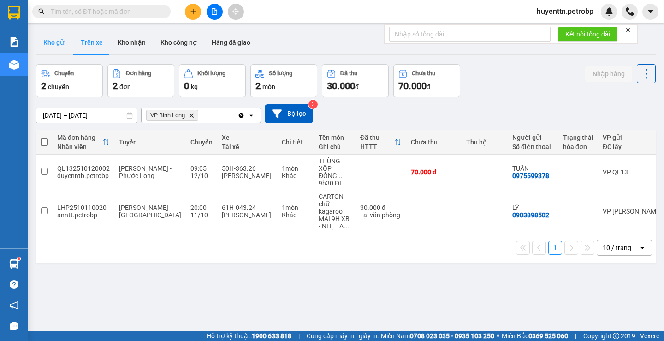
click at [56, 40] on button "Kho gửi" at bounding box center [54, 42] width 37 height 22
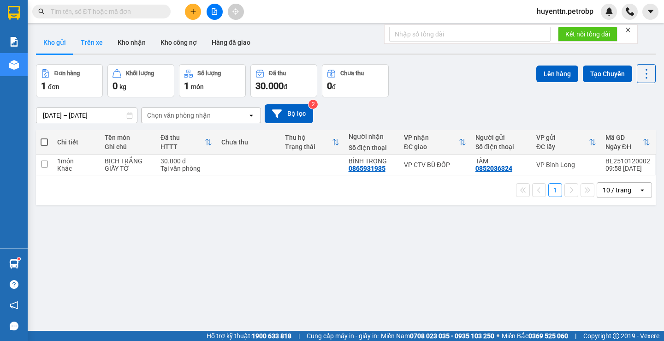
click at [83, 43] on button "Trên xe" at bounding box center [91, 42] width 37 height 22
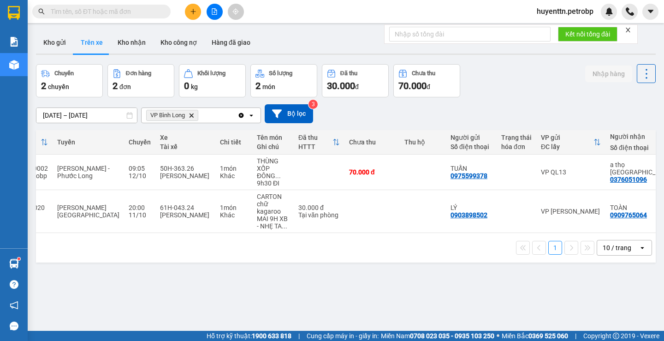
scroll to position [0, 145]
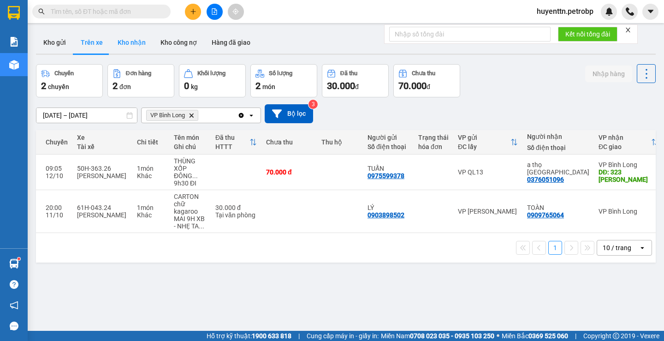
click at [118, 47] on button "Kho nhận" at bounding box center [131, 42] width 43 height 22
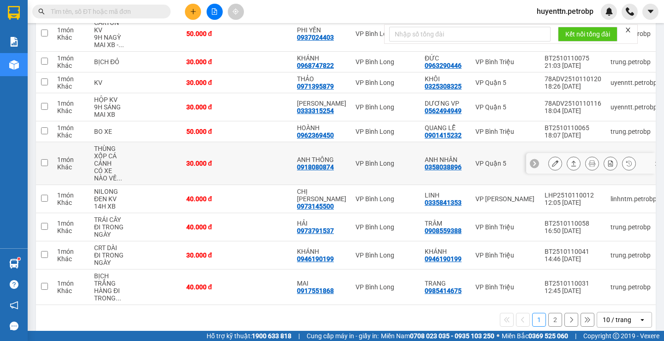
scroll to position [154, 0]
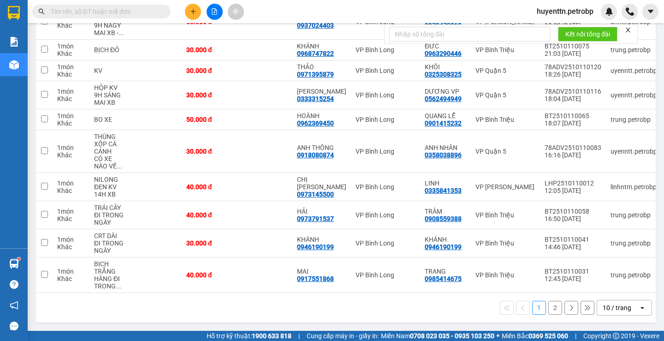
click at [553, 307] on button "2" at bounding box center [555, 308] width 14 height 14
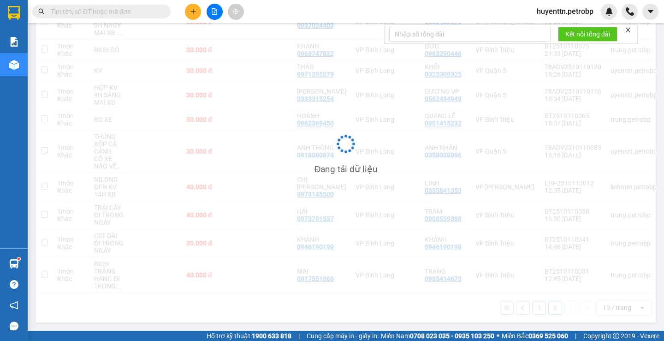
scroll to position [42, 0]
